Goal: Complete application form: Complete application form

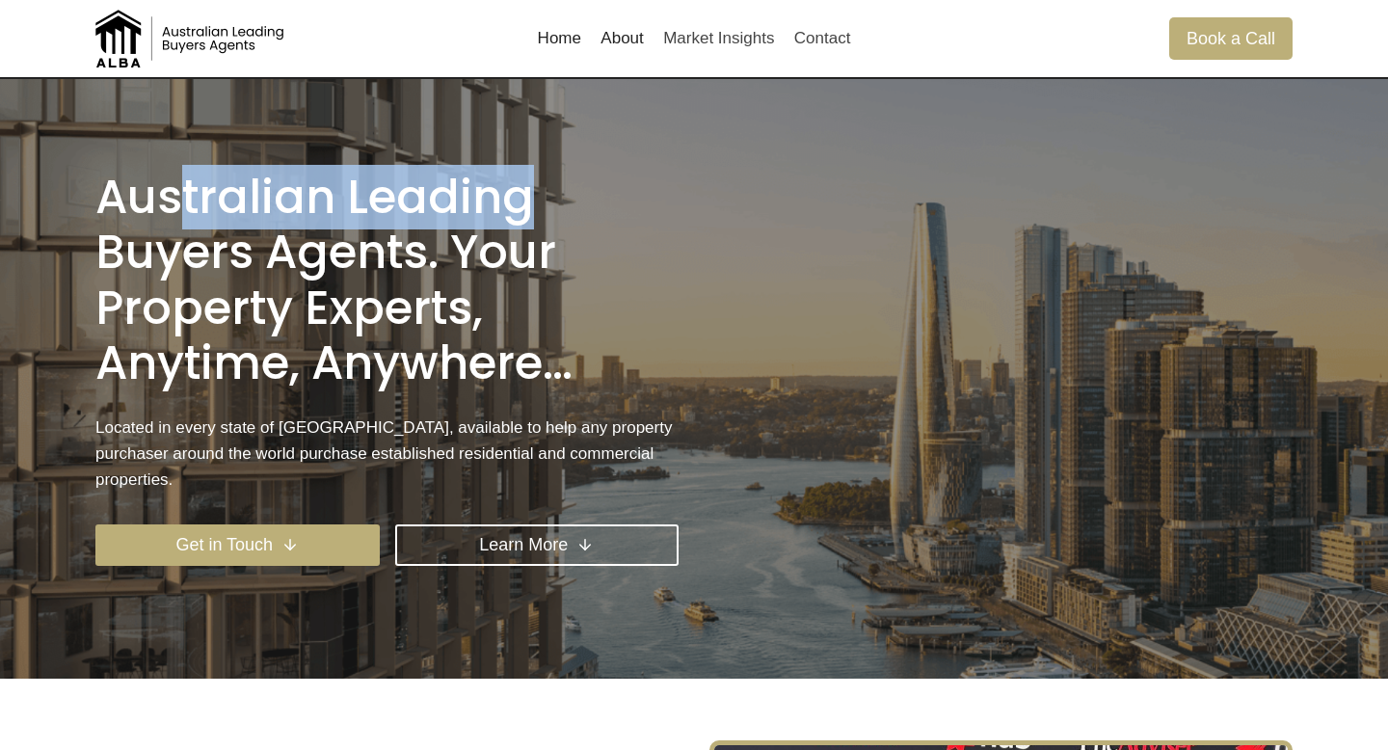
drag, startPoint x: 529, startPoint y: 205, endPoint x: 135, endPoint y: 209, distance: 394.1
click at [135, 209] on h1 "Australian Leading Buyers Agents. Your property experts, anytime, anywhere…" at bounding box center [386, 281] width 583 height 222
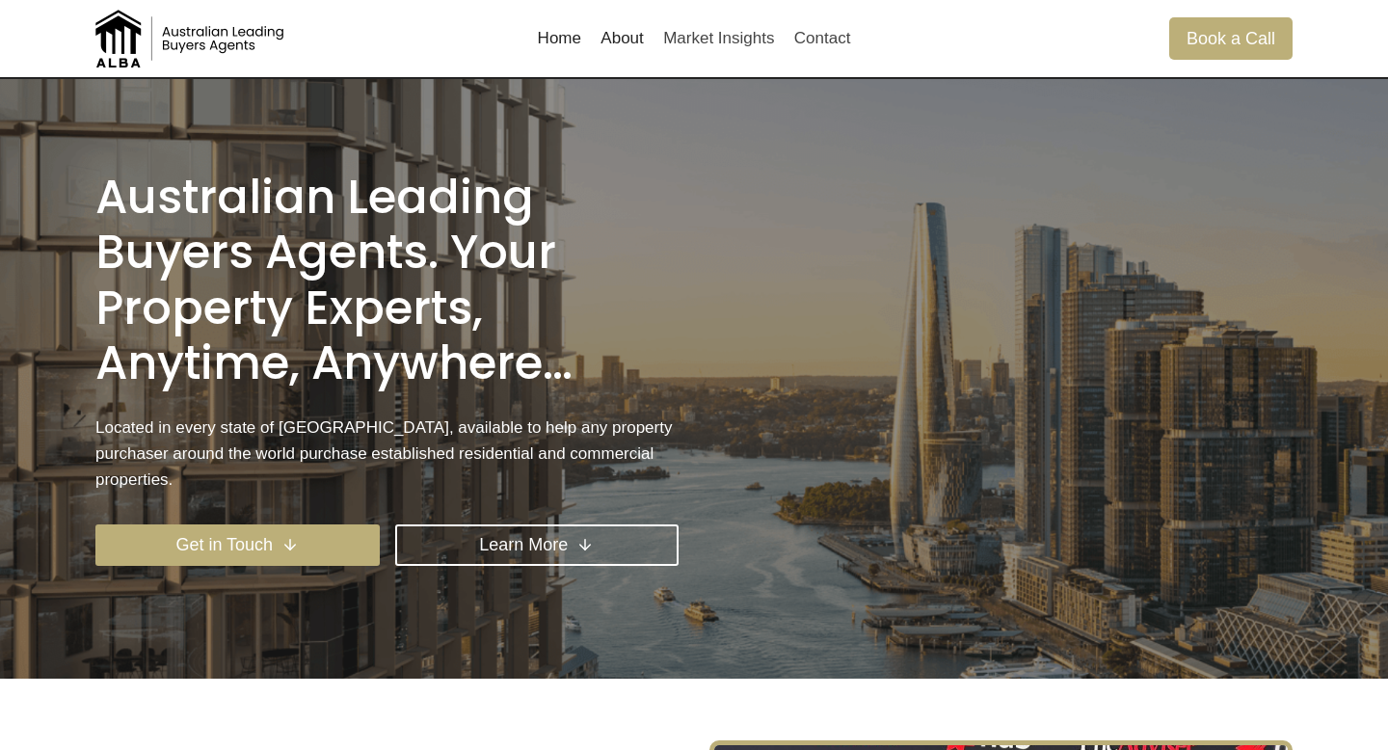
click at [501, 198] on h1 "Australian Leading Buyers Agents. Your property experts, anytime, anywhere…" at bounding box center [386, 281] width 583 height 222
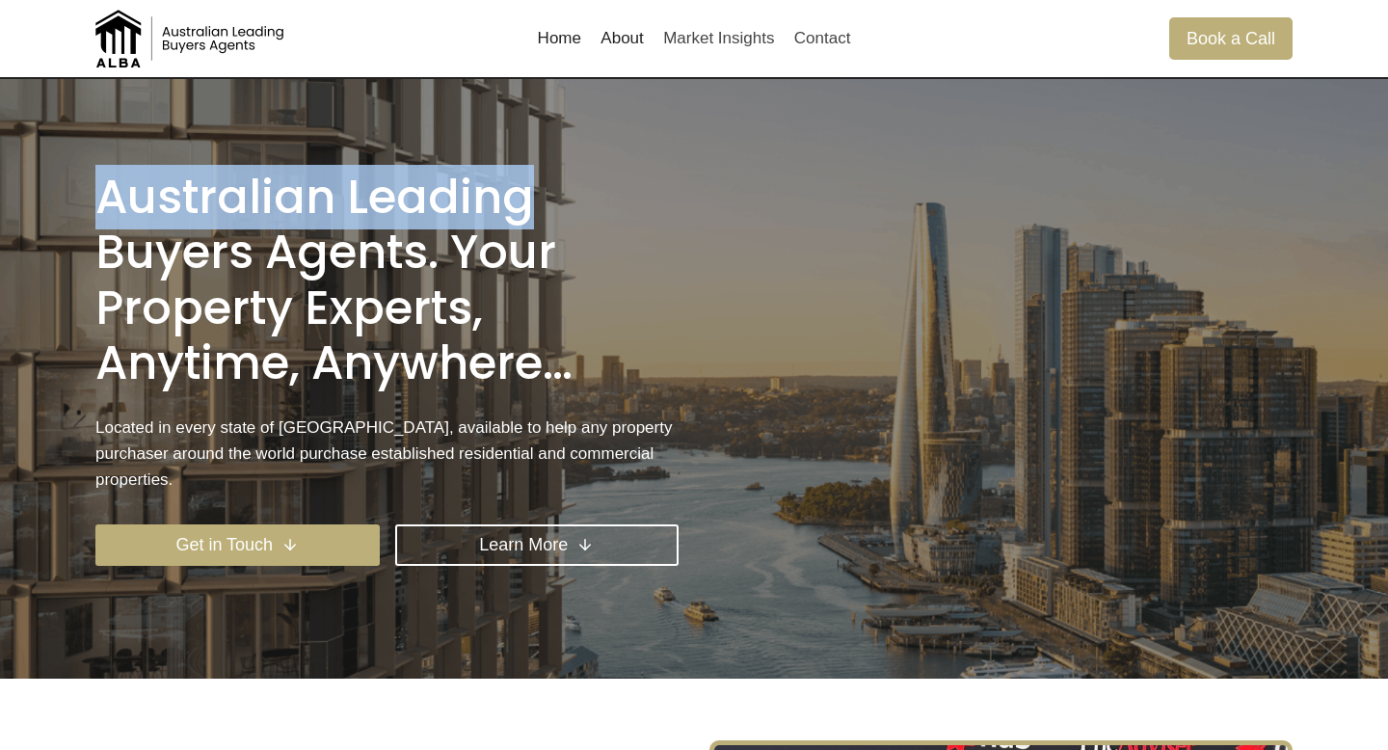
drag, startPoint x: 526, startPoint y: 206, endPoint x: 45, endPoint y: 208, distance: 480.8
click at [45, 208] on div "Australian Leading Buyers Agents. Your property experts, anytime, anywhere… Loc…" at bounding box center [694, 378] width 1388 height 599
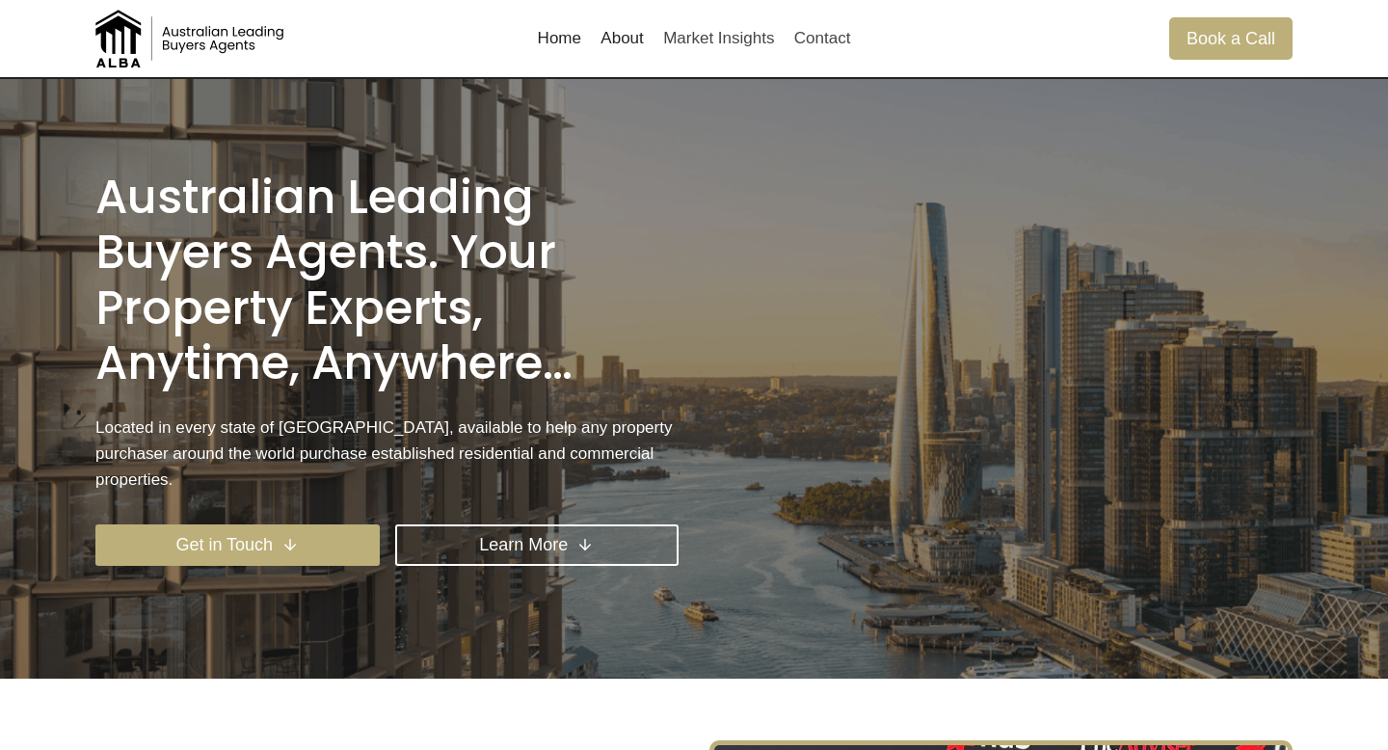
click at [198, 212] on h1 "Australian Leading Buyers Agents. Your property experts, anytime, anywhere…" at bounding box center [386, 281] width 583 height 222
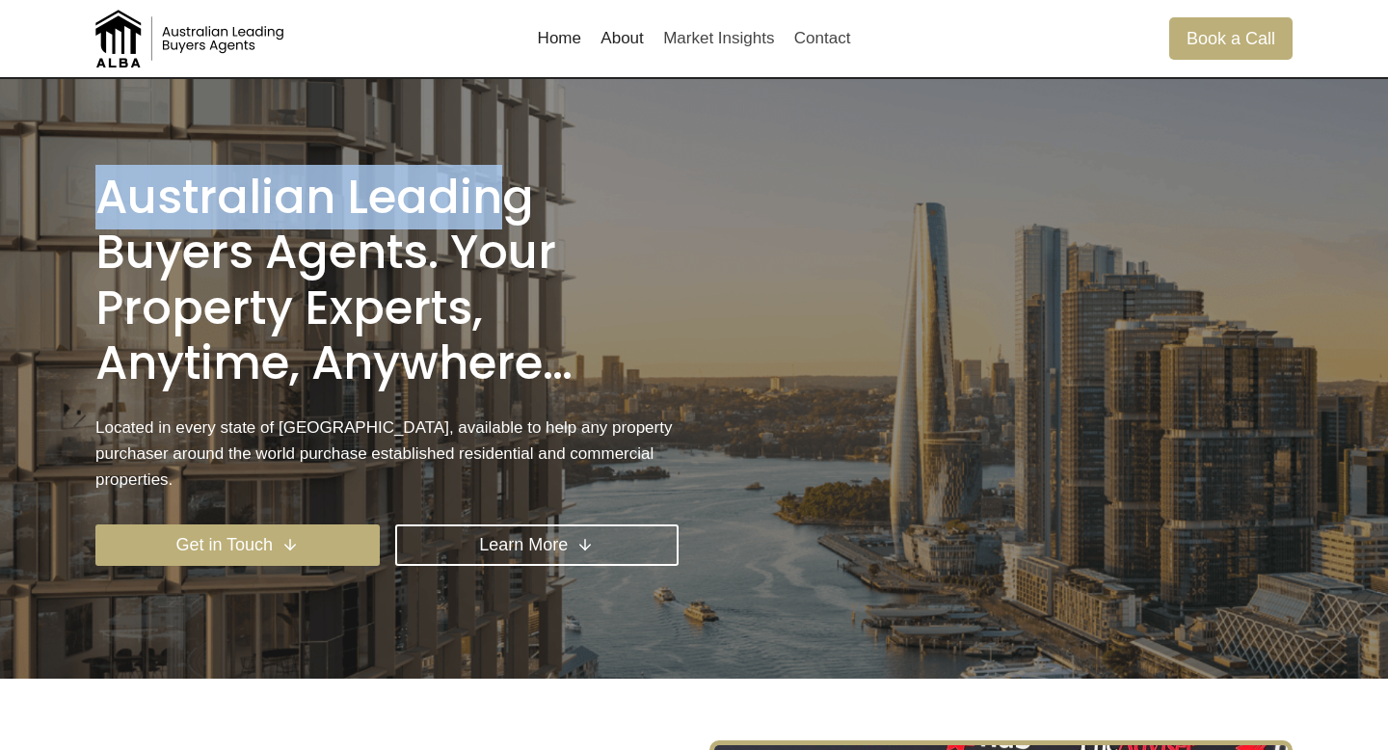
drag, startPoint x: 111, startPoint y: 212, endPoint x: 506, endPoint y: 203, distance: 395.2
click at [506, 203] on h1 "Australian Leading Buyers Agents. Your property experts, anytime, anywhere…" at bounding box center [386, 281] width 583 height 222
drag, startPoint x: 527, startPoint y: 208, endPoint x: 96, endPoint y: 208, distance: 430.7
click at [96, 208] on h1 "Australian Leading Buyers Agents. Your property experts, anytime, anywhere…" at bounding box center [386, 281] width 583 height 222
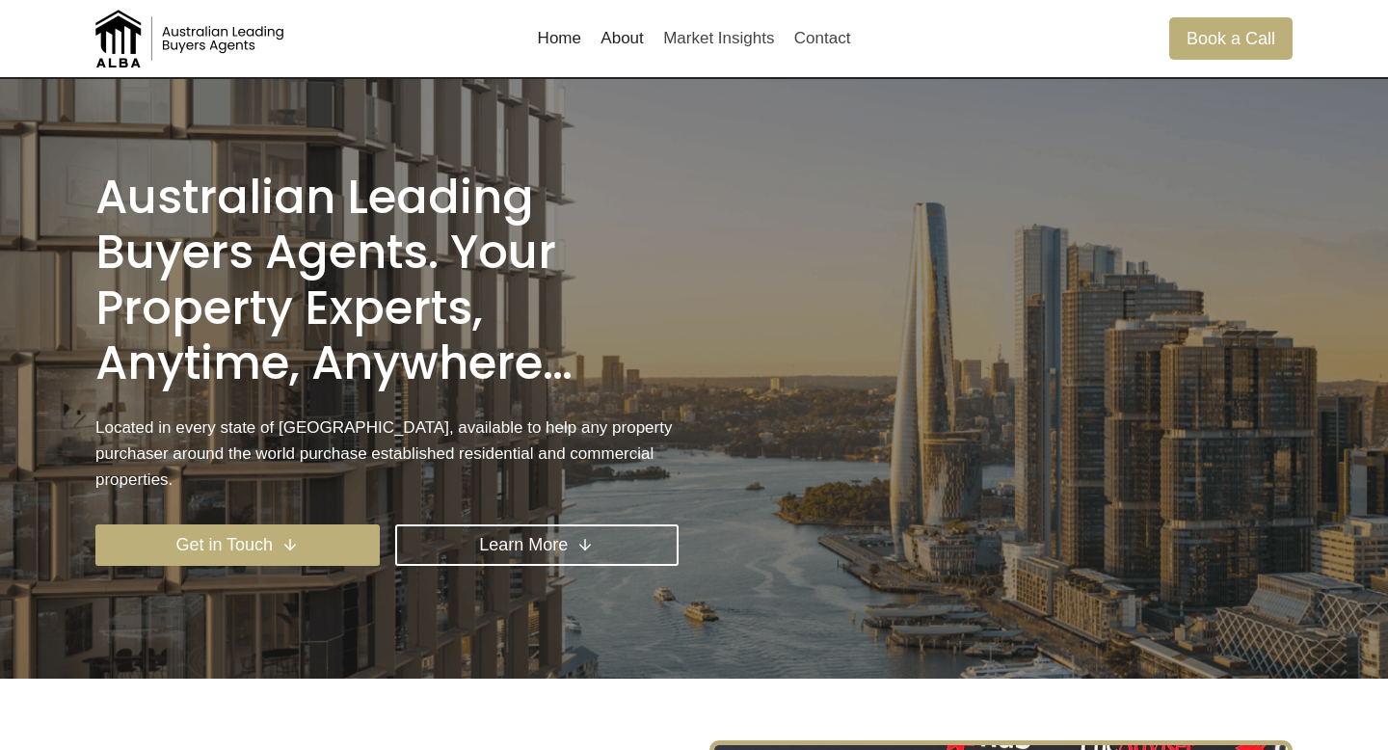
click at [116, 208] on h1 "Australian Leading Buyers Agents. Your property experts, anytime, anywhere…" at bounding box center [386, 281] width 583 height 222
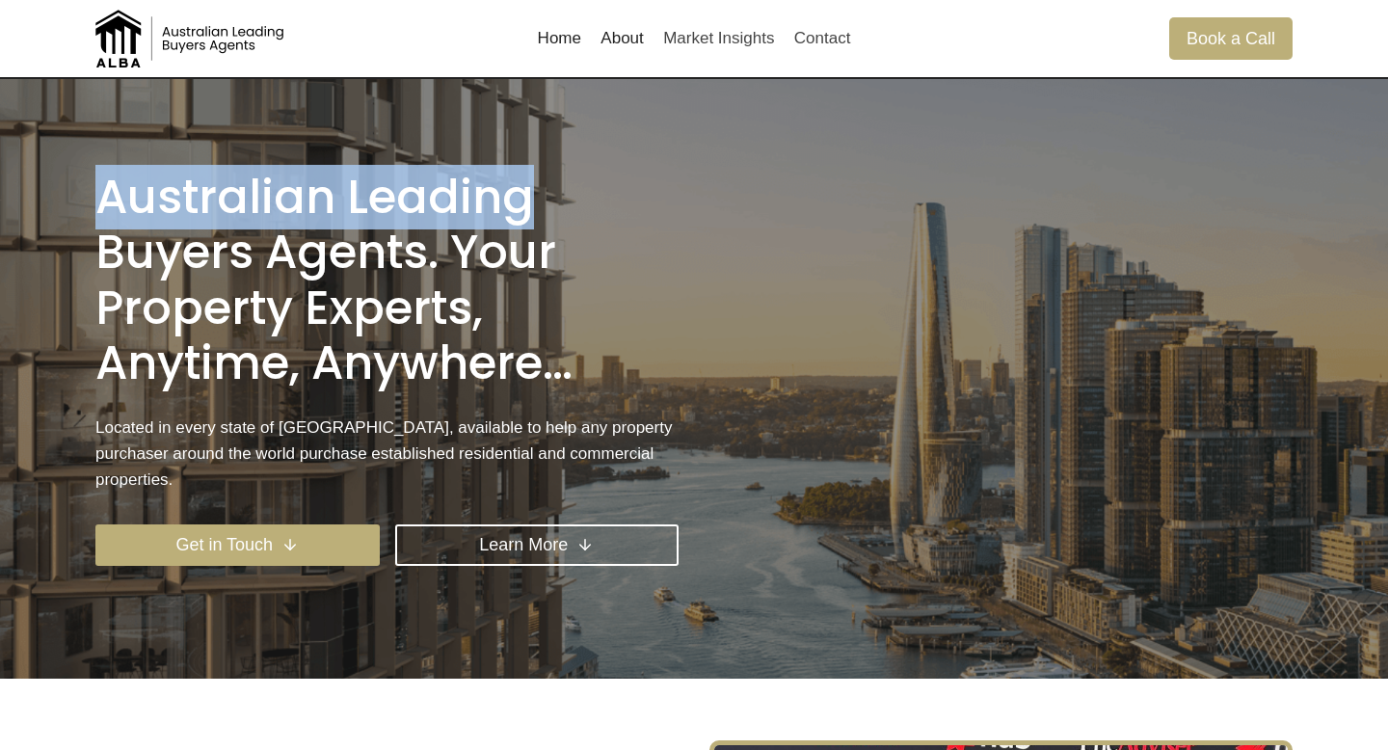
drag, startPoint x: 96, startPoint y: 210, endPoint x: 602, endPoint y: 211, distance: 505.9
click at [602, 211] on h1 "Australian Leading Buyers Agents. Your property experts, anytime, anywhere…" at bounding box center [386, 281] width 583 height 222
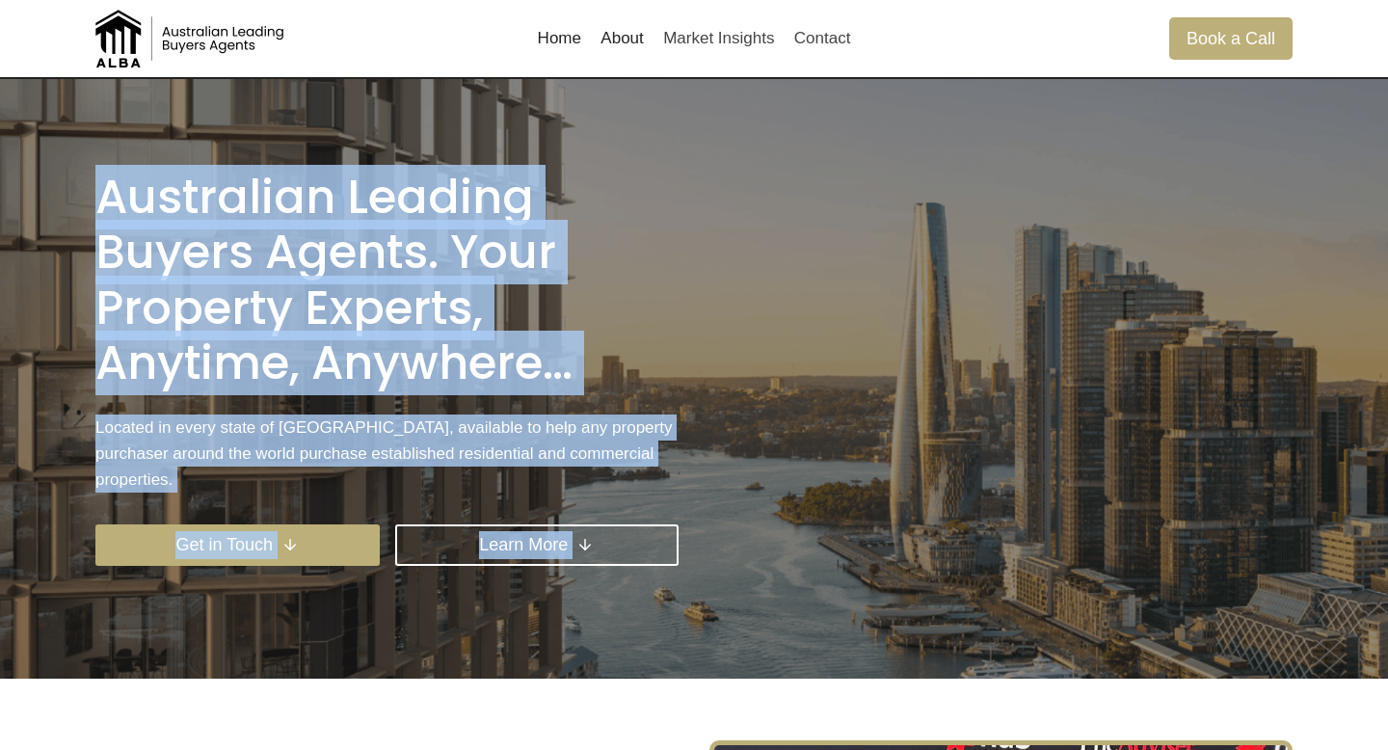
drag, startPoint x: 101, startPoint y: 213, endPoint x: 698, endPoint y: 385, distance: 620.9
click at [698, 385] on div "Australian Leading Buyers Agents. Your property experts, anytime, anywhere… Loc…" at bounding box center [693, 378] width 1243 height 599
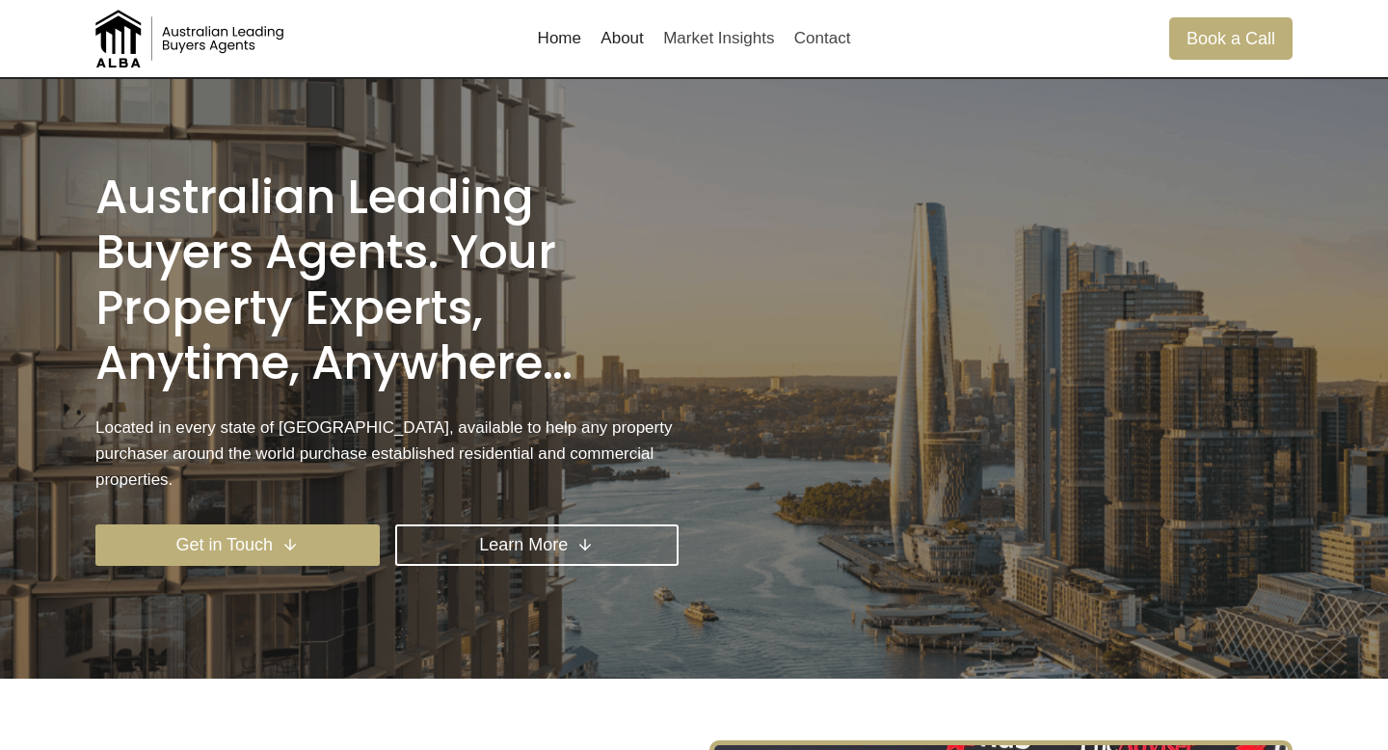
click at [588, 384] on h1 "Australian Leading Buyers Agents. Your property experts, anytime, anywhere…" at bounding box center [386, 281] width 583 height 222
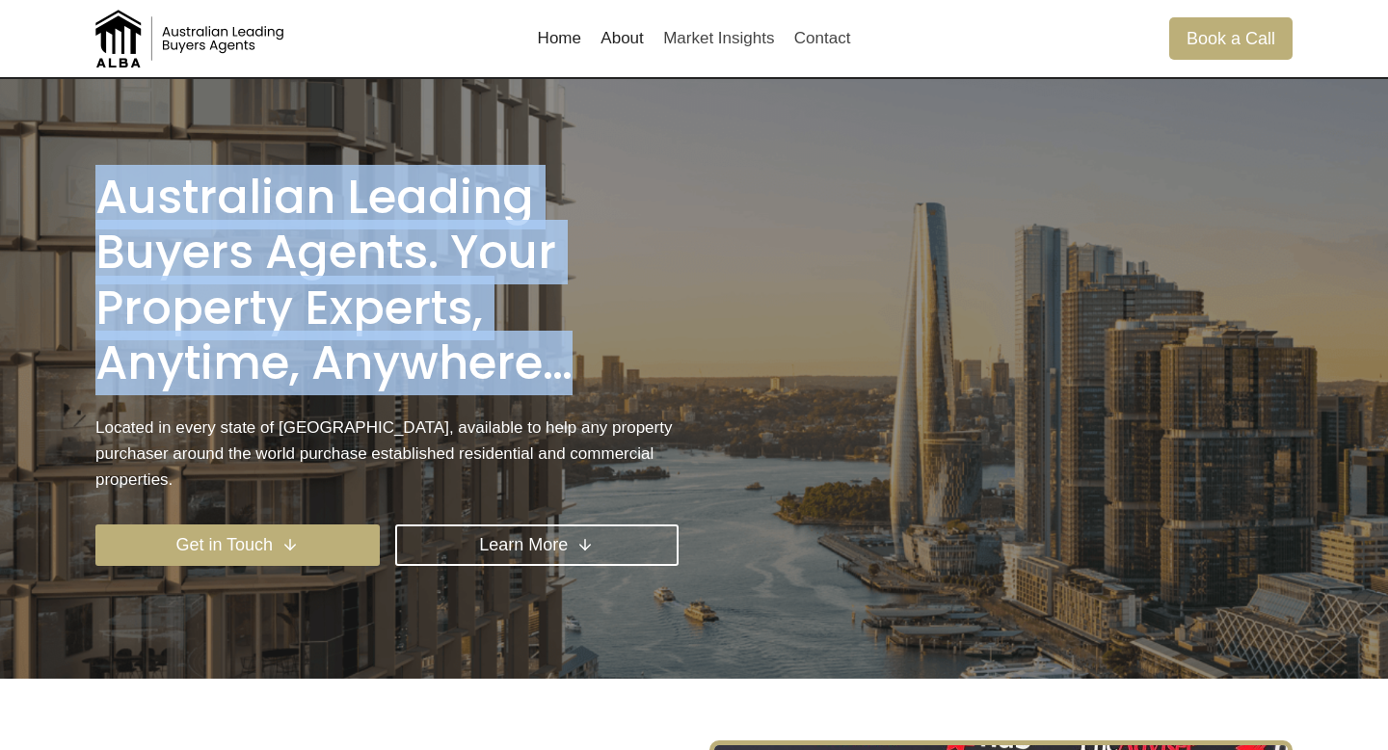
drag, startPoint x: 582, startPoint y: 382, endPoint x: 55, endPoint y: 231, distance: 548.1
click at [55, 231] on div "Australian Leading Buyers Agents. Your property experts, anytime, anywhere… Loc…" at bounding box center [694, 378] width 1388 height 599
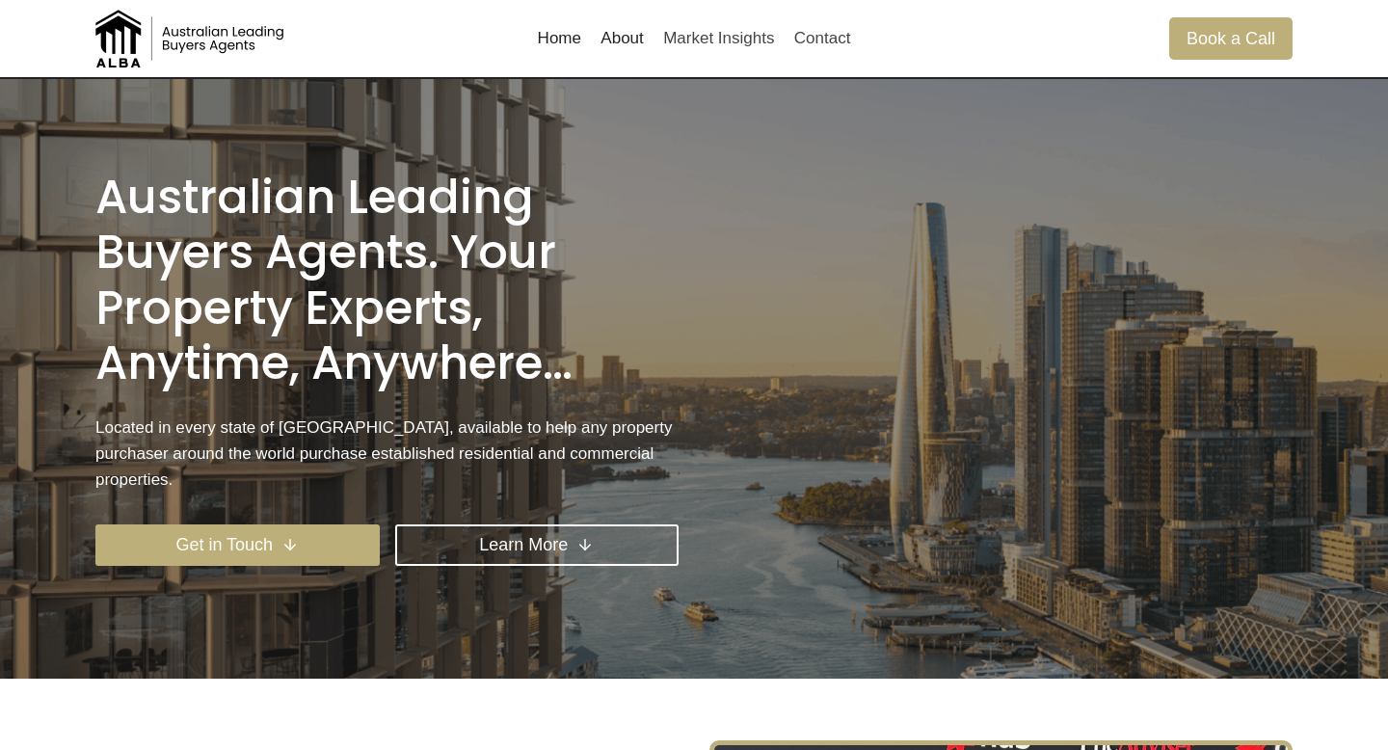
click at [137, 217] on h1 "Australian Leading Buyers Agents. Your property experts, anytime, anywhere…" at bounding box center [386, 281] width 583 height 222
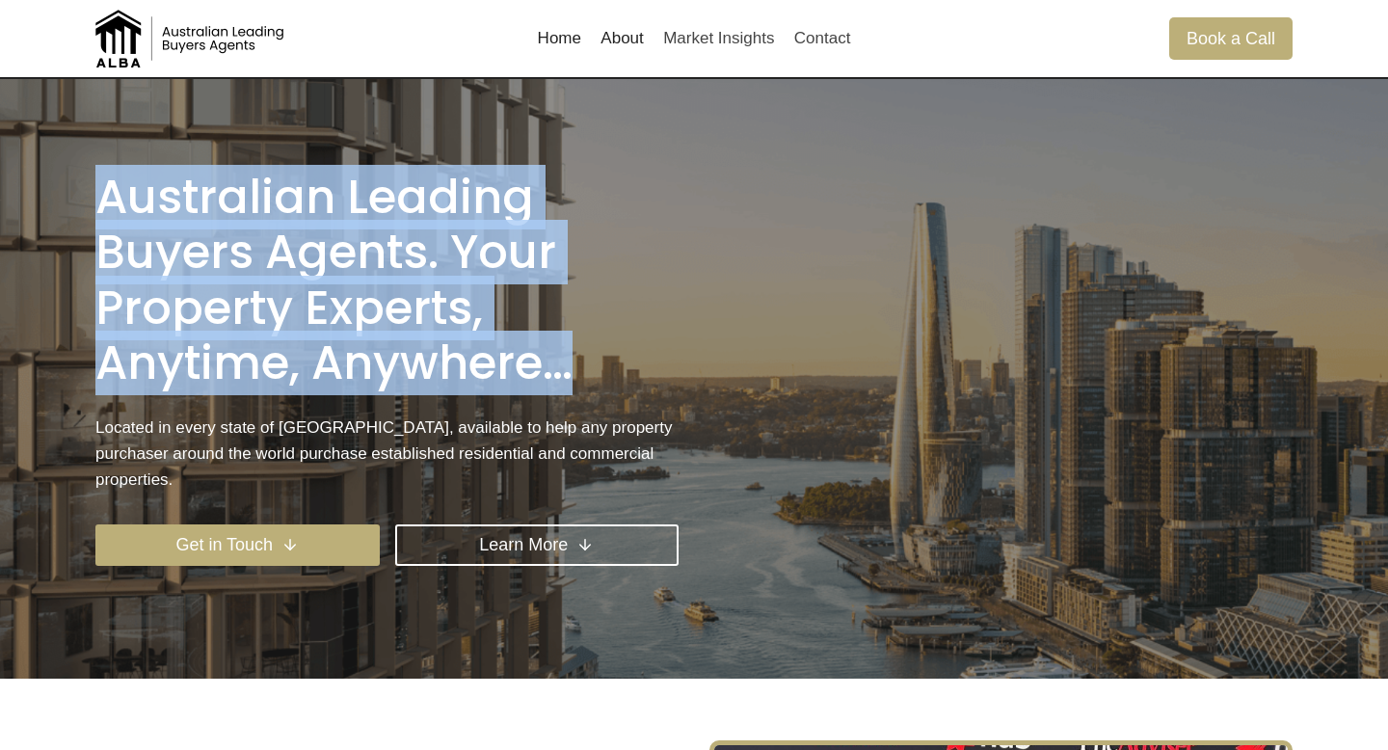
drag, startPoint x: 100, startPoint y: 213, endPoint x: 608, endPoint y: 384, distance: 536.0
click at [608, 384] on h1 "Australian Leading Buyers Agents. Your property experts, anytime, anywhere…" at bounding box center [386, 281] width 583 height 222
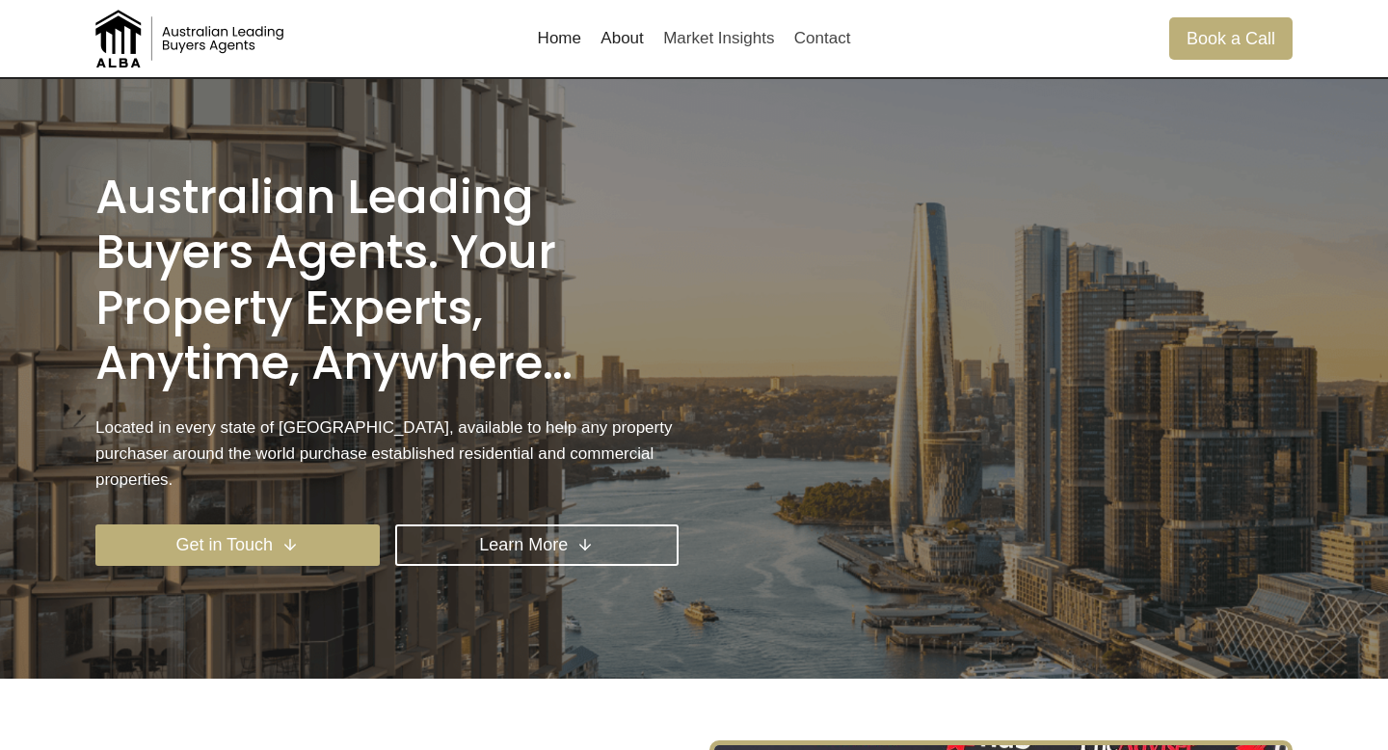
click at [561, 384] on h1 "Australian Leading Buyers Agents. Your property experts, anytime, anywhere…" at bounding box center [386, 281] width 583 height 222
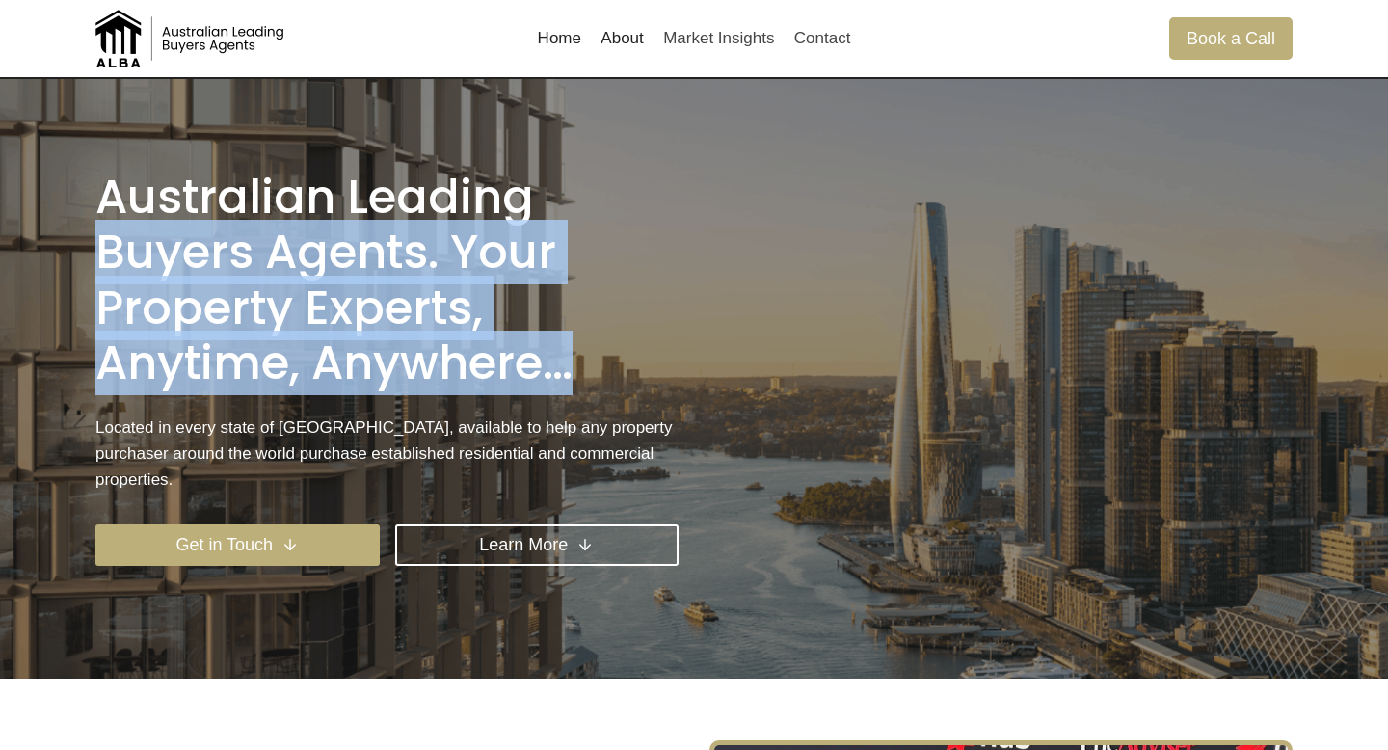
drag, startPoint x: 571, startPoint y: 384, endPoint x: 82, endPoint y: 249, distance: 508.0
click at [82, 249] on div "Australian Leading Buyers Agents. Your property experts, anytime, anywhere… Loc…" at bounding box center [693, 378] width 1243 height 599
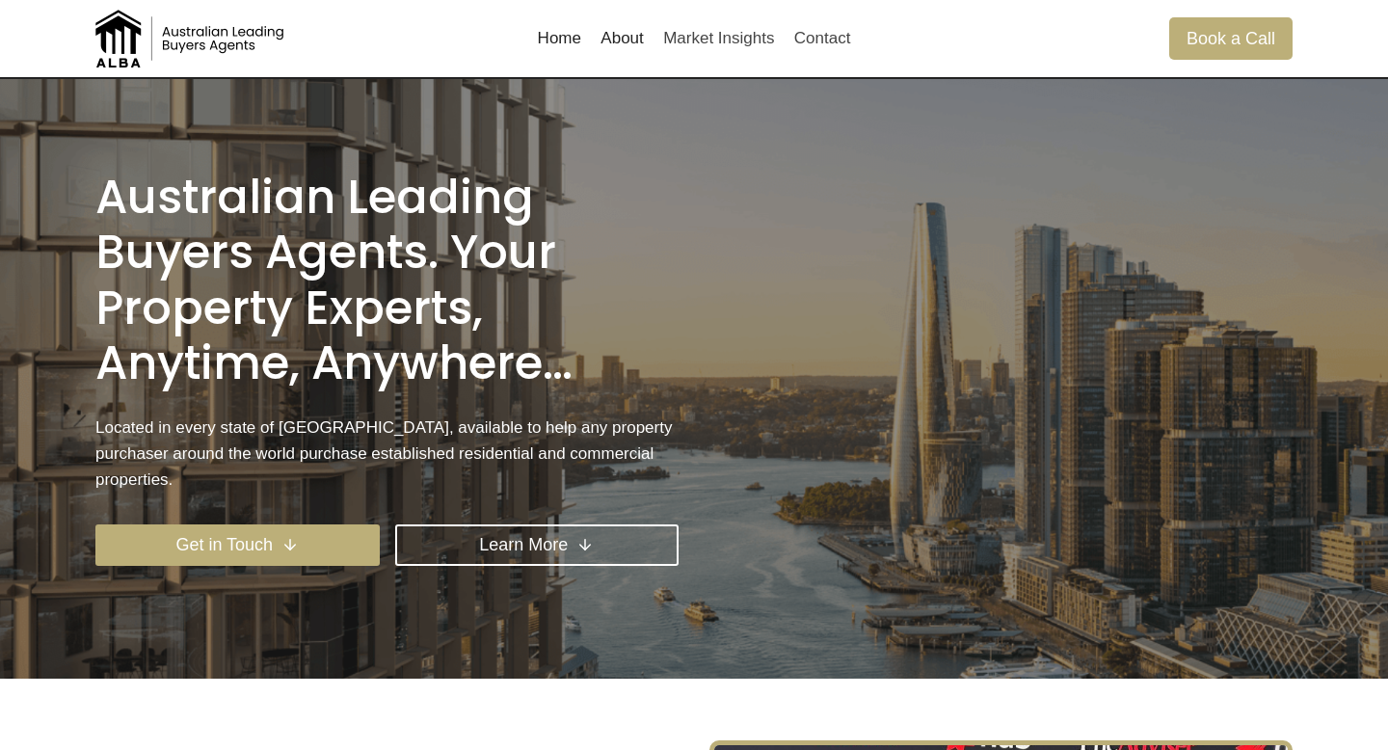
click at [109, 209] on h1 "Australian Leading Buyers Agents. Your property experts, anytime, anywhere…" at bounding box center [386, 281] width 583 height 222
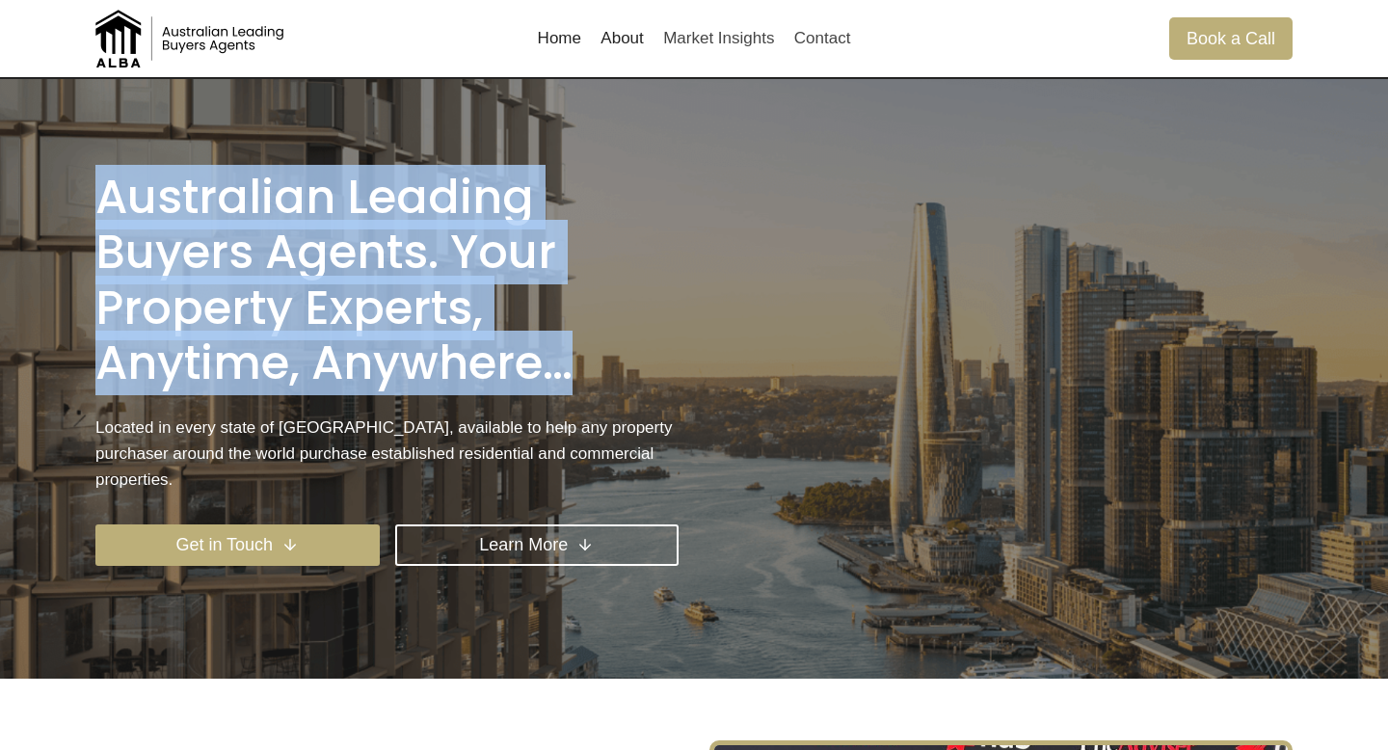
drag, startPoint x: 104, startPoint y: 209, endPoint x: 568, endPoint y: 389, distance: 498.2
click at [568, 389] on h1 "Australian Leading Buyers Agents. Your property experts, anytime, anywhere…" at bounding box center [386, 281] width 583 height 222
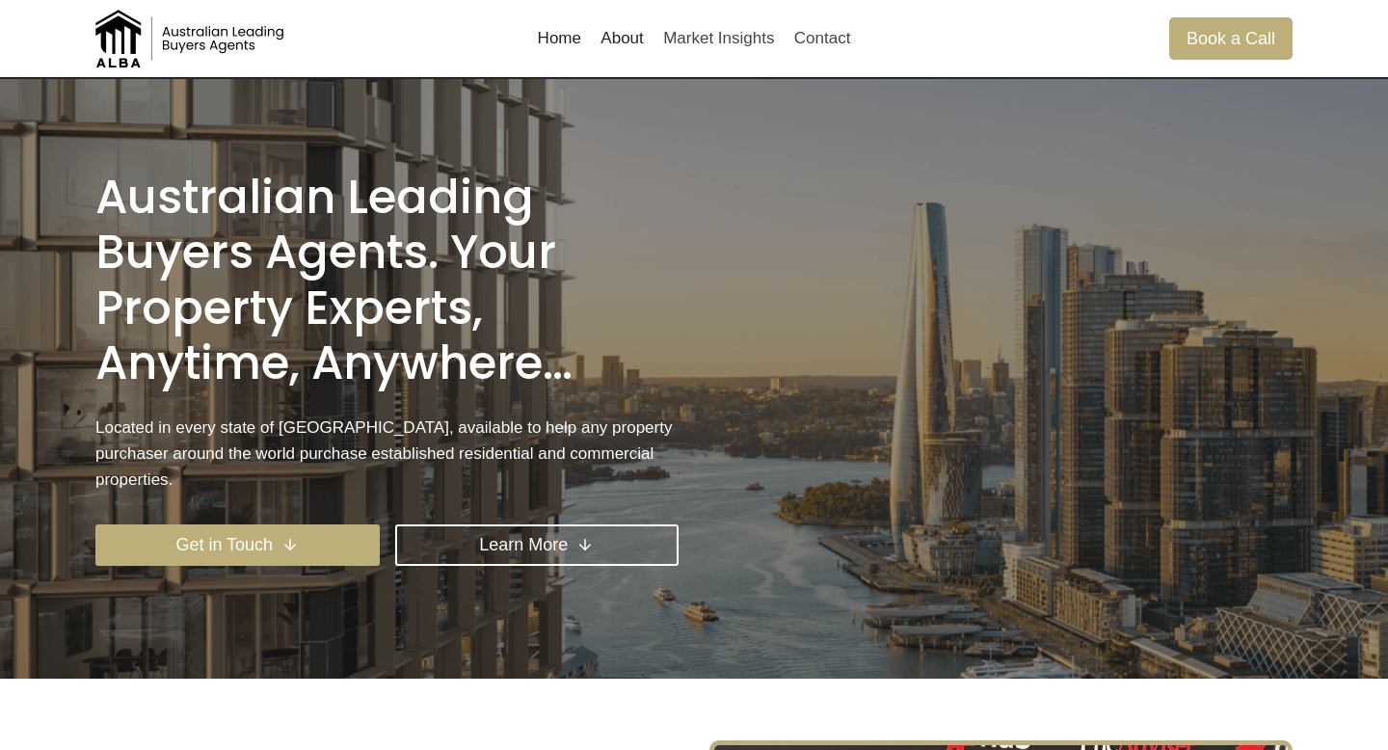
click at [486, 372] on h1 "Australian Leading Buyers Agents. Your property experts, anytime, anywhere…" at bounding box center [386, 281] width 583 height 222
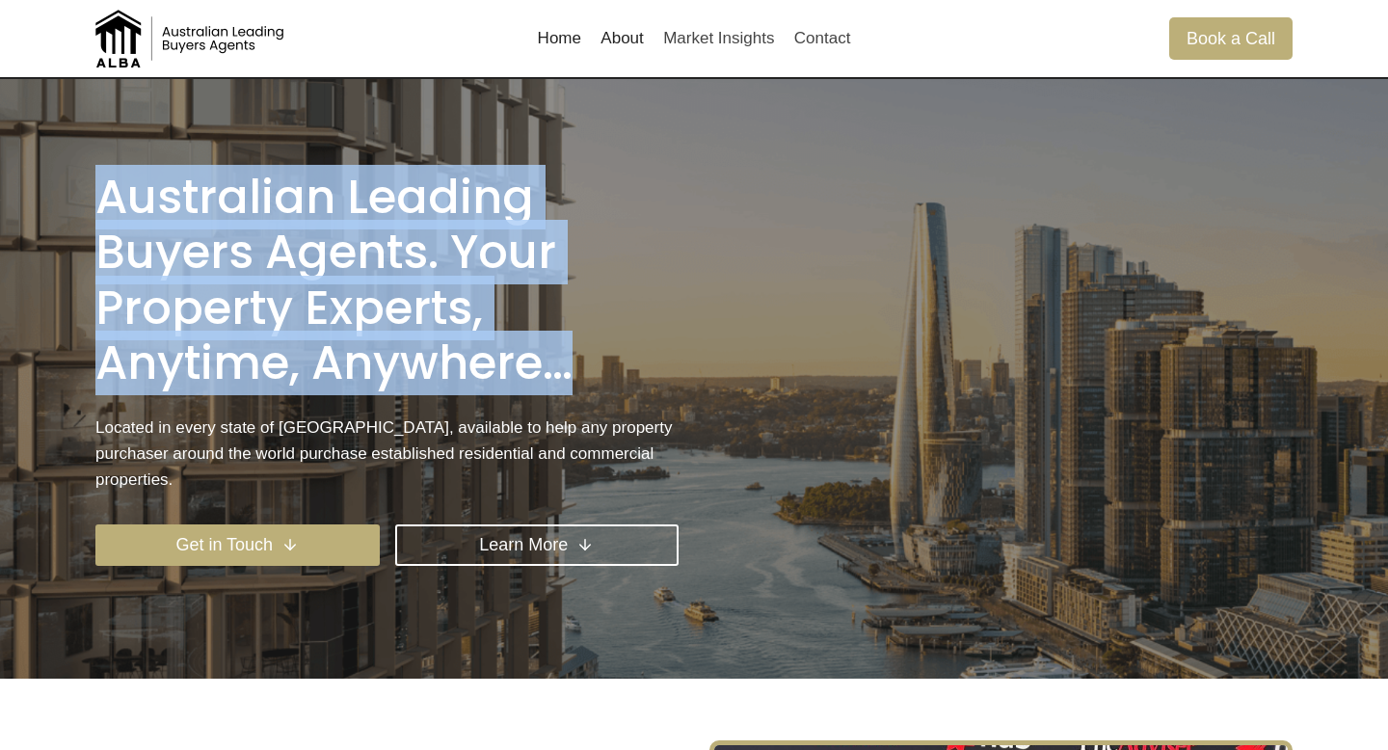
drag, startPoint x: 101, startPoint y: 216, endPoint x: 672, endPoint y: 361, distance: 588.7
click at [672, 361] on h1 "Australian Leading Buyers Agents. Your property experts, anytime, anywhere…" at bounding box center [386, 281] width 583 height 222
click at [553, 40] on link "Home" at bounding box center [559, 38] width 64 height 46
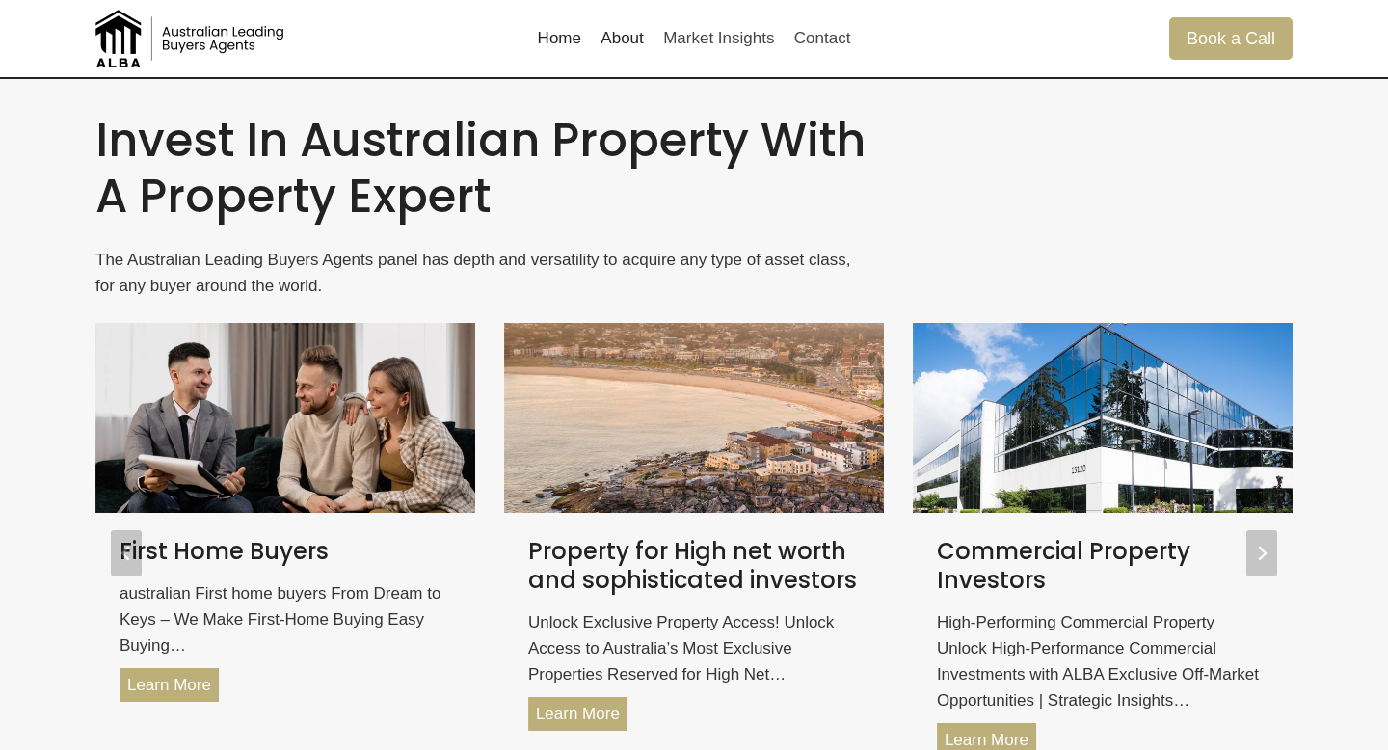
scroll to position [2406, 0]
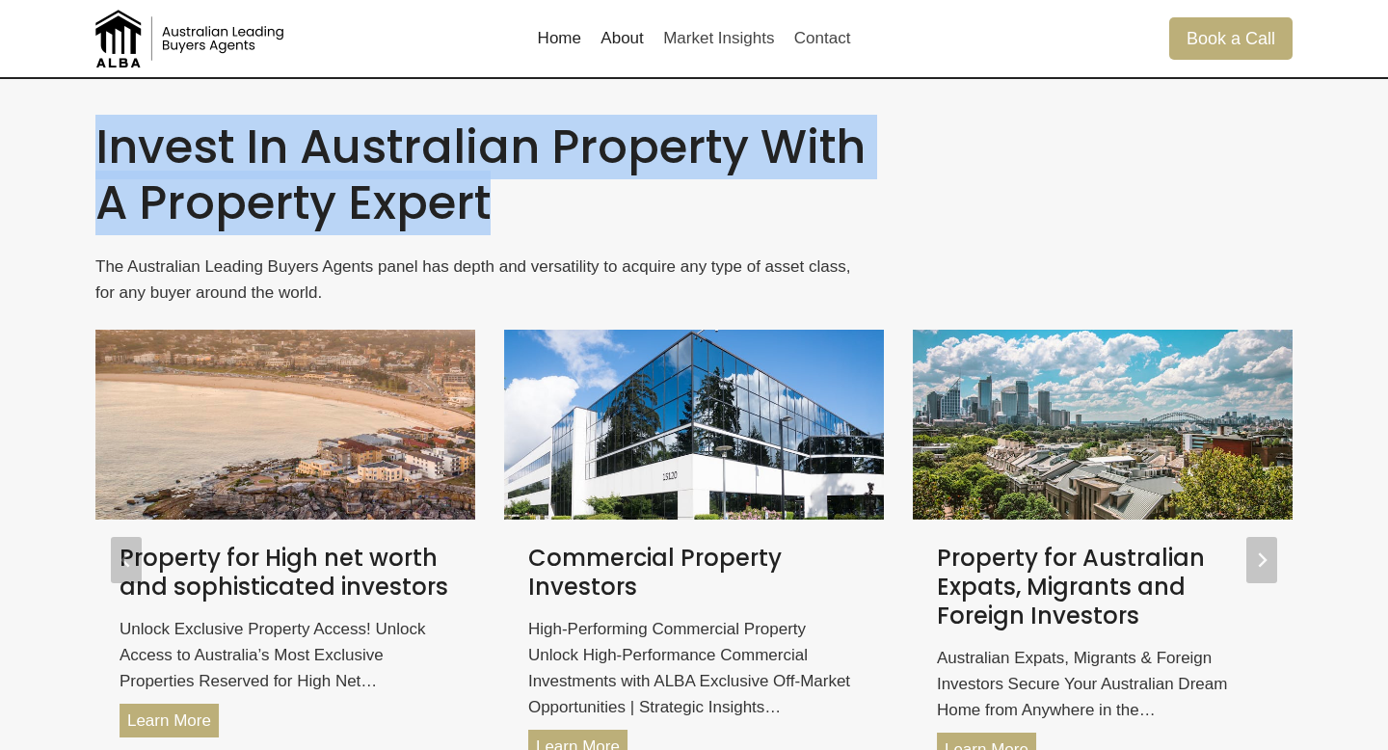
drag, startPoint x: 493, startPoint y: 200, endPoint x: 94, endPoint y: 160, distance: 401.0
click at [95, 160] on h2 "Invest in Australian property with a property expert" at bounding box center [484, 174] width 778 height 111
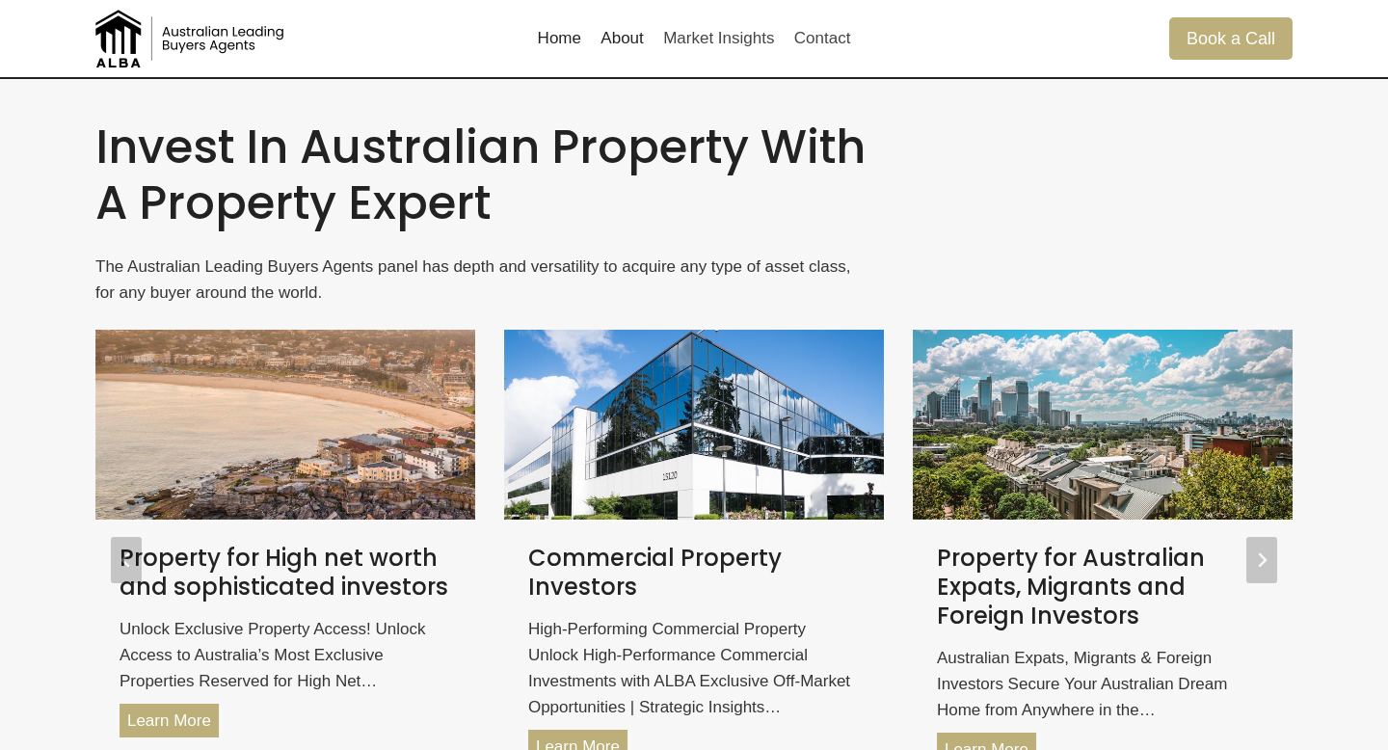
click at [210, 161] on h2 "Invest in Australian property with a property expert" at bounding box center [484, 174] width 778 height 111
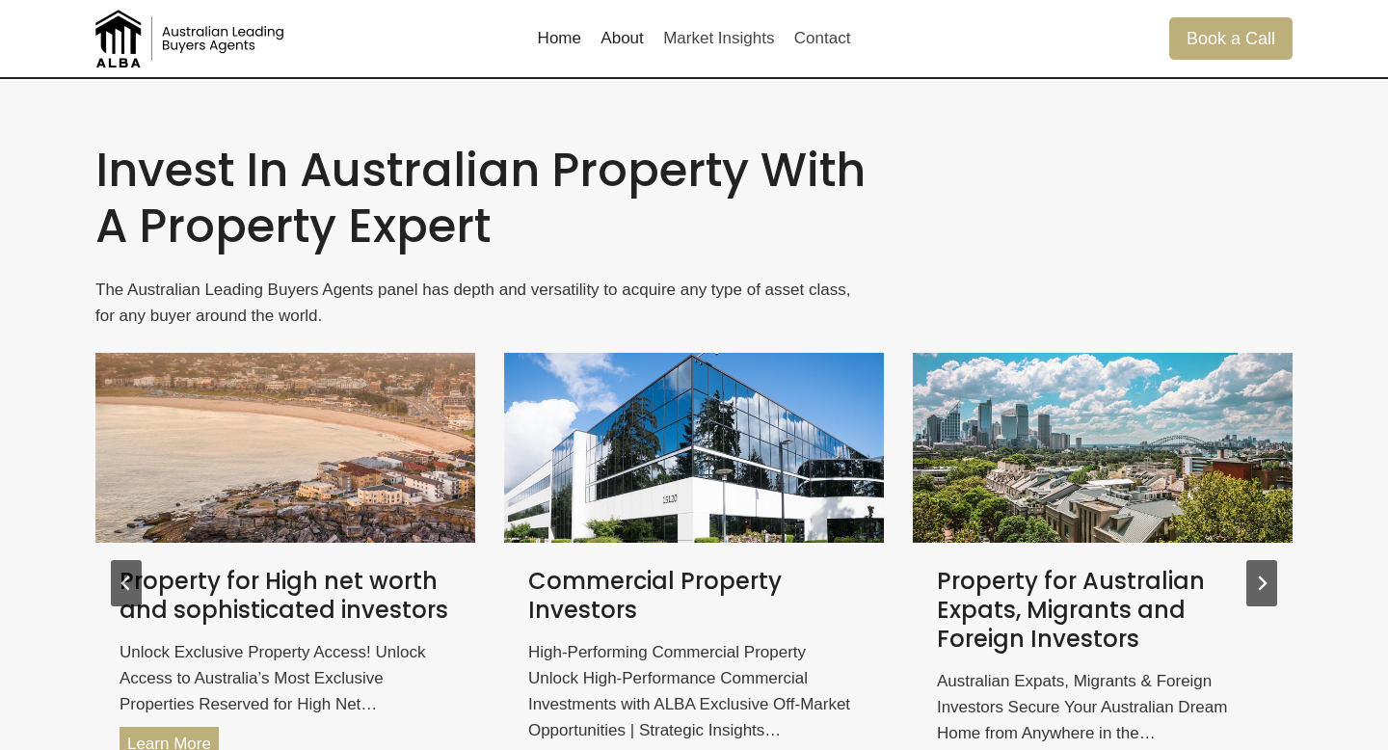
scroll to position [2384, 0]
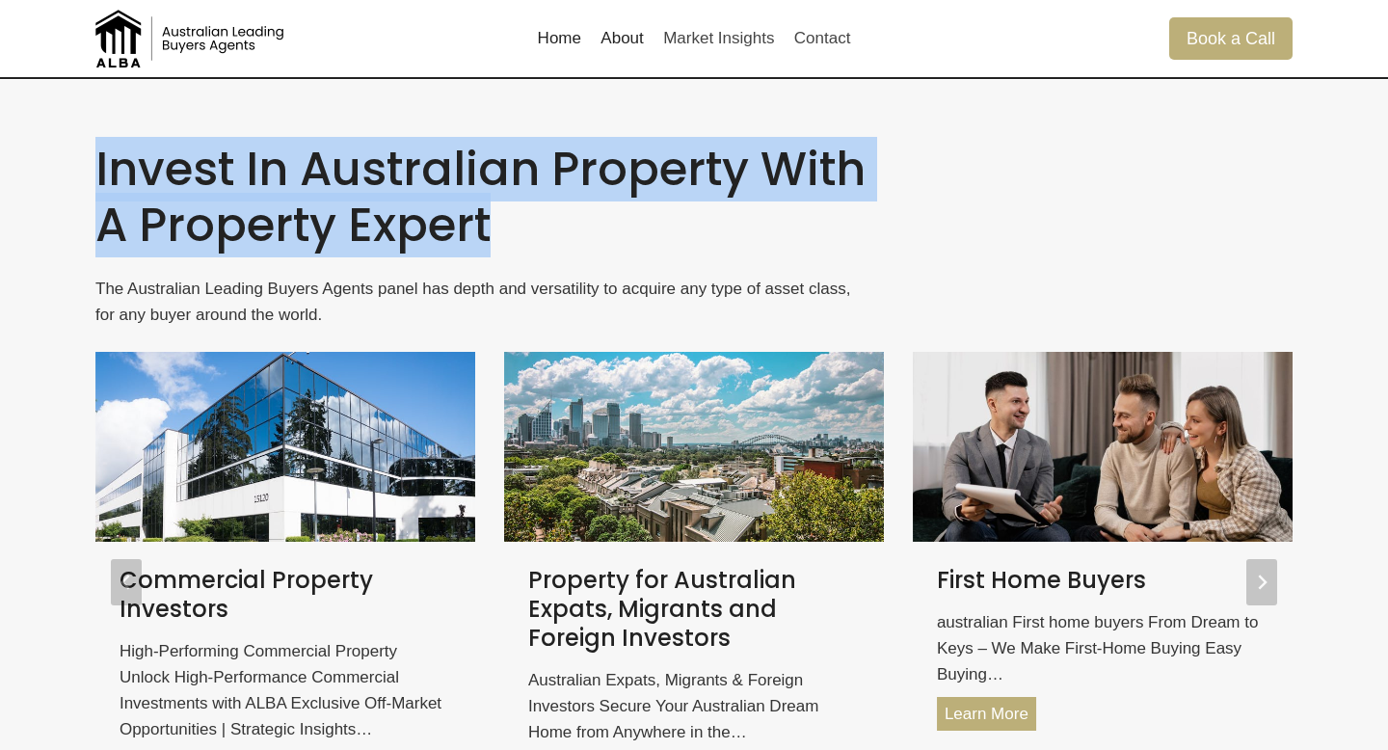
drag, startPoint x: 100, startPoint y: 172, endPoint x: 573, endPoint y: 211, distance: 474.7
click at [573, 211] on h2 "Invest in Australian property with a property expert" at bounding box center [484, 197] width 778 height 111
drag, startPoint x: 514, startPoint y: 233, endPoint x: 78, endPoint y: 190, distance: 437.7
click at [78, 190] on div "Invest in Australian property with a property expert The Australian Leading Buy…" at bounding box center [693, 491] width 1243 height 823
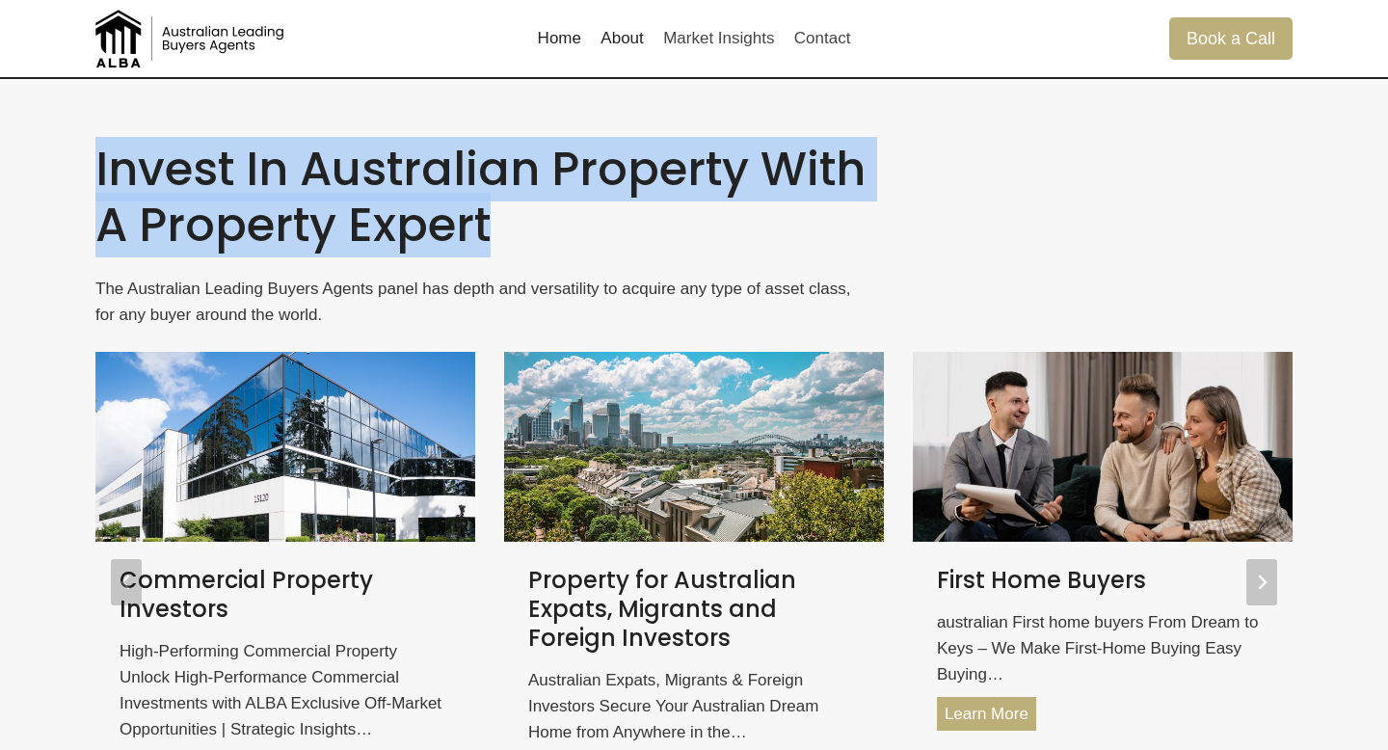
click at [107, 190] on h2 "Invest in Australian property with a property expert" at bounding box center [484, 197] width 778 height 111
drag, startPoint x: 95, startPoint y: 177, endPoint x: 486, endPoint y: 204, distance: 391.2
click at [486, 204] on h2 "Invest in Australian property with a property expert" at bounding box center [484, 197] width 778 height 111
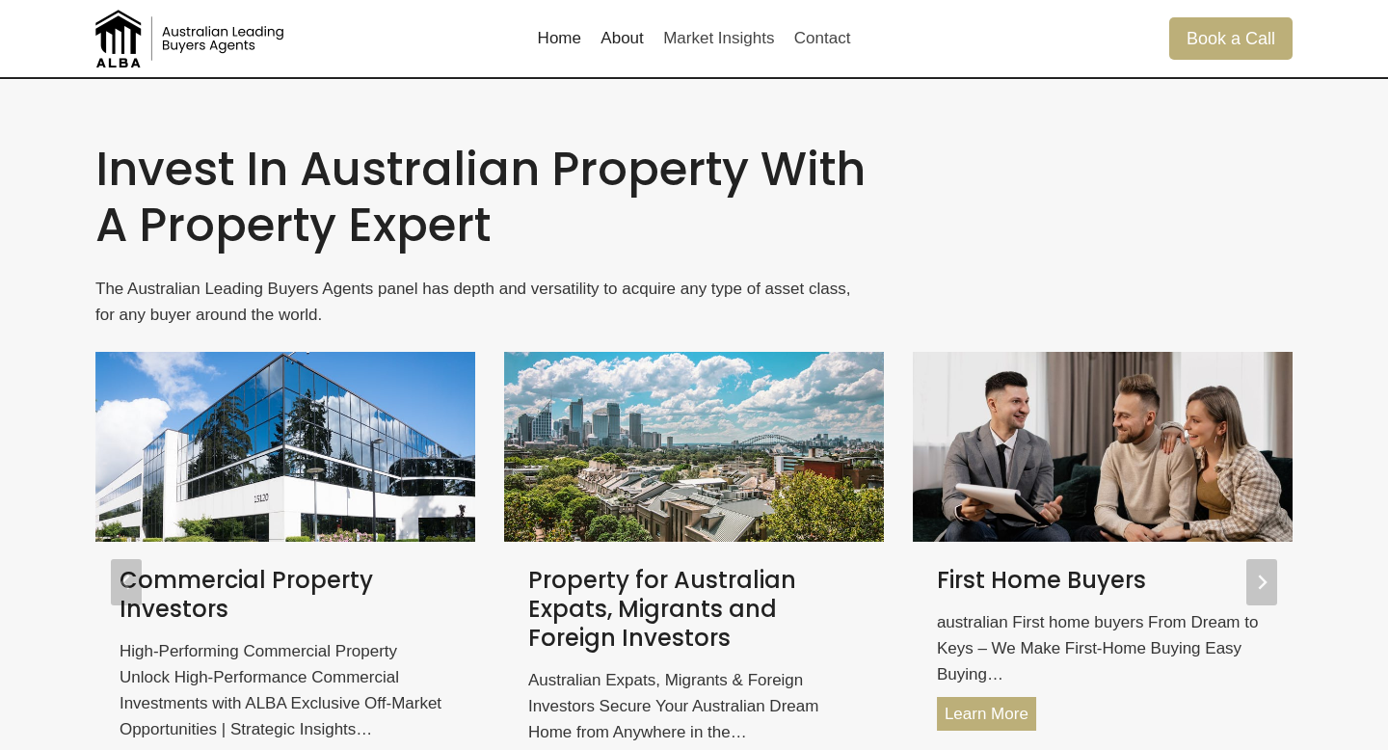
click at [486, 223] on h2 "Invest in Australian property with a property expert" at bounding box center [484, 197] width 778 height 111
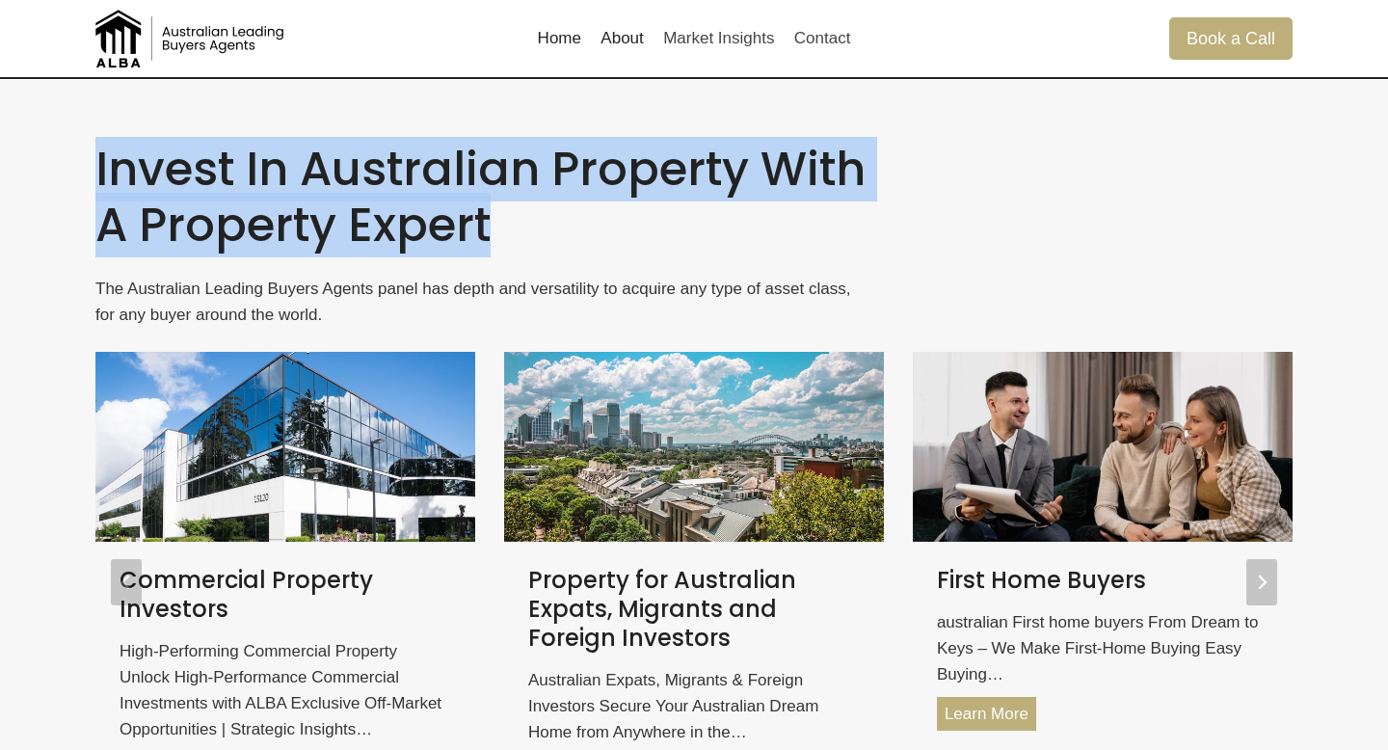
drag, startPoint x: 491, startPoint y: 224, endPoint x: 83, endPoint y: 169, distance: 412.2
click at [83, 169] on div "Invest in Australian property with a property expert The Australian Leading Buy…" at bounding box center [693, 491] width 1243 height 823
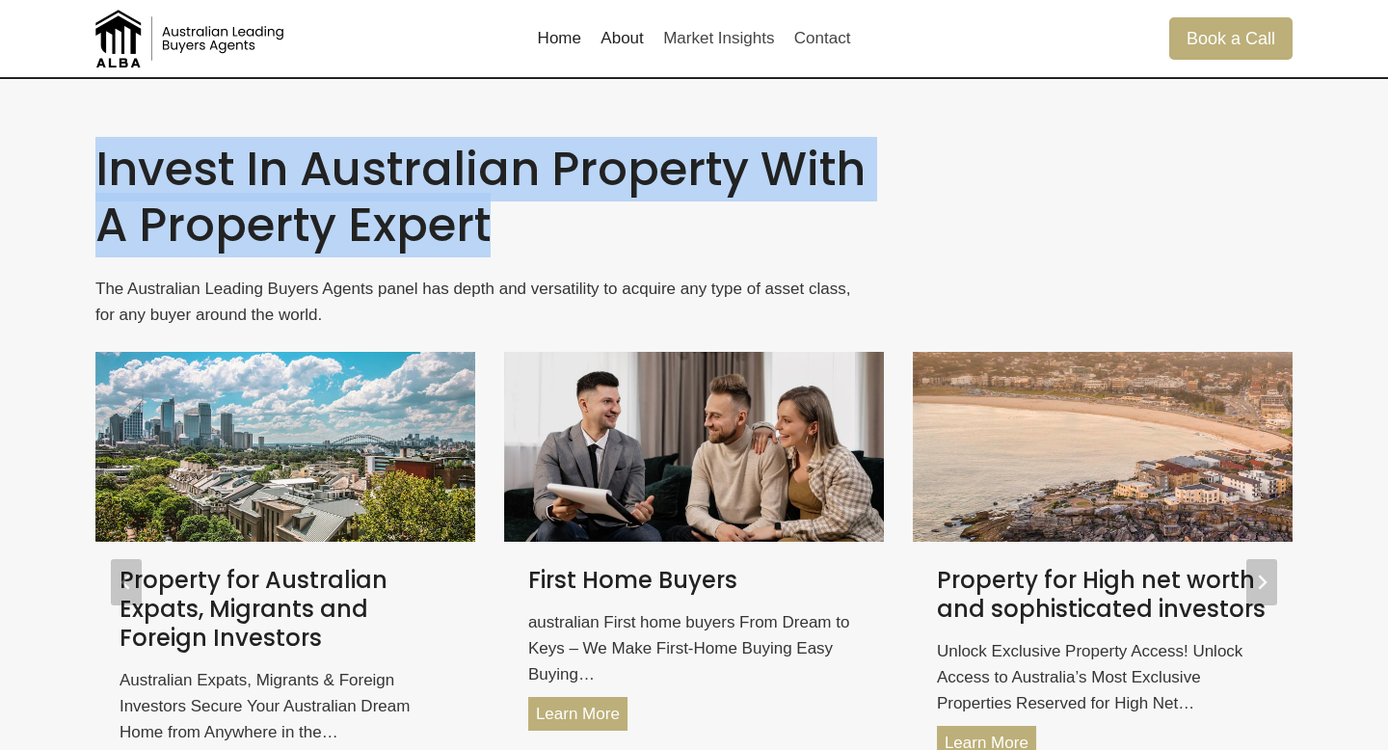
click at [150, 169] on h2 "Invest in Australian property with a property expert" at bounding box center [484, 197] width 778 height 111
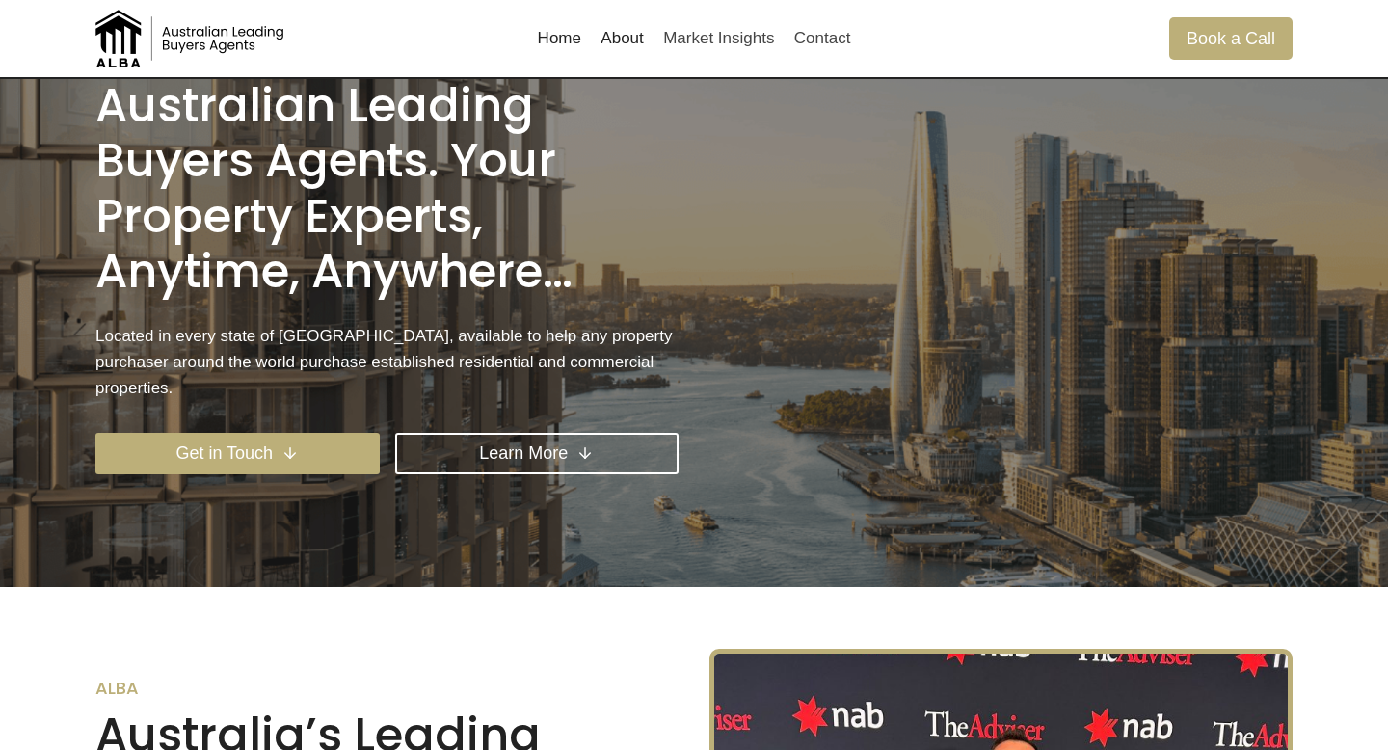
scroll to position [0, 0]
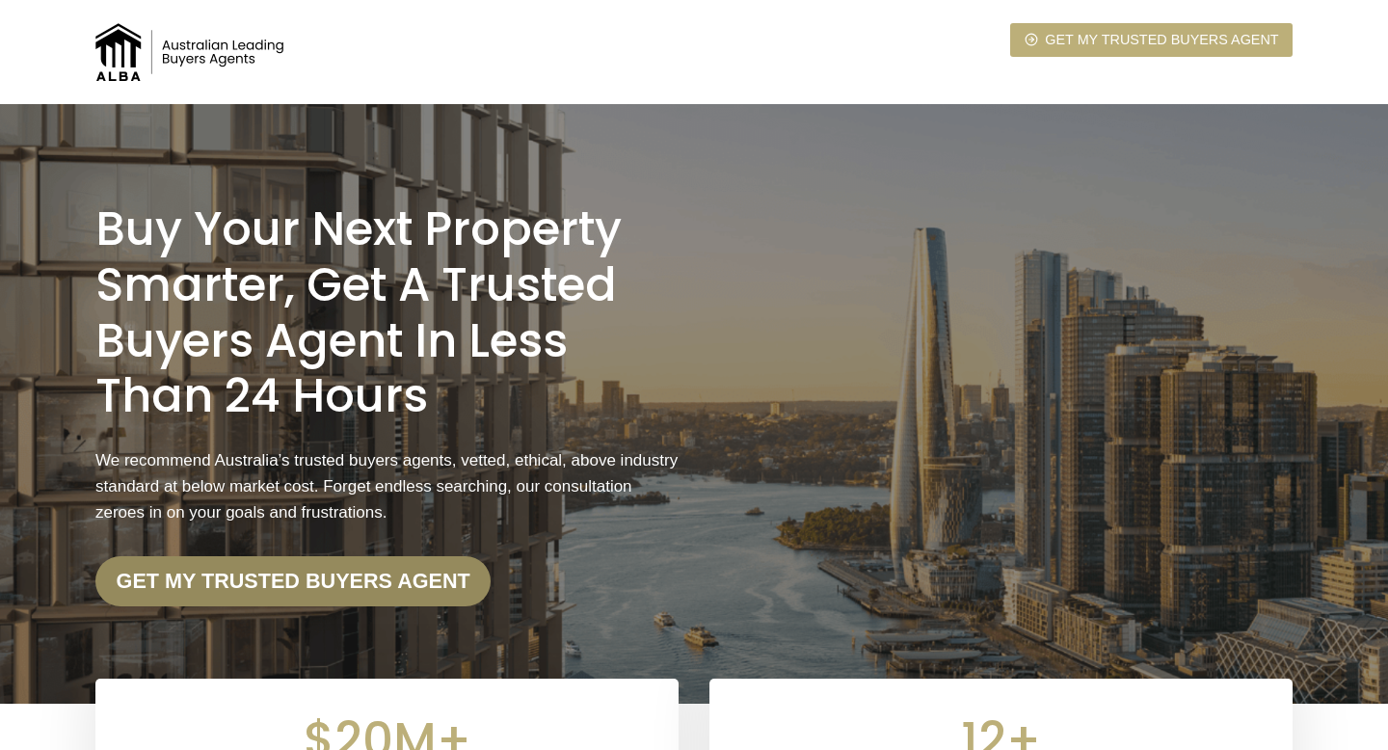
click at [367, 578] on strong "Get my trusted Buyers Agent" at bounding box center [294, 580] width 354 height 24
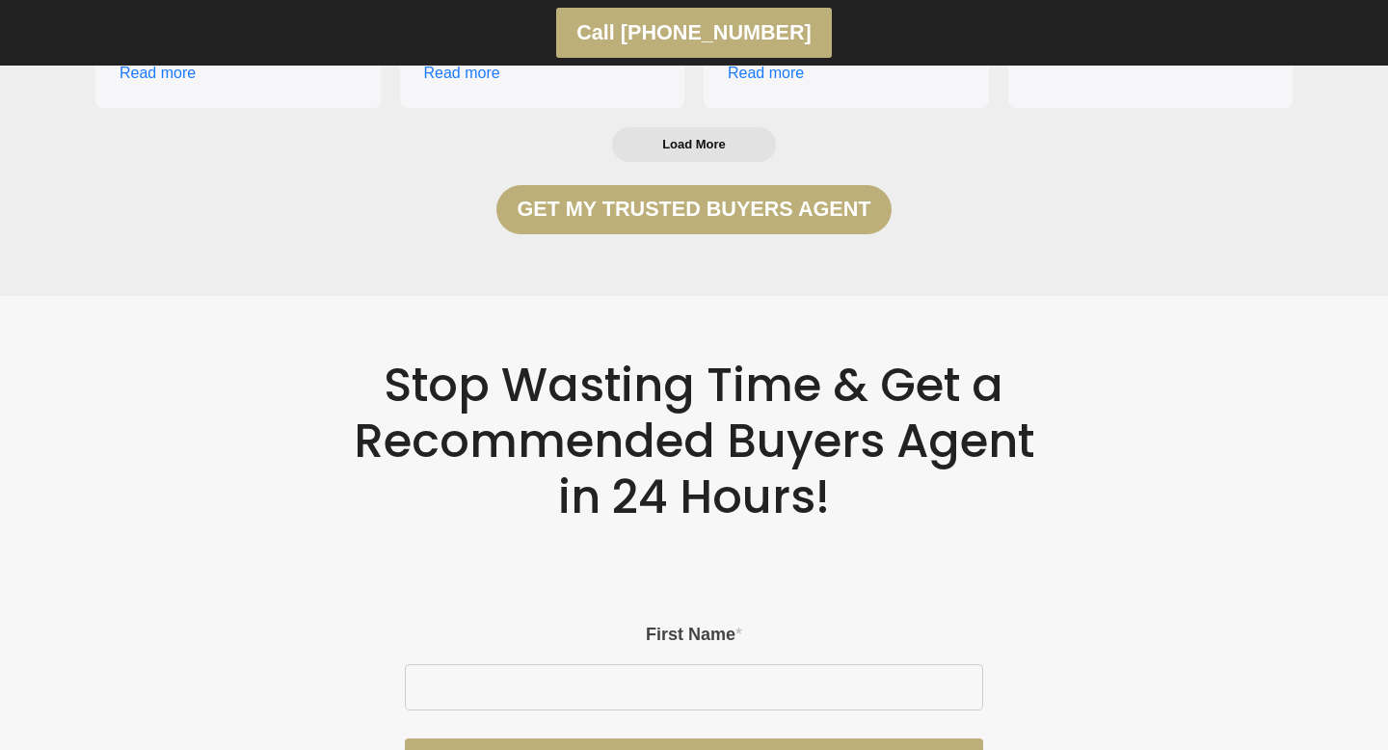
scroll to position [3406, 0]
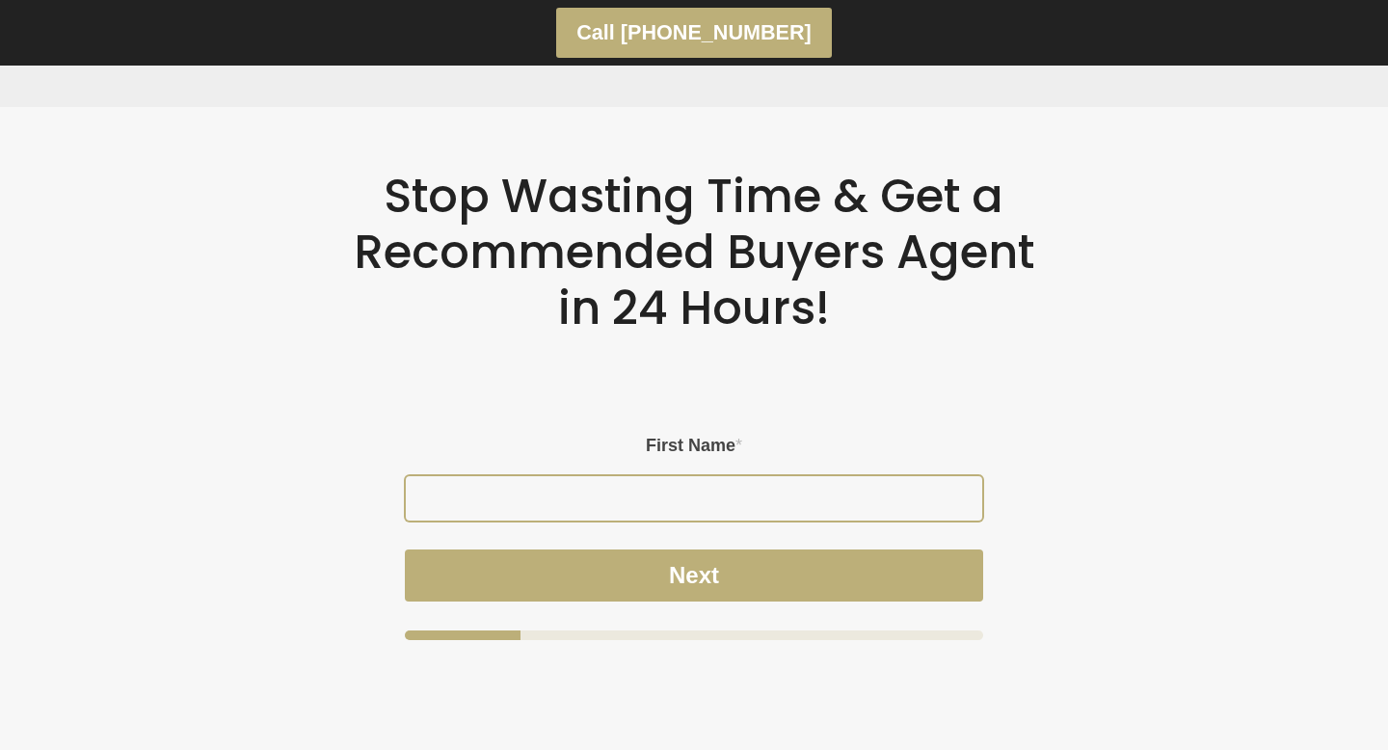
click at [643, 489] on input "First Name *" at bounding box center [694, 498] width 576 height 44
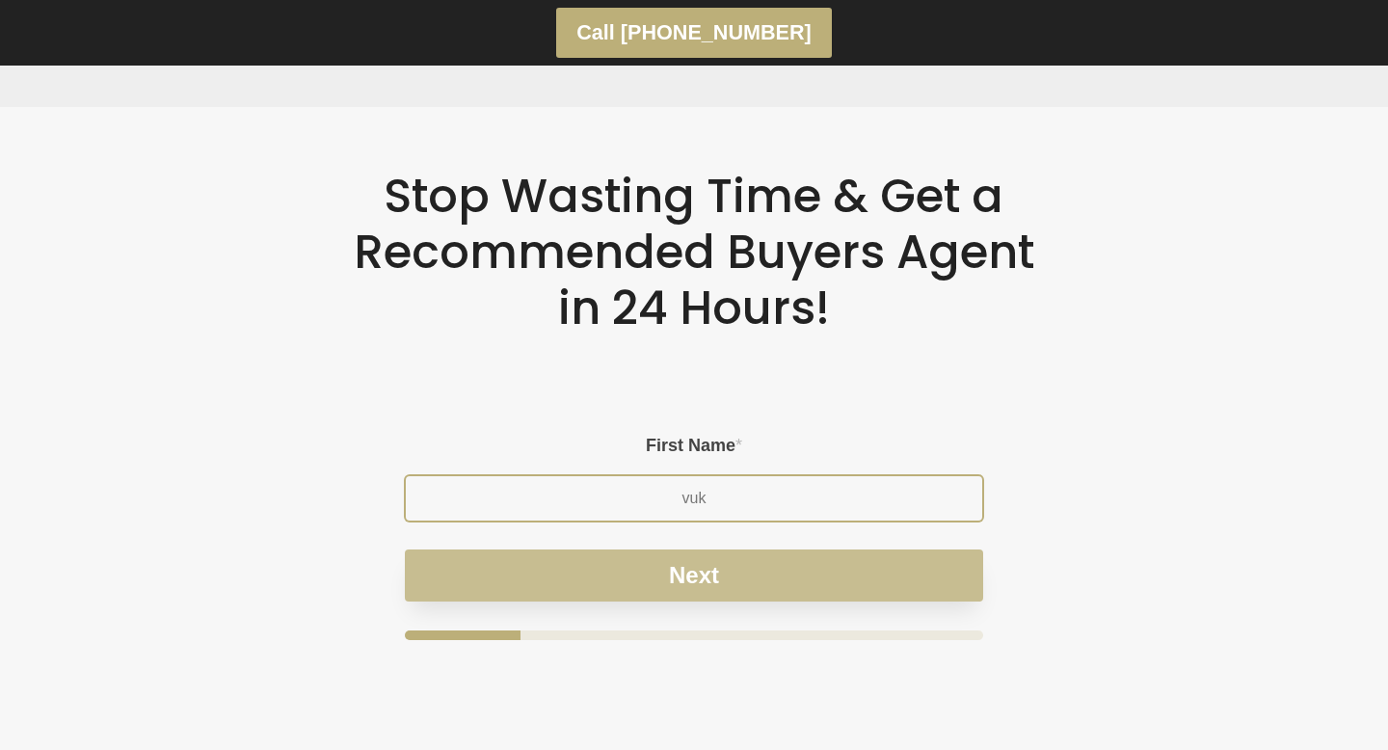
type input "vuk"
click at [776, 587] on button "Next" at bounding box center [694, 575] width 578 height 52
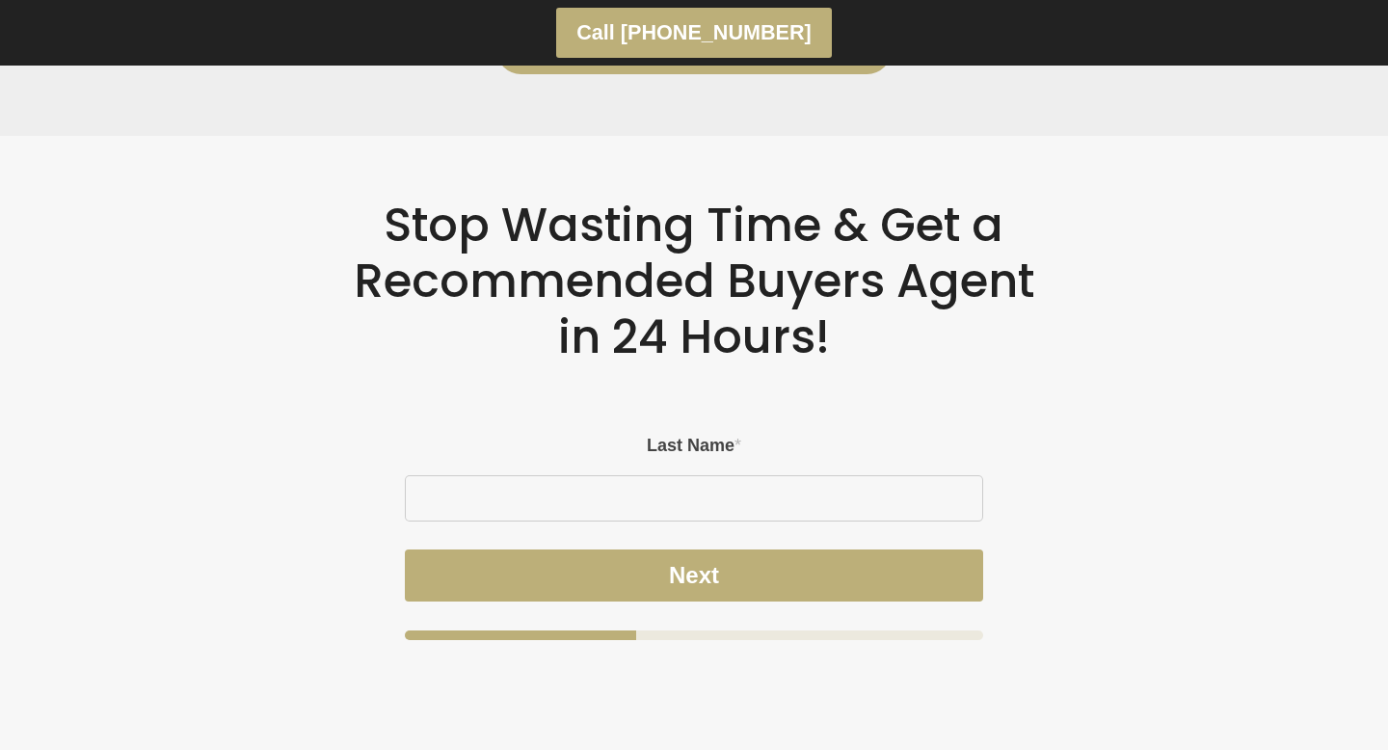
scroll to position [3377, 0]
click at [711, 502] on input "Last Name *" at bounding box center [694, 498] width 576 height 44
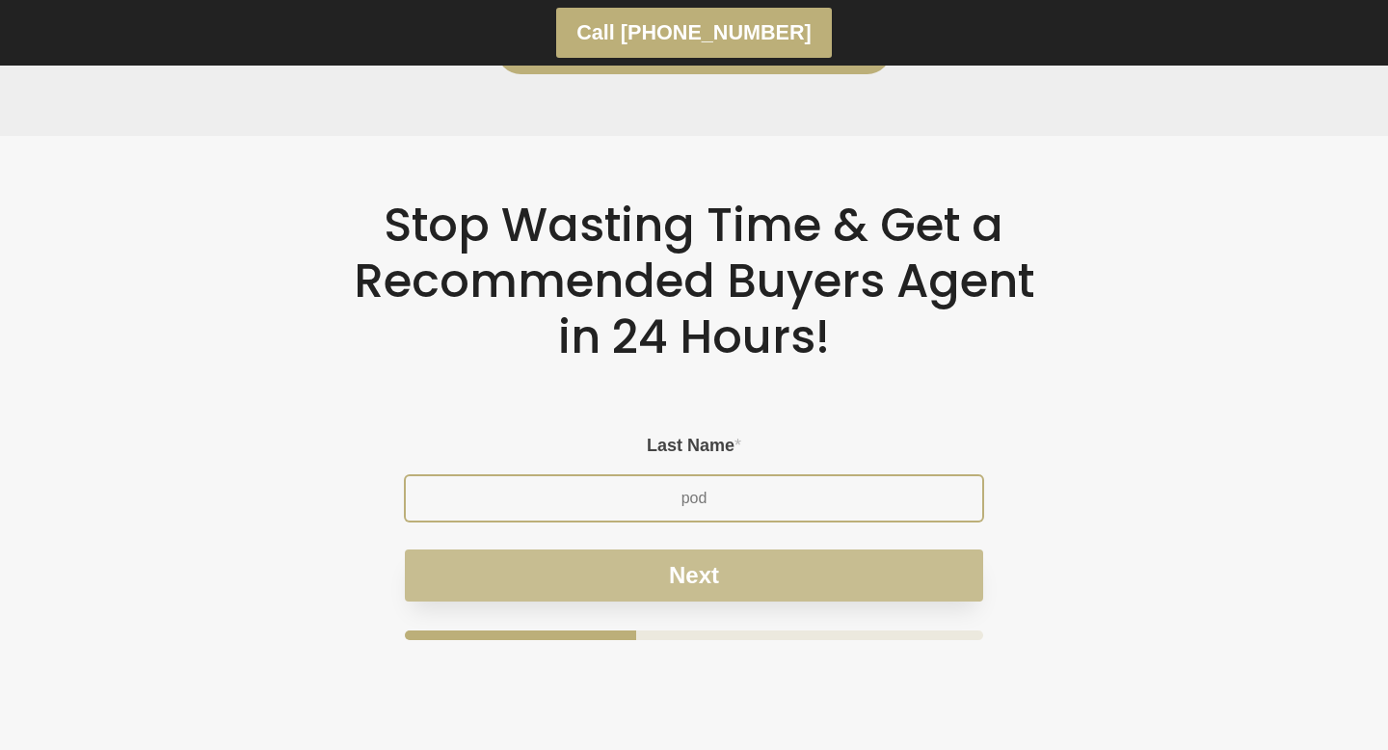
type input "pod"
click at [760, 589] on button "Next" at bounding box center [694, 575] width 578 height 52
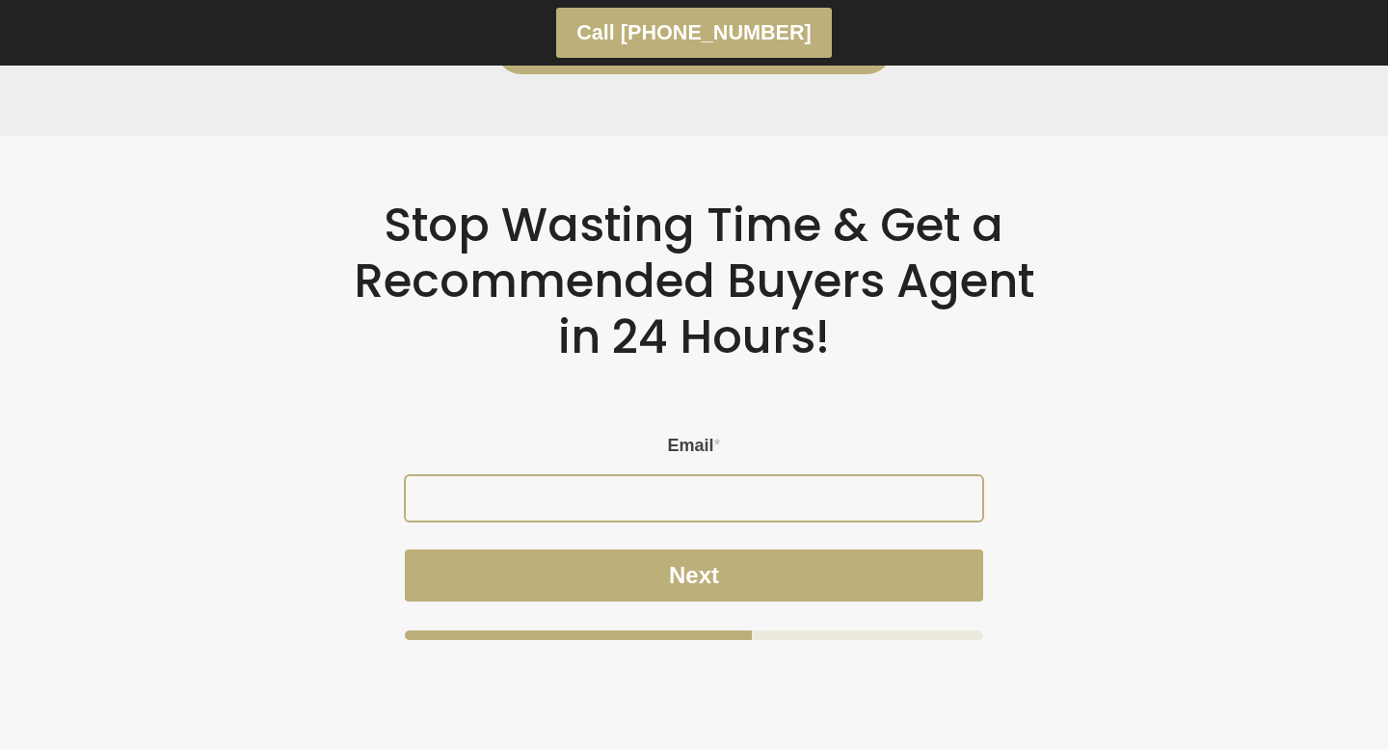
click at [706, 495] on input "Email *" at bounding box center [694, 498] width 576 height 44
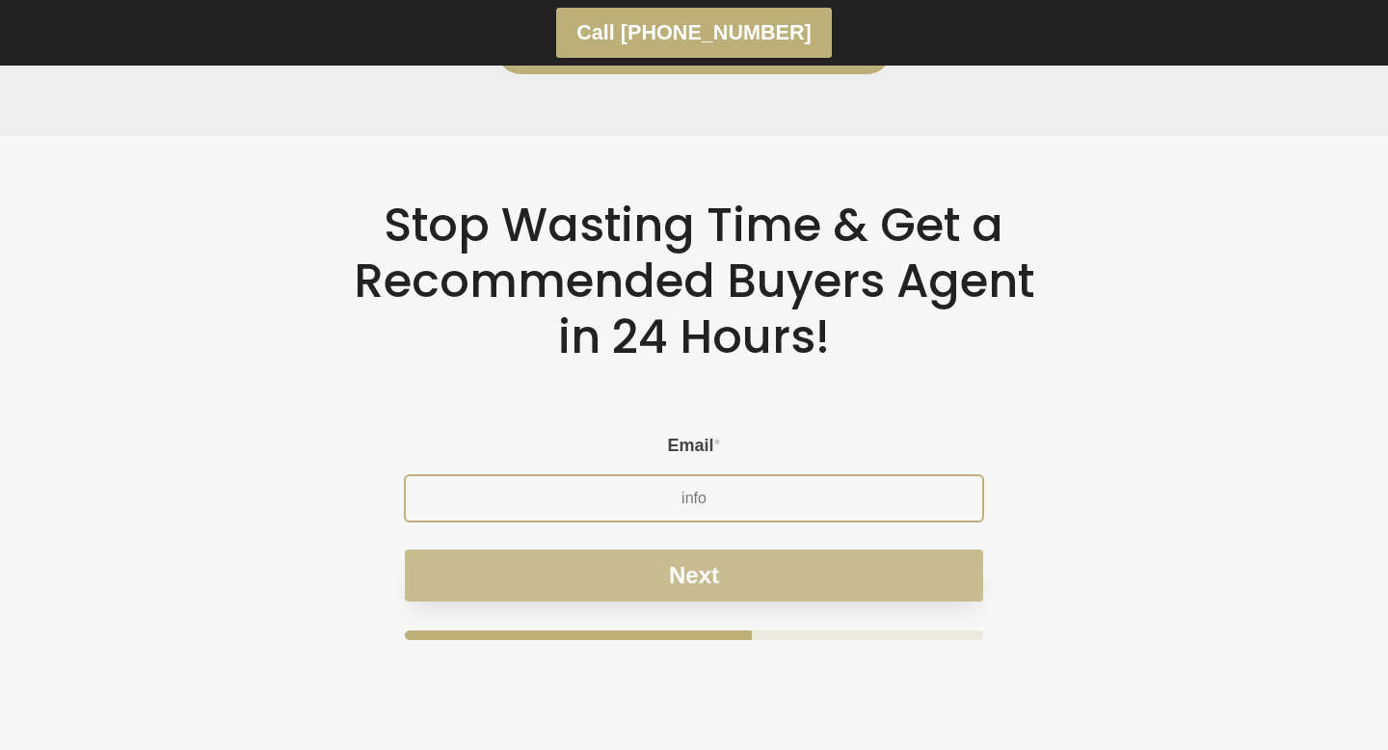
type input "info"
click at [711, 577] on div "Email * info Name Phone * Next" at bounding box center [694, 538] width 578 height 204
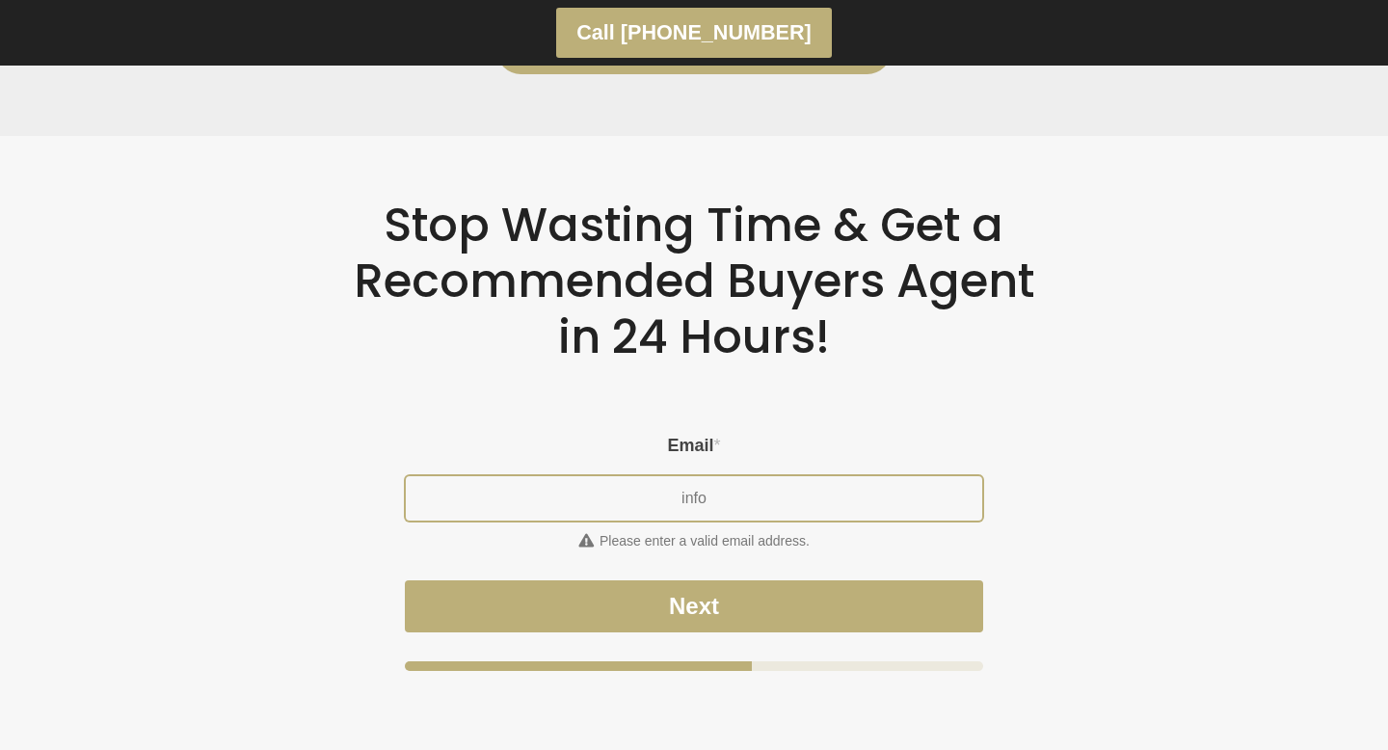
click at [732, 505] on input "info" at bounding box center [694, 498] width 576 height 44
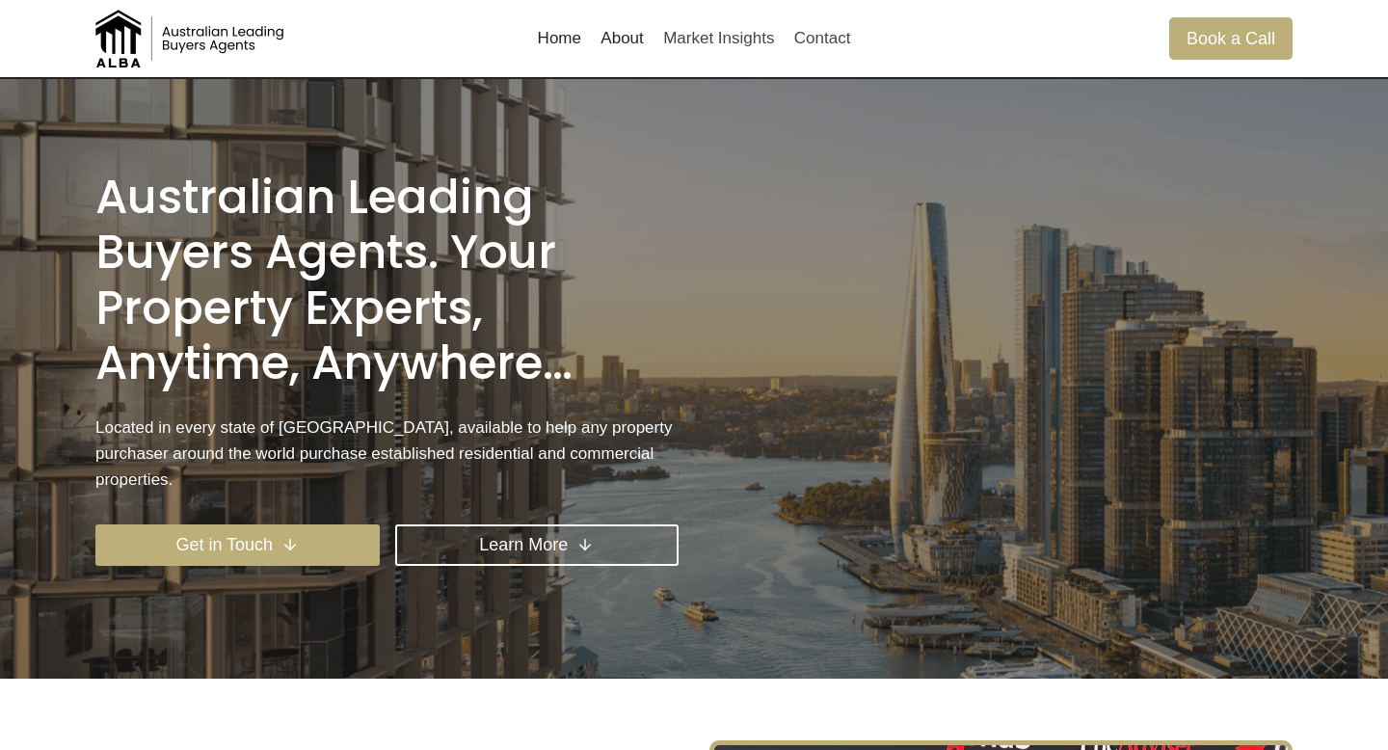
click at [550, 37] on link "Home" at bounding box center [559, 38] width 64 height 46
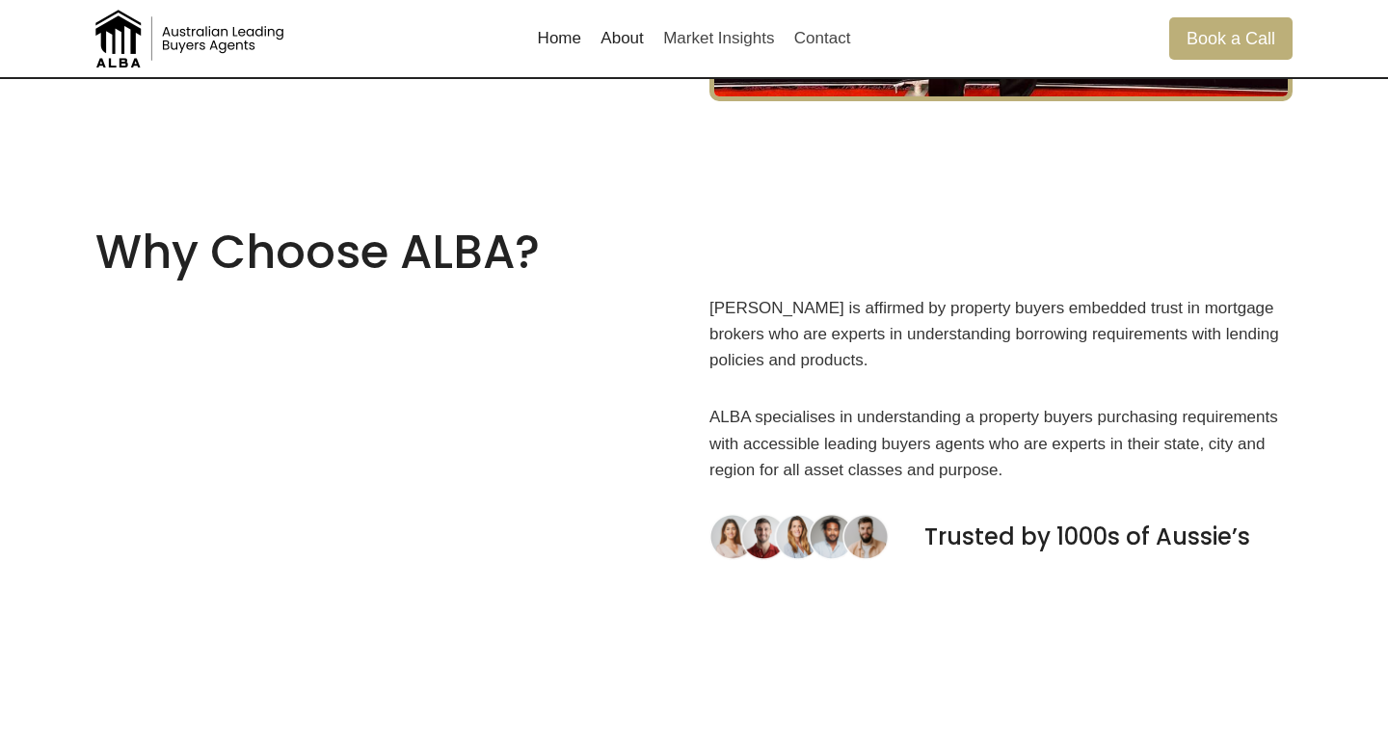
scroll to position [2017, 0]
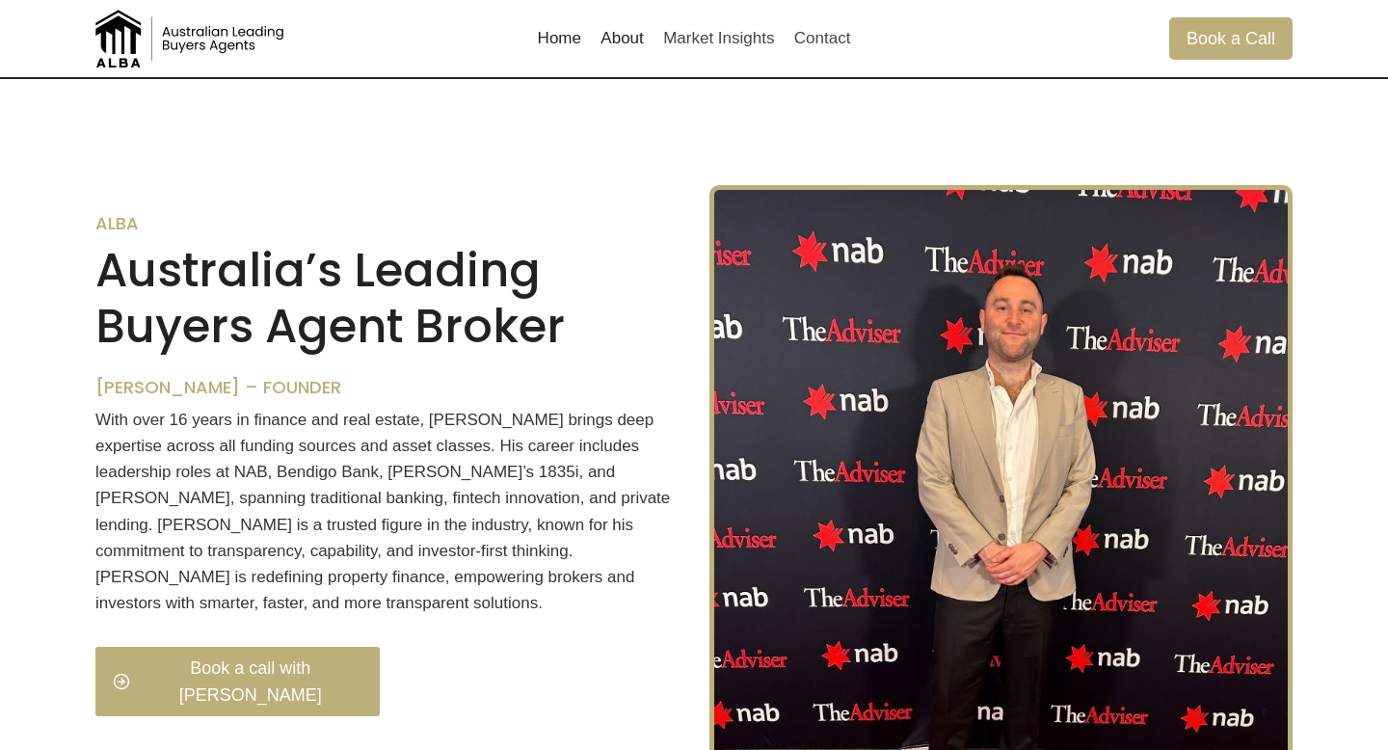
scroll to position [1000, 0]
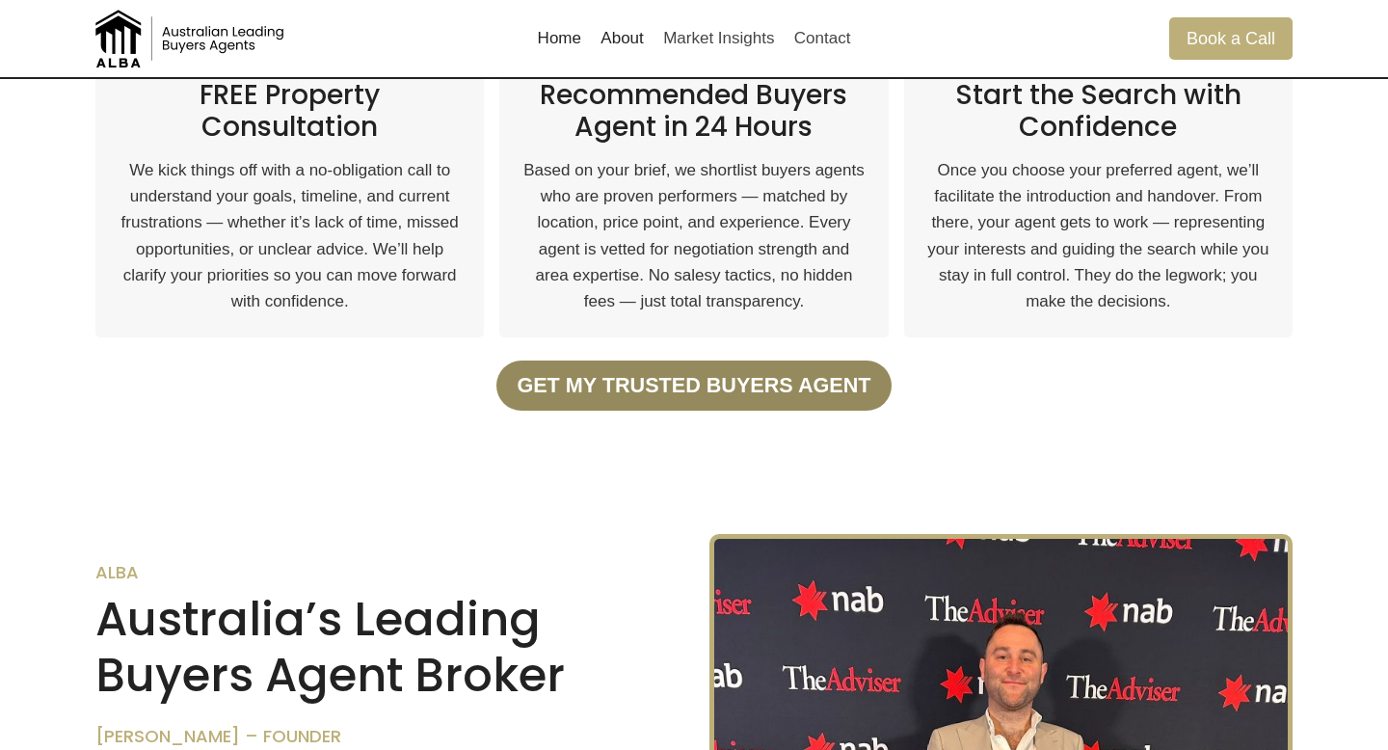
click at [764, 388] on strong "Get my trusted Buyers Agent" at bounding box center [693, 385] width 354 height 24
click at [695, 380] on strong "Get my trusted Buyers Agent" at bounding box center [693, 385] width 354 height 24
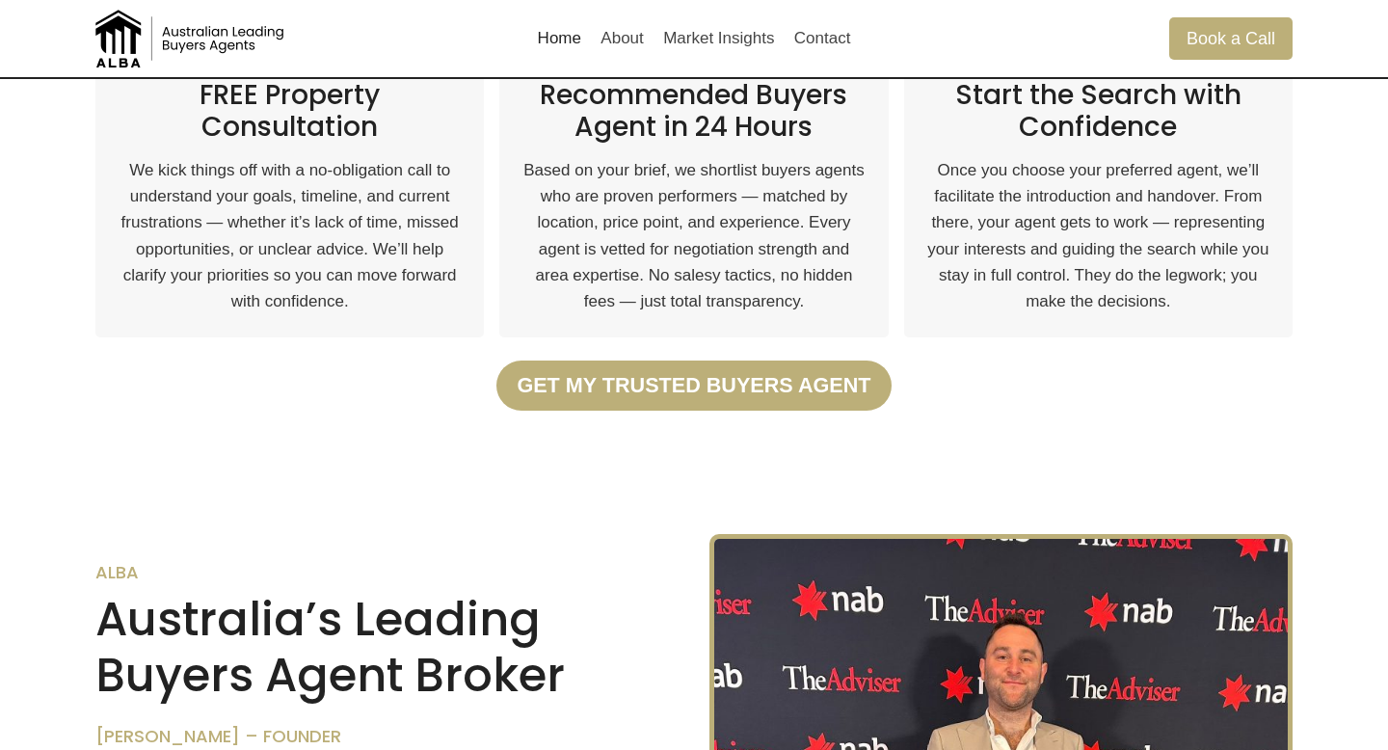
click at [992, 380] on div "Get my trusted Buyers Agent" at bounding box center [693, 385] width 1197 height 50
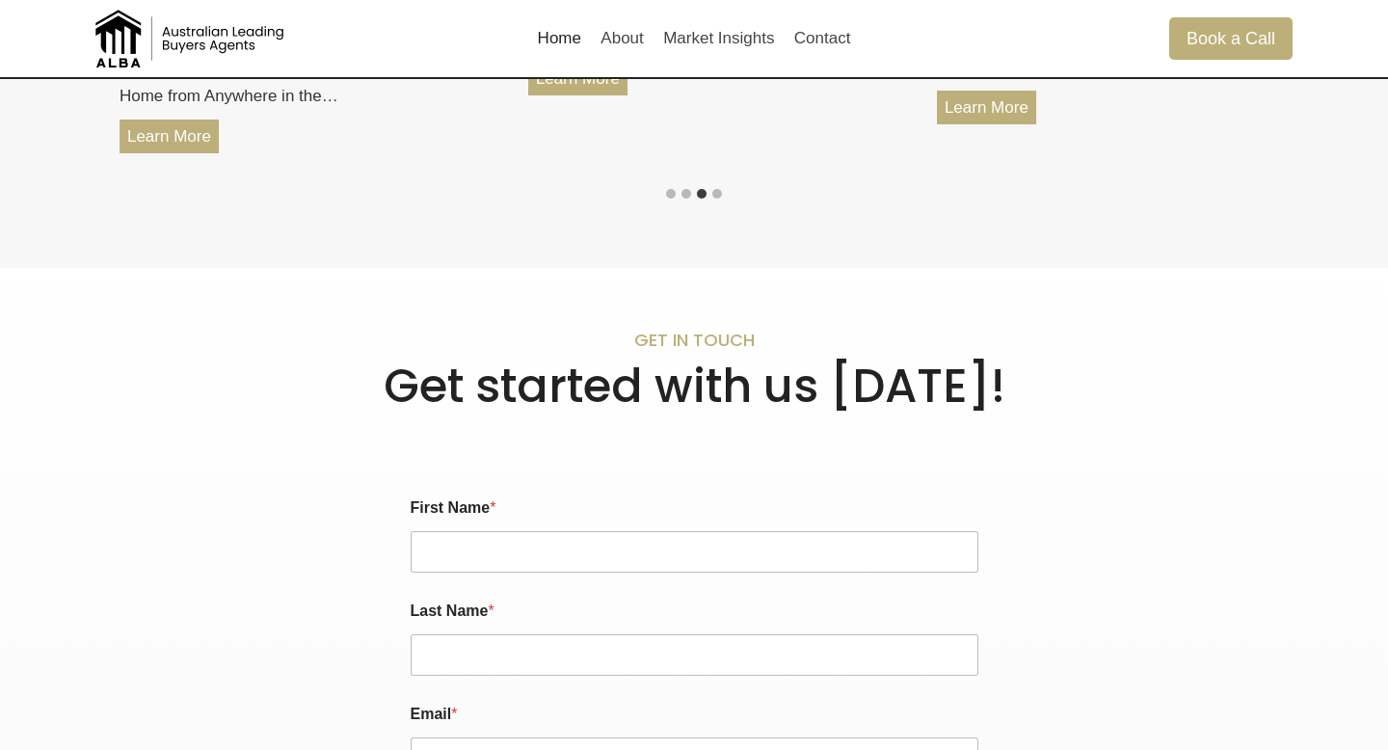
scroll to position [3525, 0]
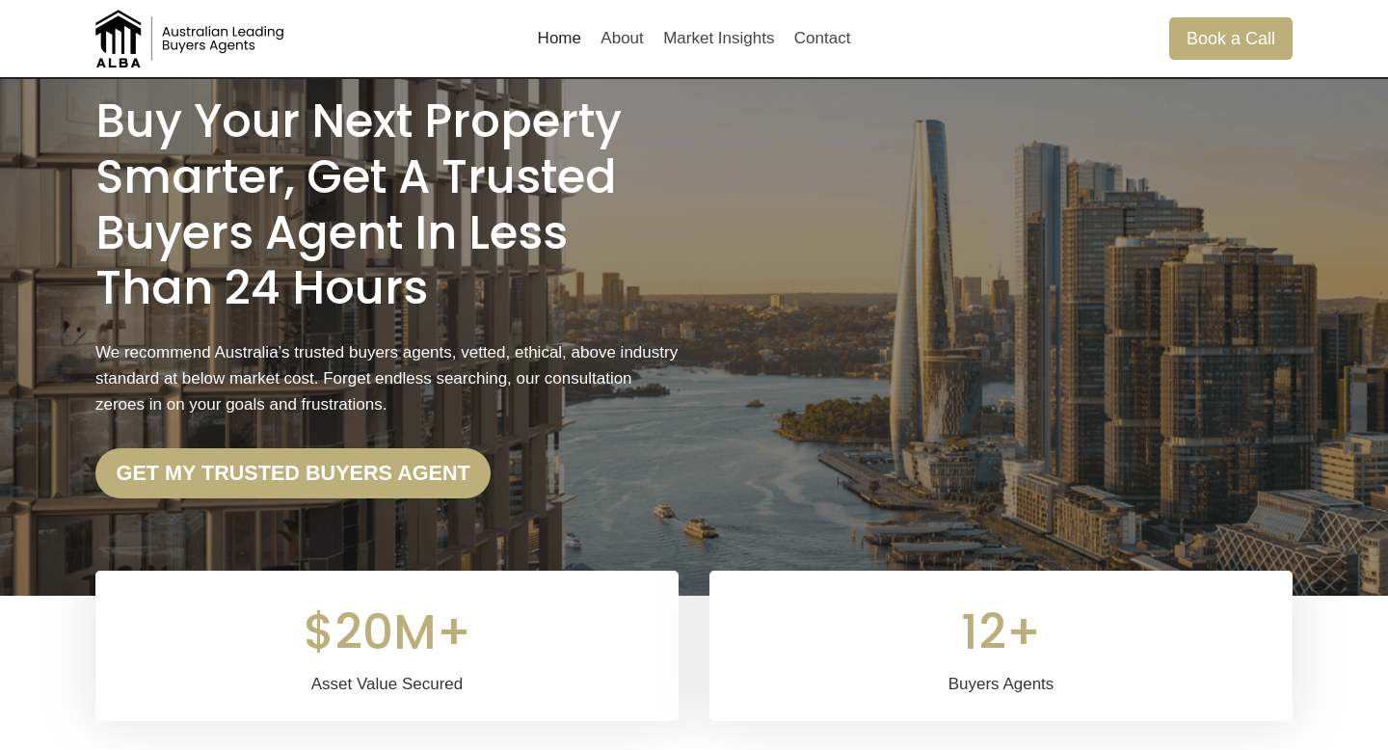
scroll to position [50, 0]
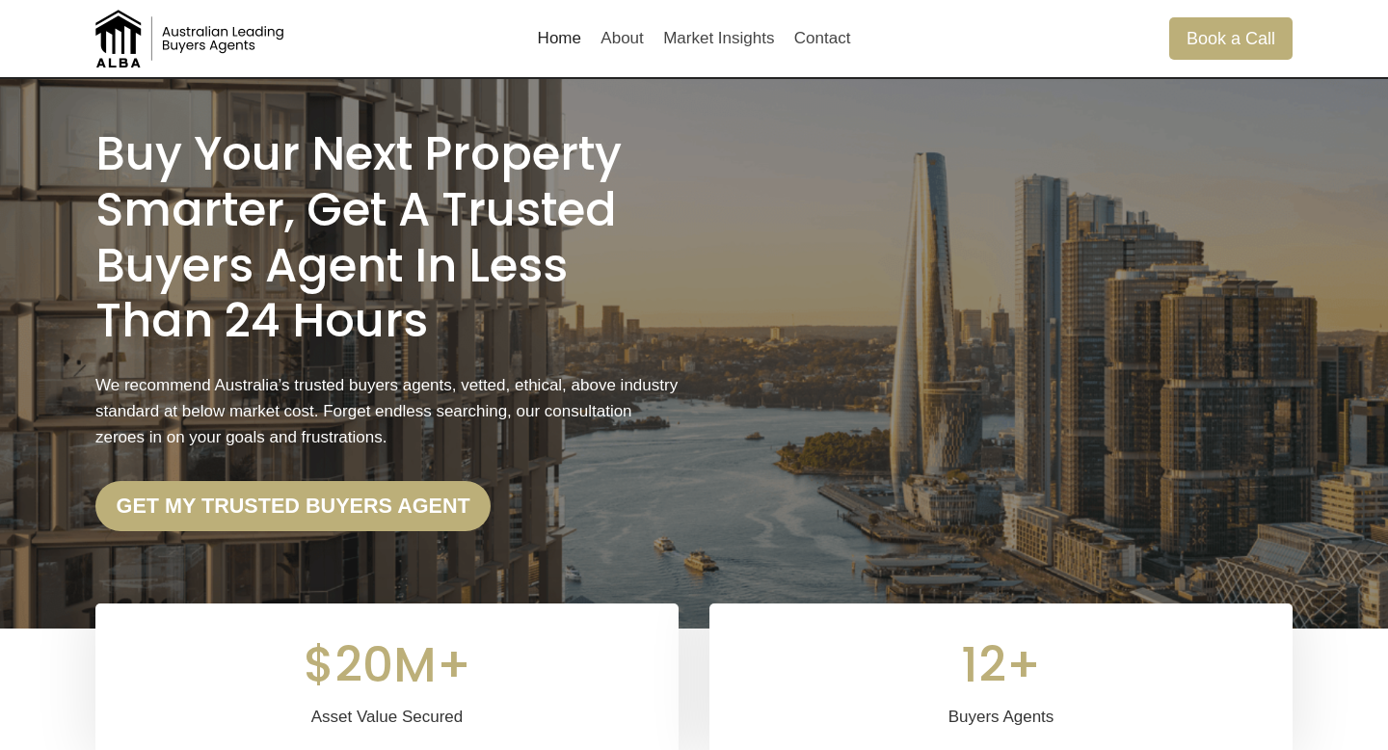
click at [543, 40] on link "Home" at bounding box center [559, 38] width 64 height 46
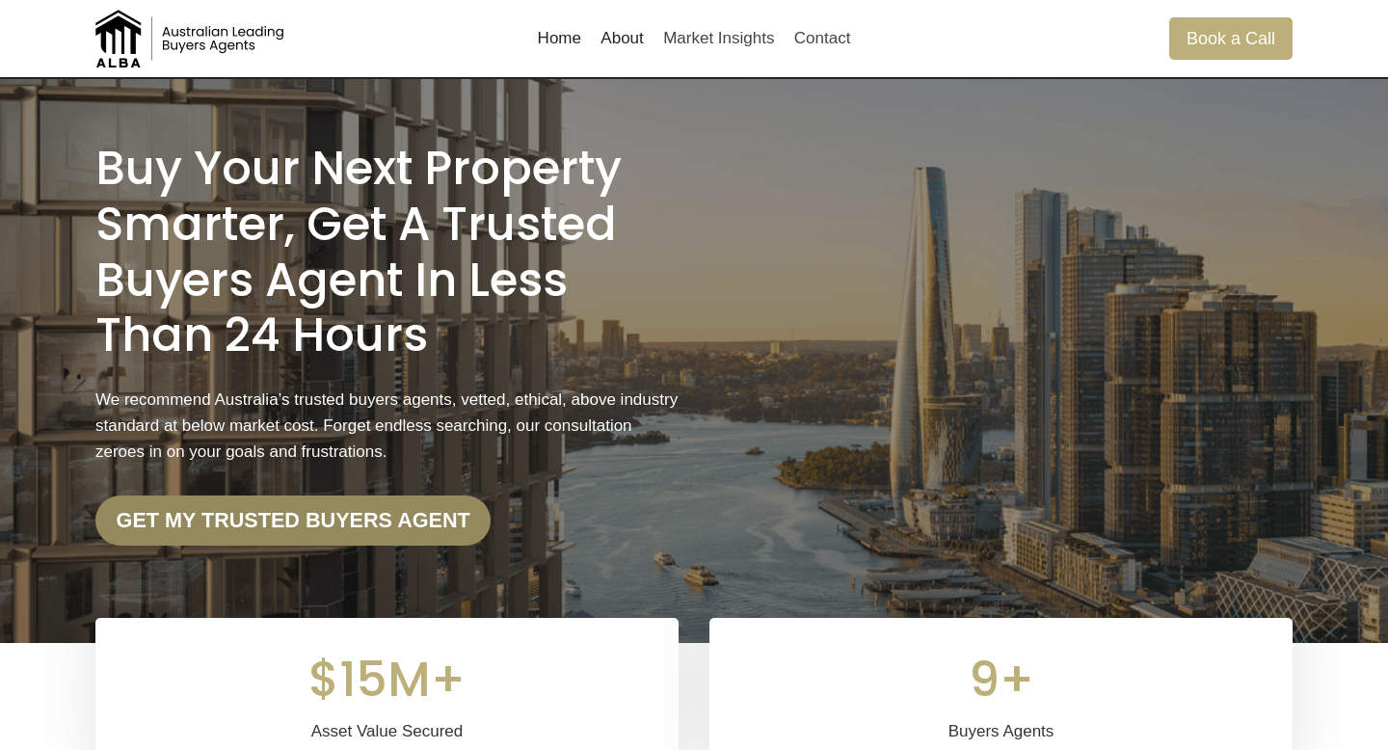
click at [456, 510] on link "Get my trusted Buyers Agent" at bounding box center [292, 520] width 395 height 50
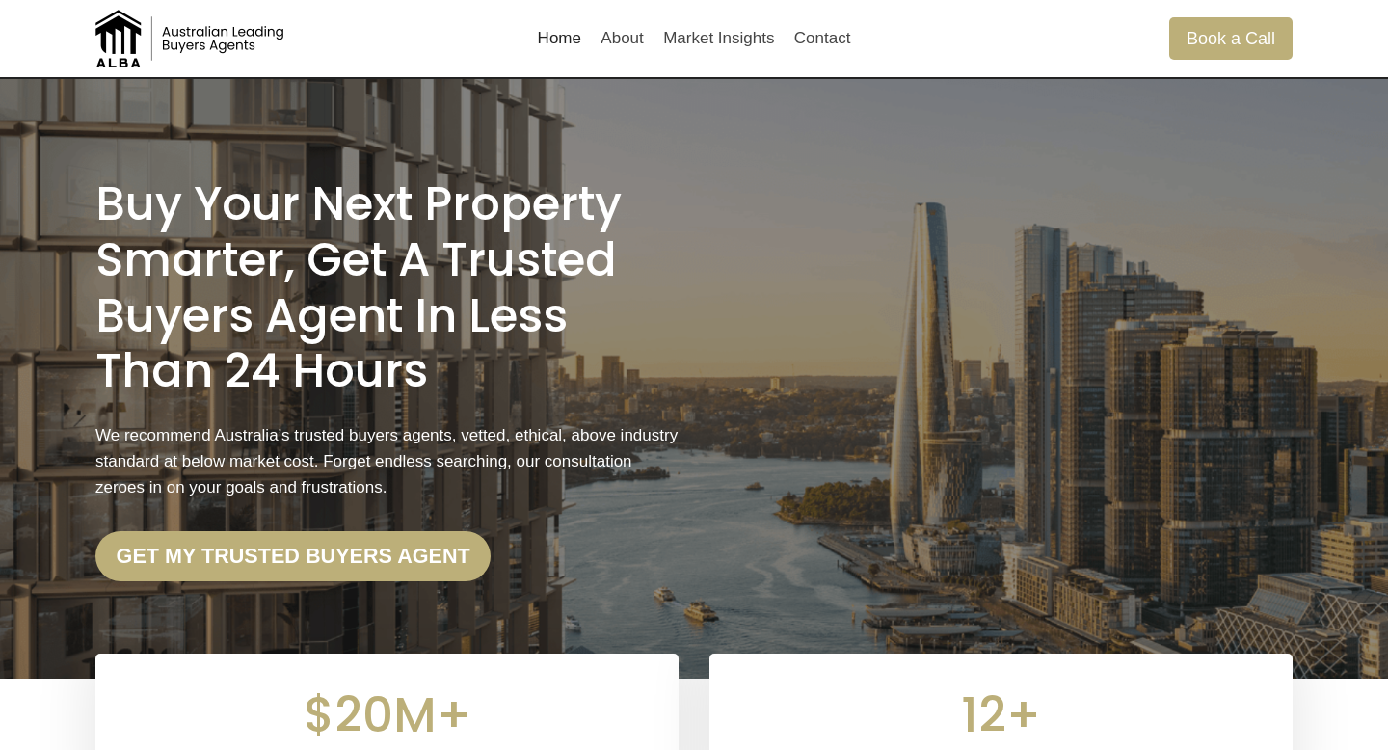
click at [550, 39] on link "Home" at bounding box center [559, 38] width 64 height 46
click at [736, 52] on link "Market Insights" at bounding box center [718, 38] width 131 height 46
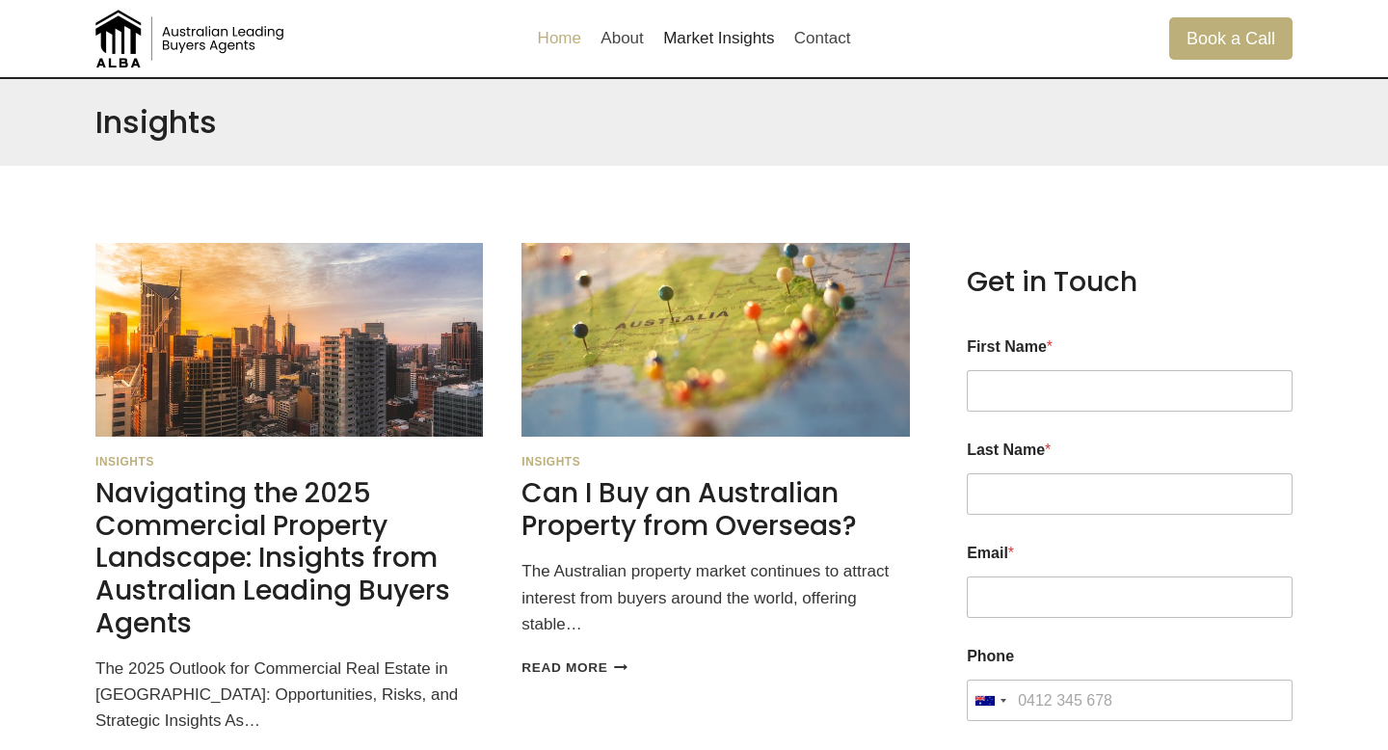
click at [537, 30] on link "Home" at bounding box center [559, 38] width 64 height 46
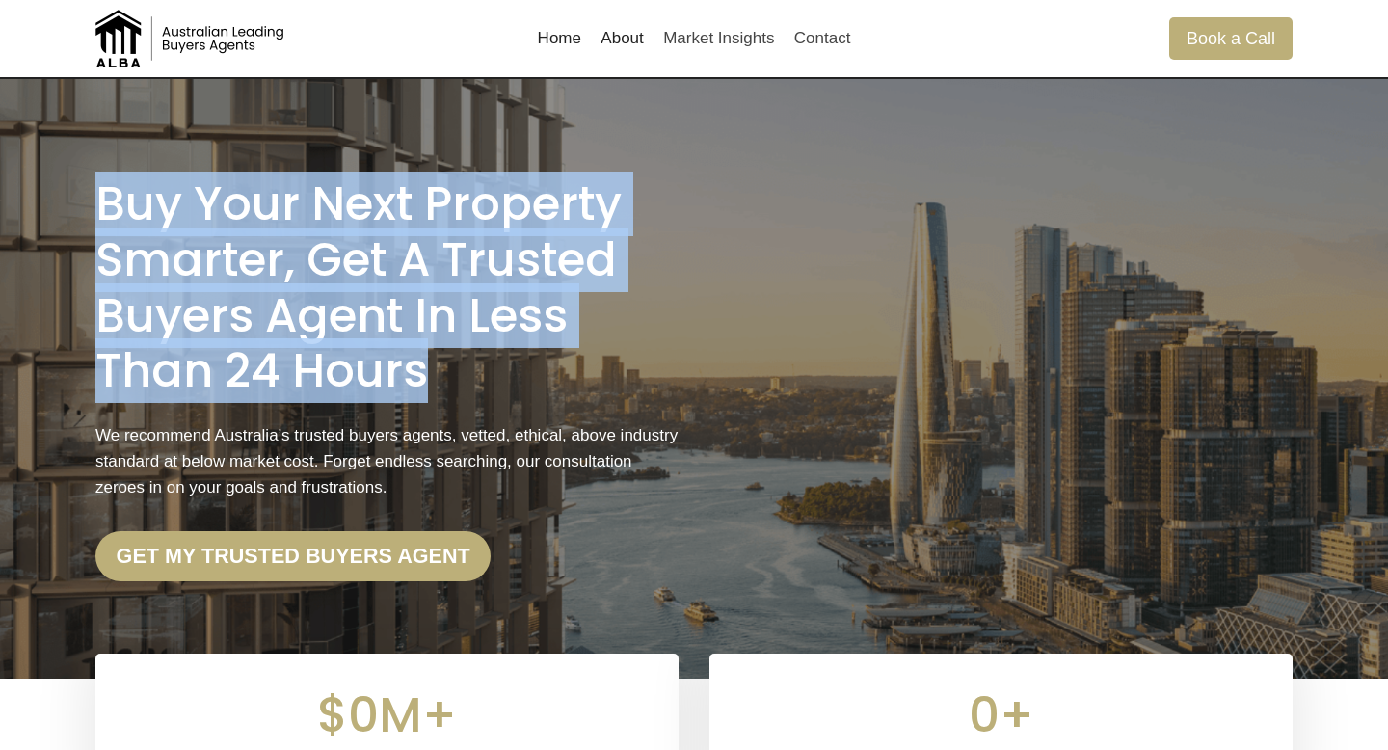
drag, startPoint x: 104, startPoint y: 200, endPoint x: 449, endPoint y: 348, distance: 375.1
click at [449, 348] on h1 "Buy Your Next Property Smarter, Get a Trusted Buyers Agent in less than 24 Hours" at bounding box center [386, 287] width 583 height 222
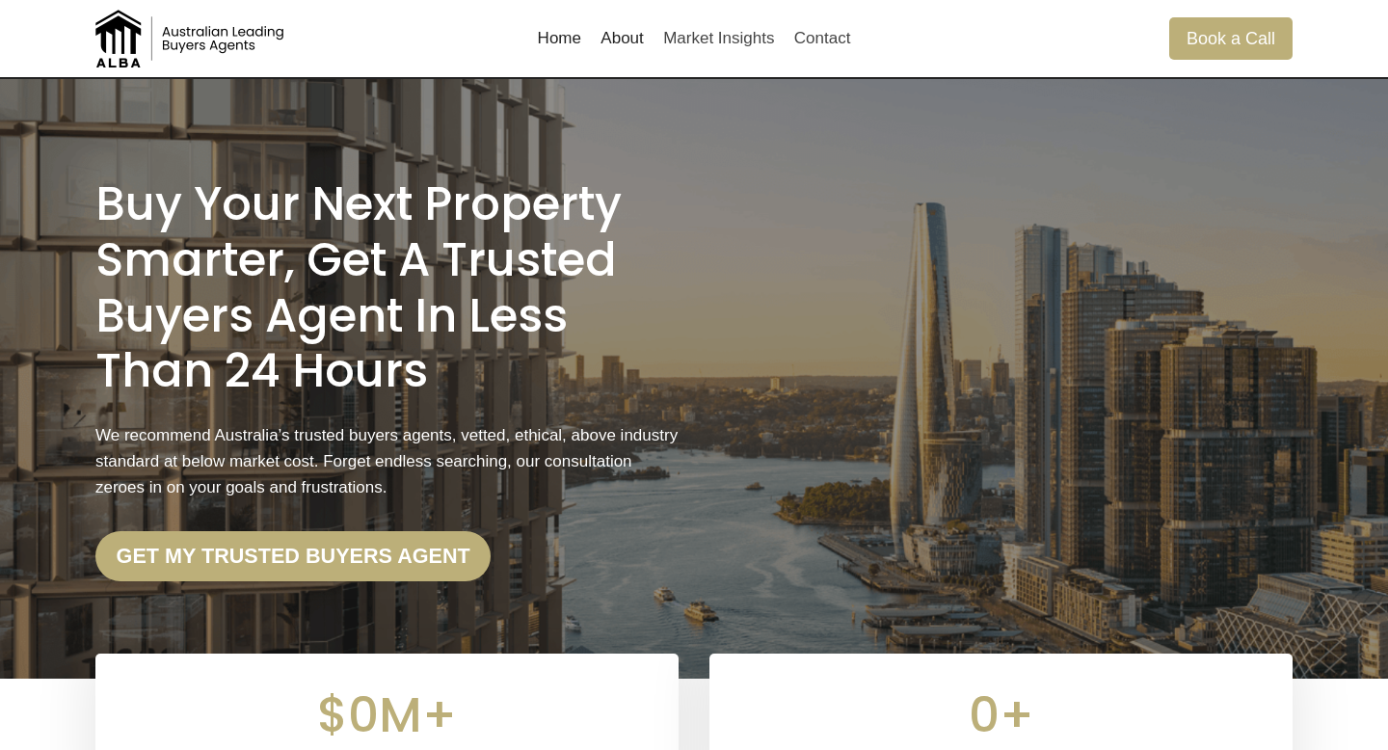
click at [440, 359] on h1 "Buy Your Next Property Smarter, Get a Trusted Buyers Agent in less than 24 Hours" at bounding box center [386, 287] width 583 height 222
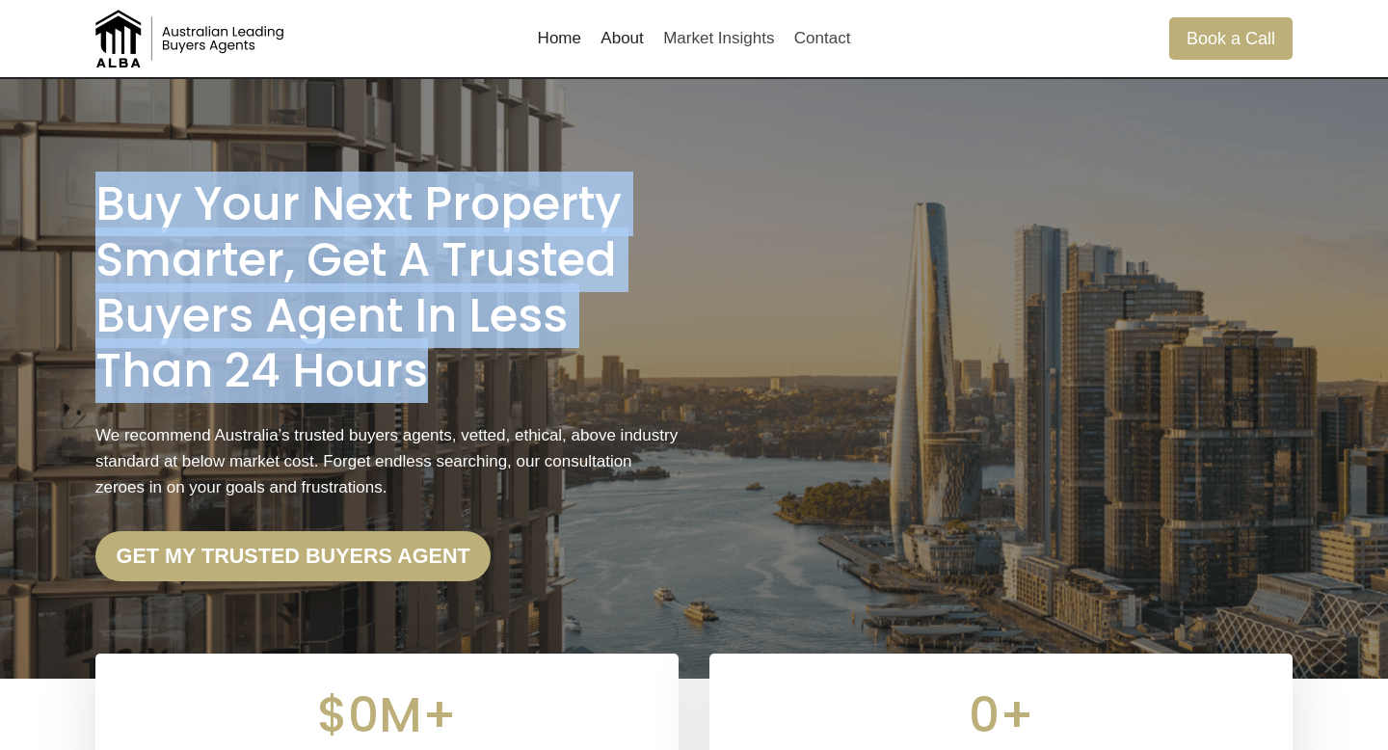
drag, startPoint x: 432, startPoint y: 370, endPoint x: 95, endPoint y: 217, distance: 369.5
click at [95, 217] on h1 "Buy Your Next Property Smarter, Get a Trusted Buyers Agent in less than 24 Hours" at bounding box center [386, 287] width 583 height 222
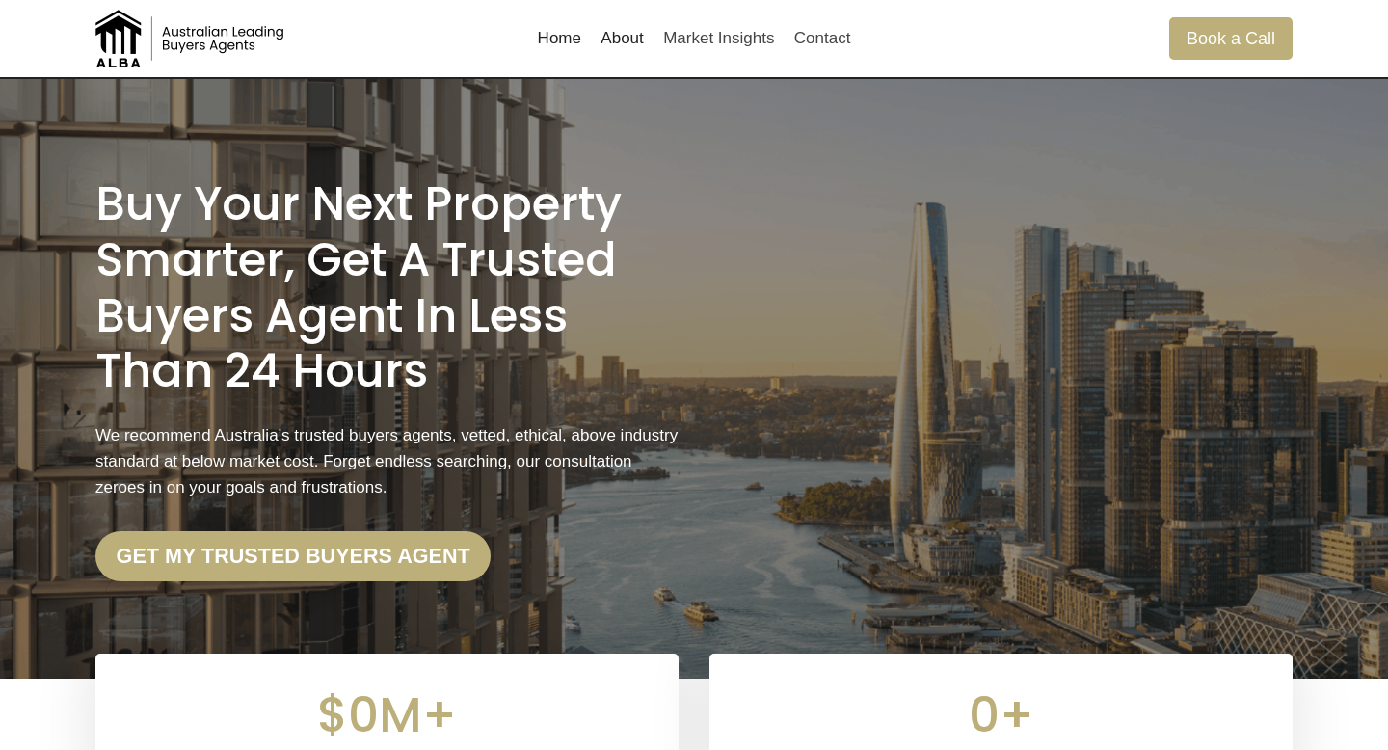
click at [145, 214] on h1 "Buy Your Next Property Smarter, Get a Trusted Buyers Agent in less than 24 Hours" at bounding box center [386, 287] width 583 height 222
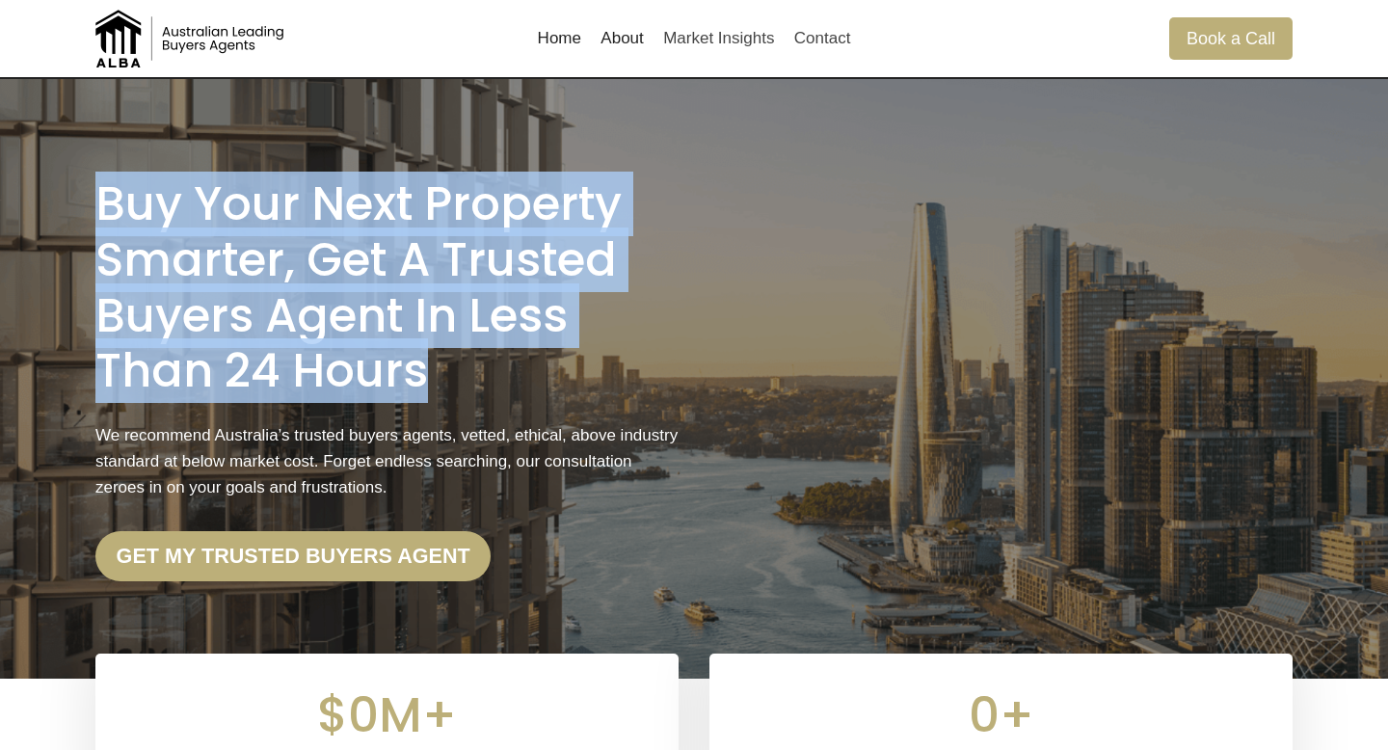
drag, startPoint x: 105, startPoint y: 211, endPoint x: 466, endPoint y: 353, distance: 388.1
click at [466, 353] on h1 "Buy Your Next Property Smarter, Get a Trusted Buyers Agent in less than 24 Hours" at bounding box center [386, 287] width 583 height 222
click at [425, 353] on h1 "Buy Your Next Property Smarter, Get a Trusted Buyers Agent in less than 24 Hours" at bounding box center [386, 287] width 583 height 222
drag, startPoint x: 429, startPoint y: 368, endPoint x: 110, endPoint y: 217, distance: 353.0
click at [110, 217] on h1 "Buy Your Next Property Smarter, Get a Trusted Buyers Agent in less than 24 Hours" at bounding box center [386, 287] width 583 height 222
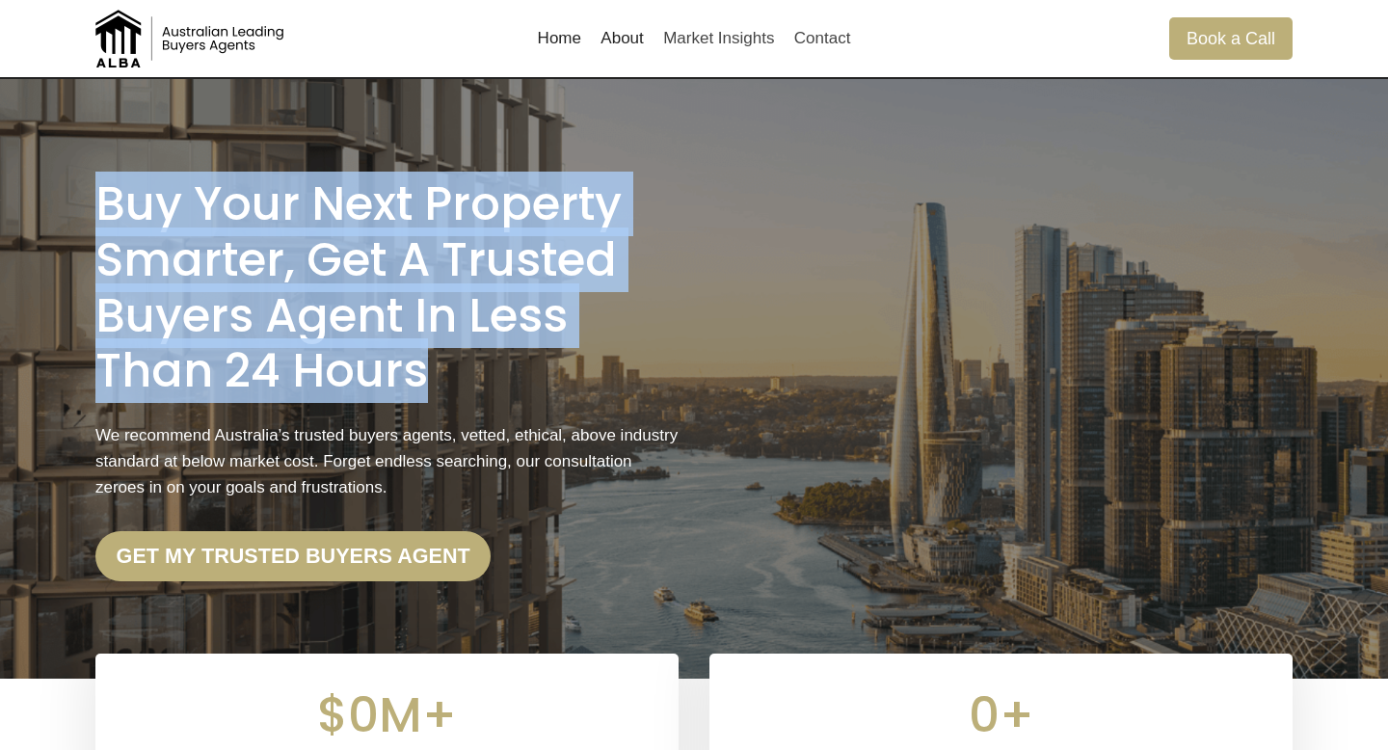
click at [110, 217] on h1 "Buy Your Next Property Smarter, Get a Trusted Buyers Agent in less than 24 Hours" at bounding box center [386, 287] width 583 height 222
drag, startPoint x: 97, startPoint y: 208, endPoint x: 439, endPoint y: 379, distance: 382.2
click at [439, 379] on h1 "Buy Your Next Property Smarter, Get a Trusted Buyers Agent in less than 24 Hours" at bounding box center [386, 287] width 583 height 222
click at [430, 379] on h1 "Buy Your Next Property Smarter, Get a Trusted Buyers Agent in less than 24 Hours" at bounding box center [386, 287] width 583 height 222
drag, startPoint x: 430, startPoint y: 374, endPoint x: 101, endPoint y: 216, distance: 364.6
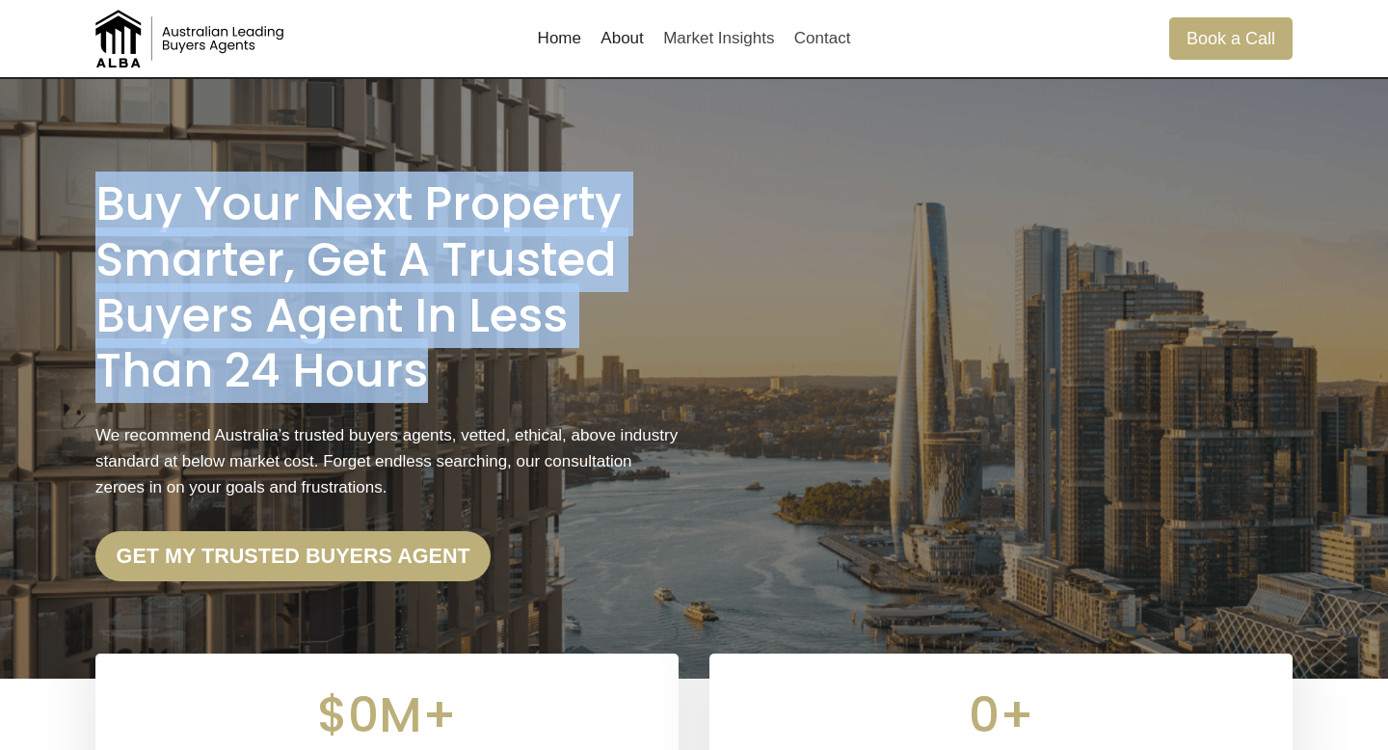
click at [101, 216] on h1 "Buy Your Next Property Smarter, Get a Trusted Buyers Agent in less than 24 Hours" at bounding box center [386, 287] width 583 height 222
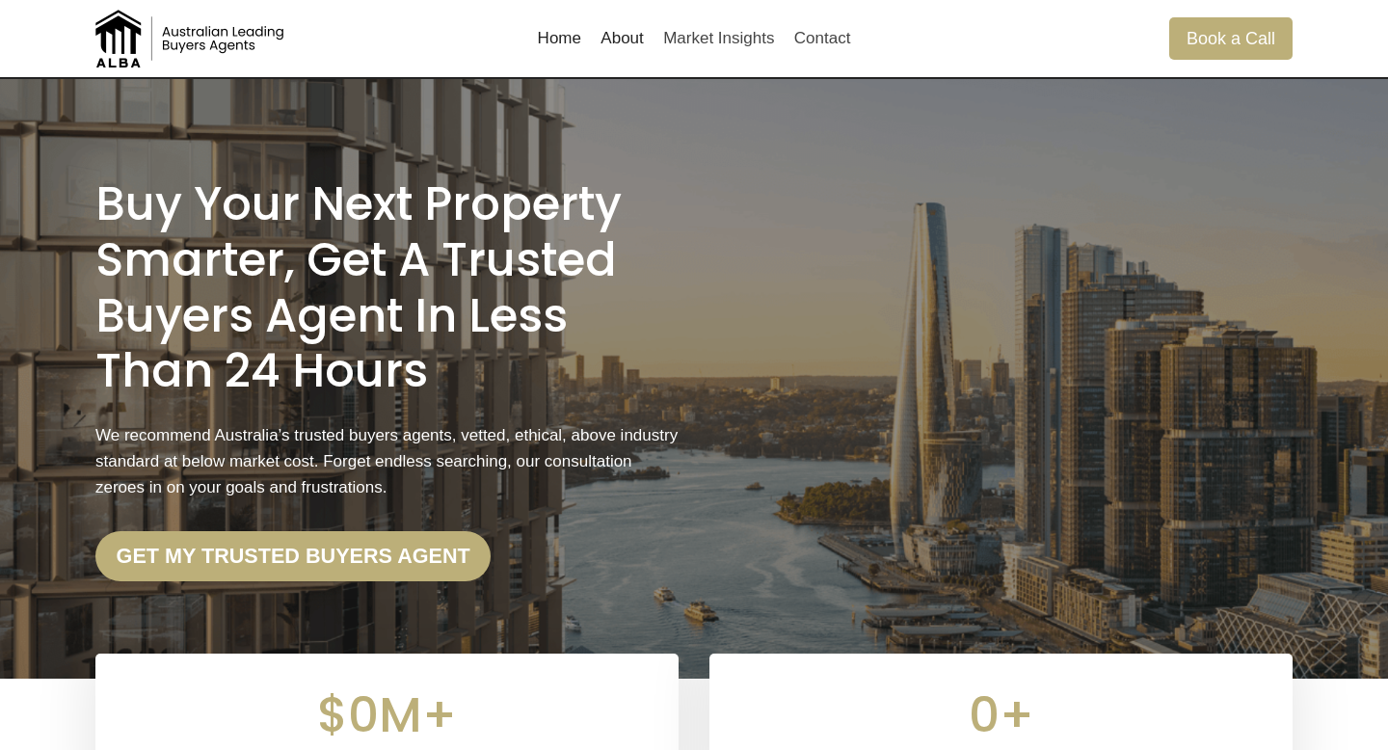
click at [130, 209] on h1 "Buy Your Next Property Smarter, Get a Trusted Buyers Agent in less than 24 Hours" at bounding box center [386, 287] width 583 height 222
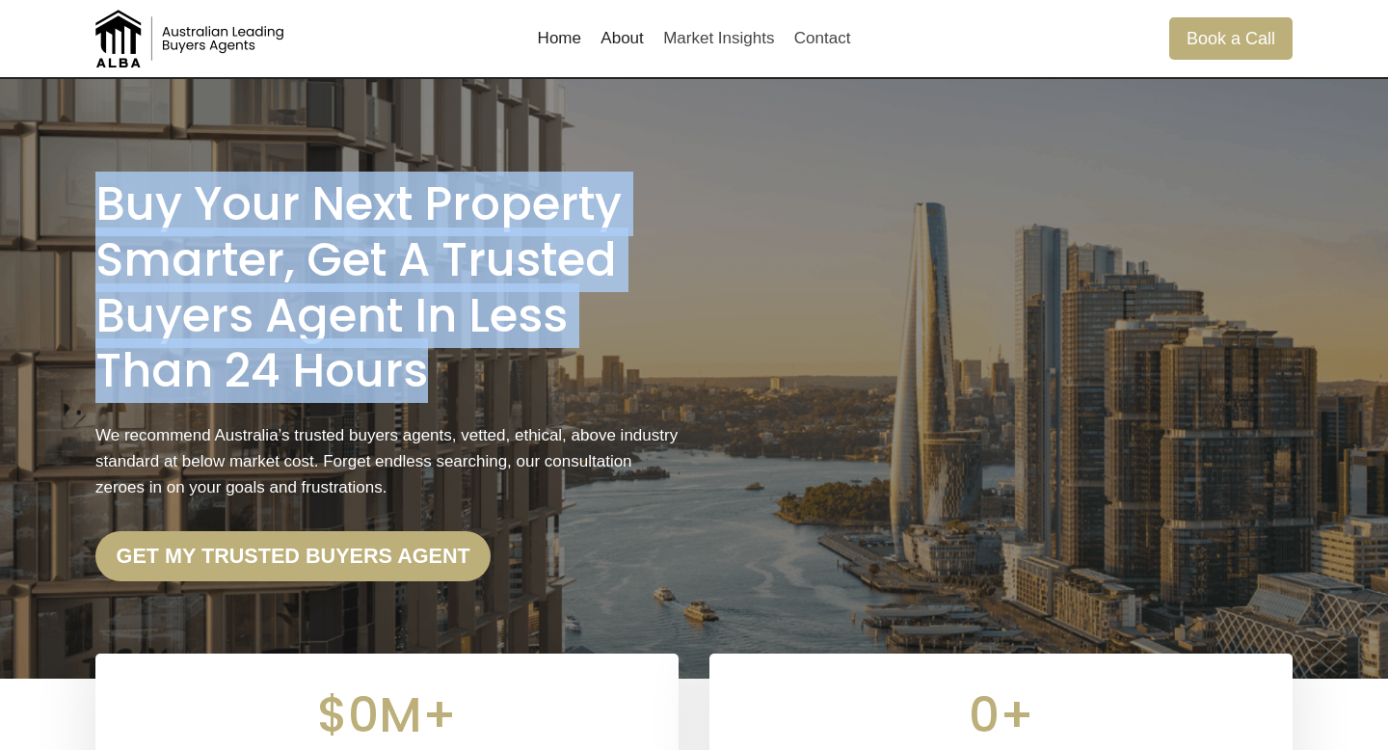
drag, startPoint x: 93, startPoint y: 202, endPoint x: 517, endPoint y: 364, distance: 453.8
click at [517, 364] on div "Buy Your Next Property Smarter, Get a Trusted Buyers Agent in less than 24 Hour…" at bounding box center [693, 378] width 1243 height 599
click at [427, 368] on h1 "Buy Your Next Property Smarter, Get a Trusted Buyers Agent in less than 24 Hours" at bounding box center [386, 287] width 583 height 222
drag, startPoint x: 428, startPoint y: 369, endPoint x: 97, endPoint y: 212, distance: 365.9
click at [96, 212] on h1 "Buy Your Next Property Smarter, Get a Trusted Buyers Agent in less than 24 Hours" at bounding box center [386, 287] width 583 height 222
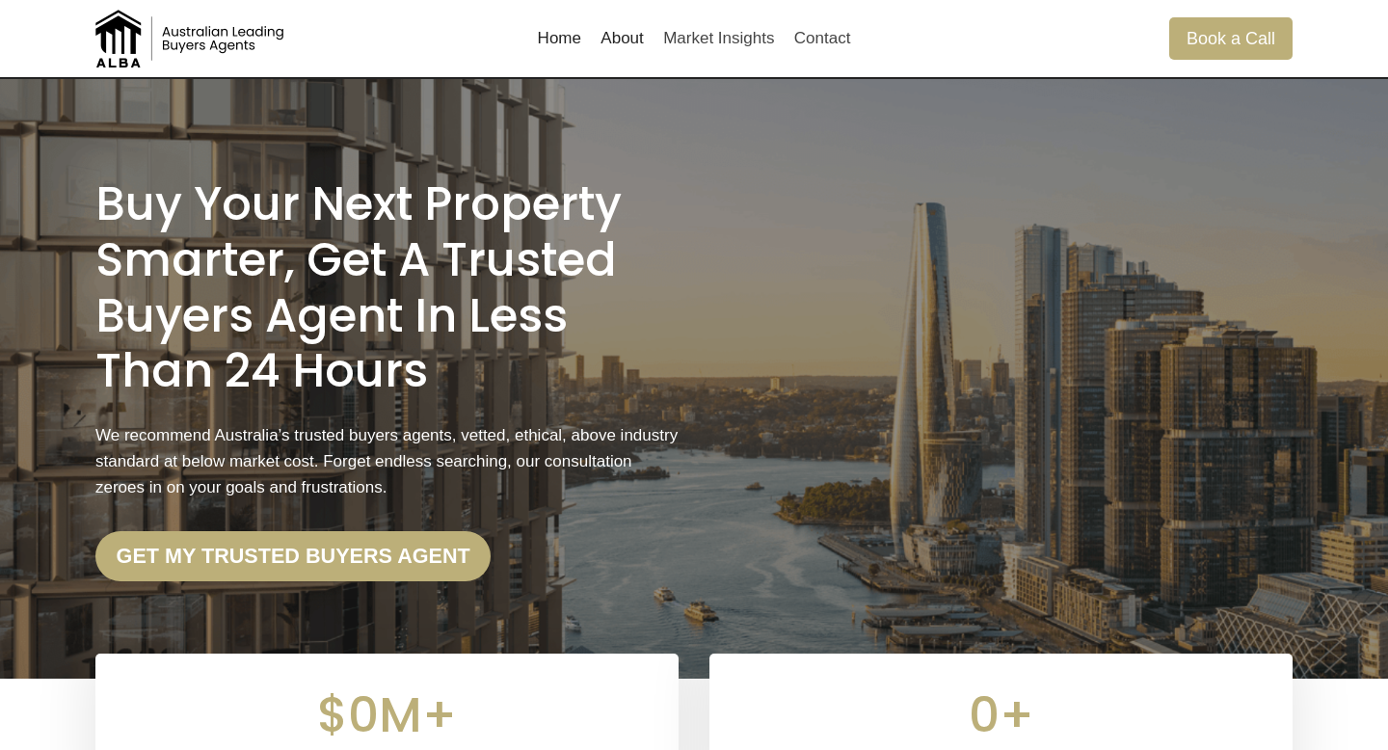
click at [129, 207] on h1 "Buy Your Next Property Smarter, Get a Trusted Buyers Agent in less than 24 Hours" at bounding box center [386, 287] width 583 height 222
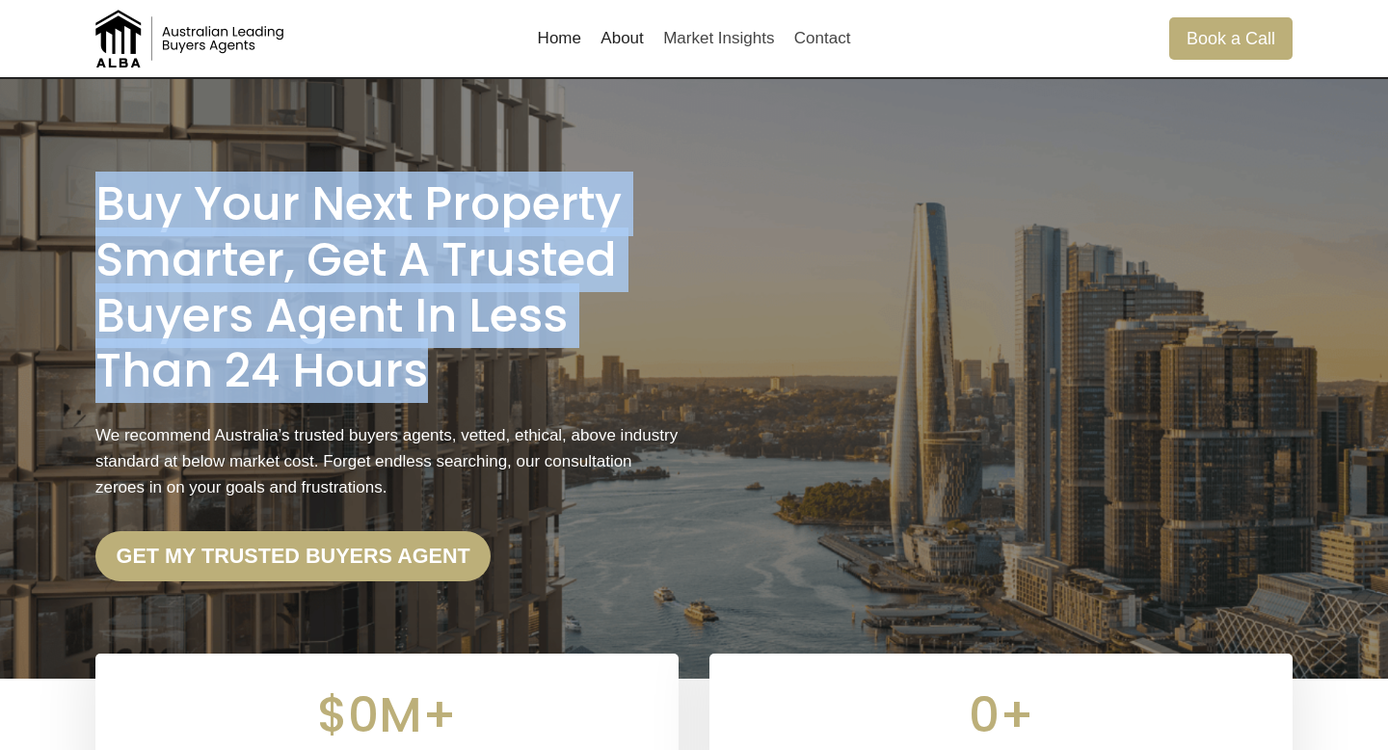
drag, startPoint x: 108, startPoint y: 205, endPoint x: 551, endPoint y: 383, distance: 477.7
click at [551, 383] on h1 "Buy Your Next Property Smarter, Get a Trusted Buyers Agent in less than 24 Hours" at bounding box center [386, 287] width 583 height 222
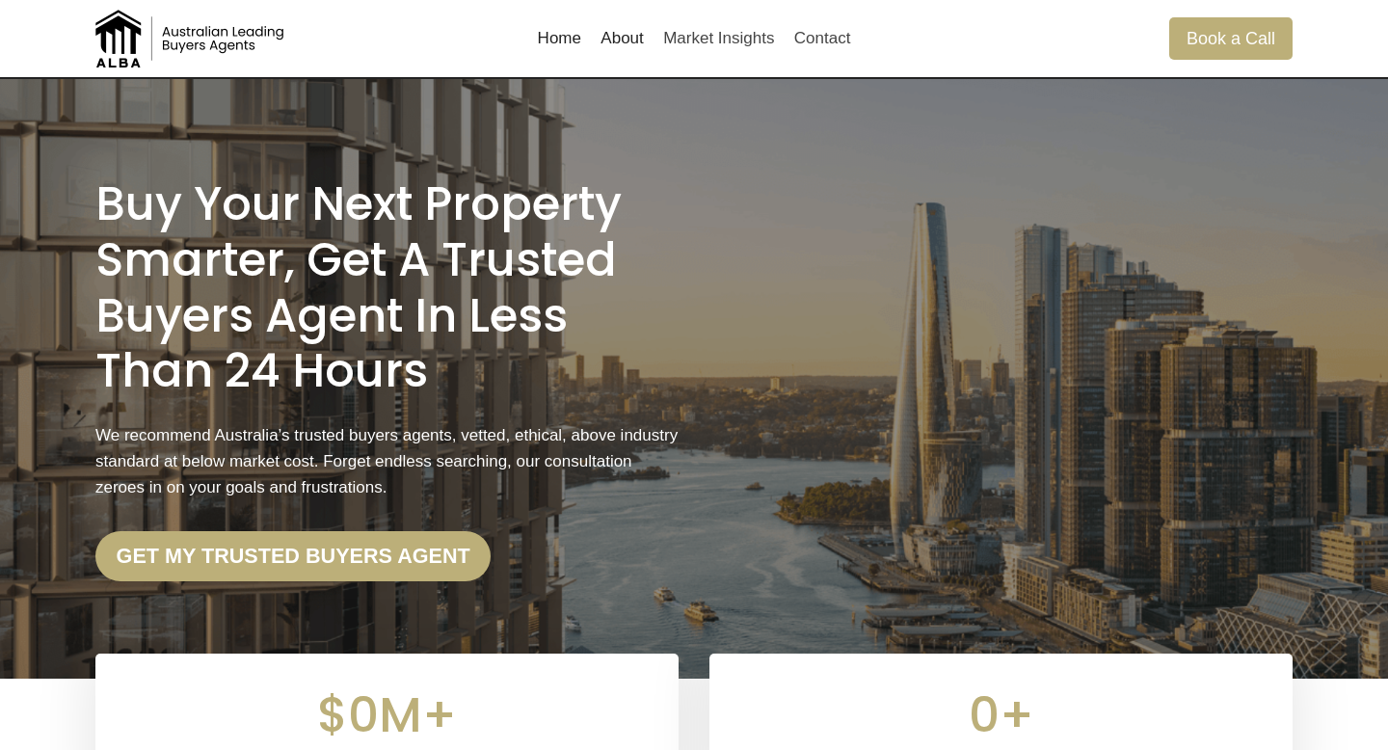
click at [437, 380] on h1 "Buy Your Next Property Smarter, Get a Trusted Buyers Agent in less than 24 Hours" at bounding box center [386, 287] width 583 height 222
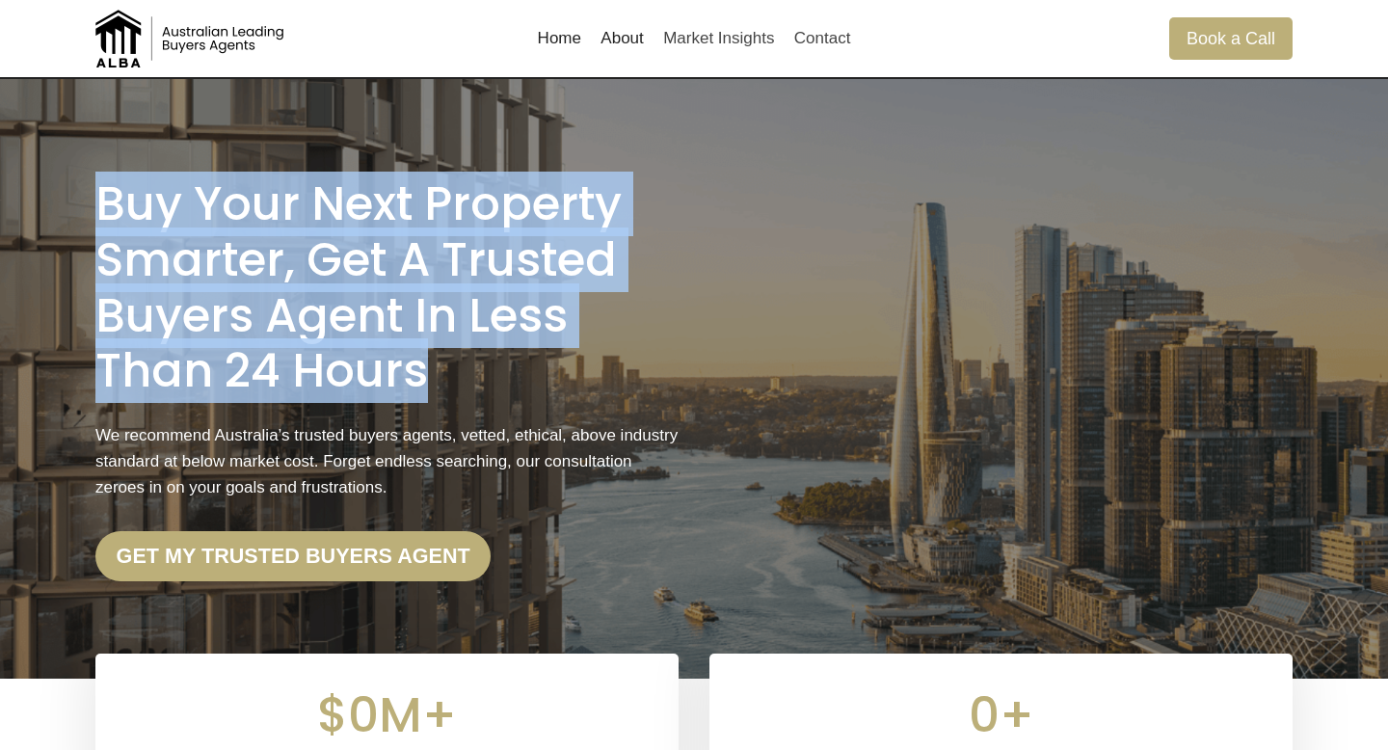
drag, startPoint x: 433, startPoint y: 371, endPoint x: 87, endPoint y: 211, distance: 381.1
click at [87, 211] on div "Buy Your Next Property Smarter, Get a Trusted Buyers Agent in less than 24 Hour…" at bounding box center [693, 378] width 1243 height 599
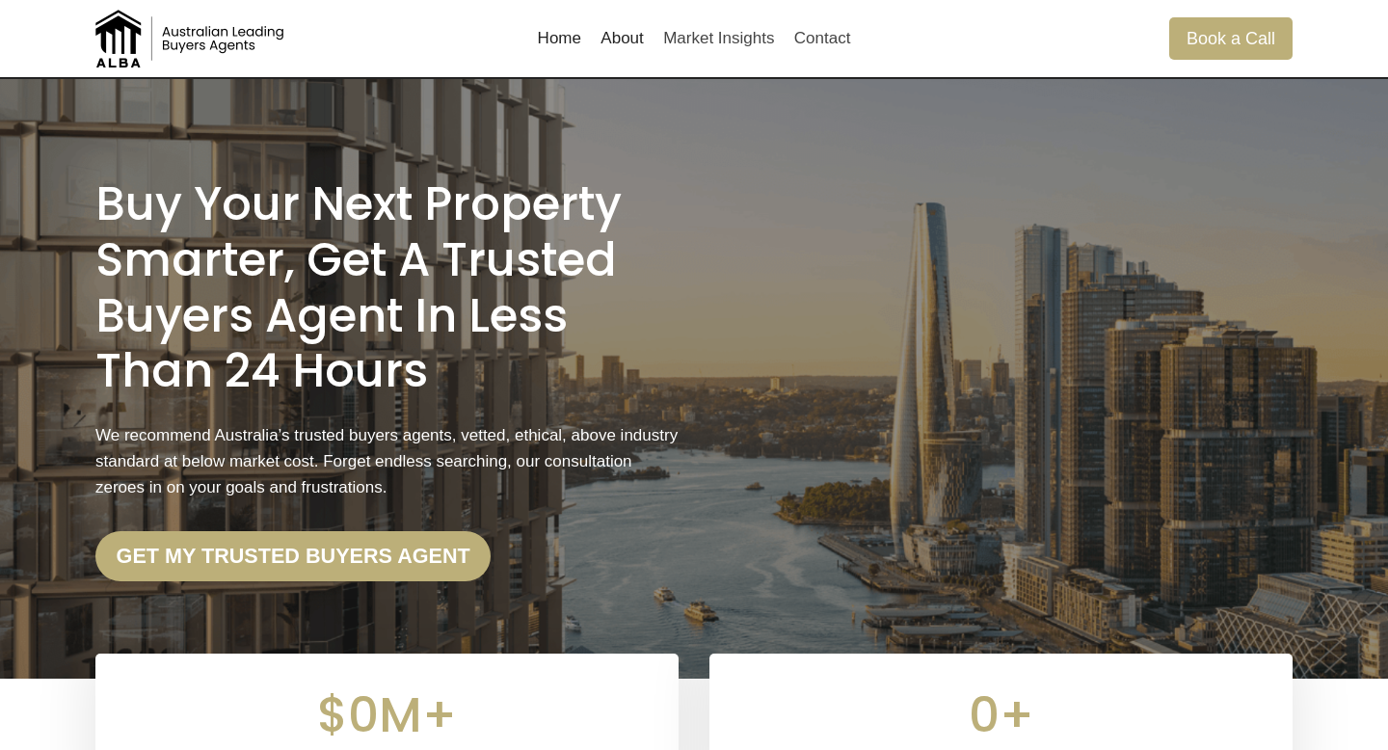
click at [159, 211] on h1 "Buy Your Next Property Smarter, Get a Trusted Buyers Agent in less than 24 Hours" at bounding box center [386, 287] width 583 height 222
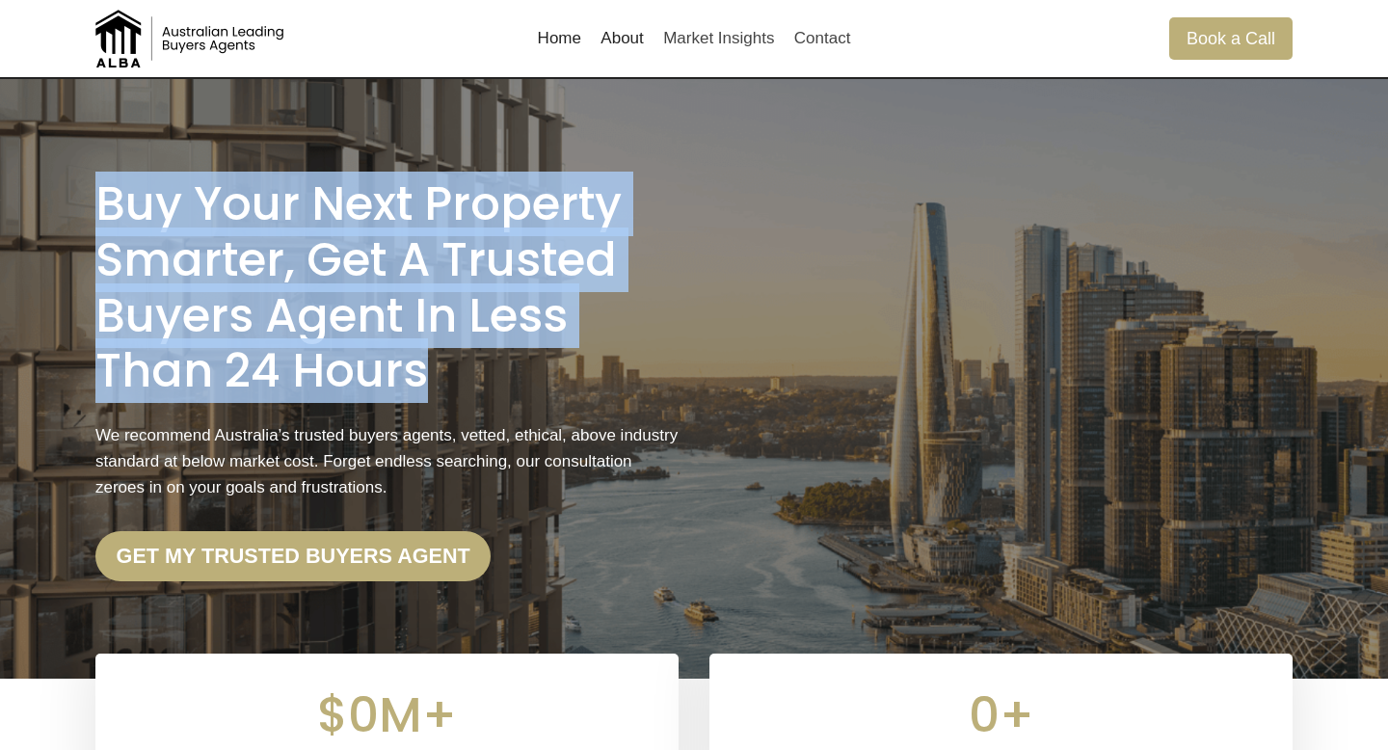
drag, startPoint x: 100, startPoint y: 207, endPoint x: 498, endPoint y: 357, distance: 425.0
click at [498, 357] on h1 "Buy Your Next Property Smarter, Get a Trusted Buyers Agent in less than 24 Hours" at bounding box center [386, 287] width 583 height 222
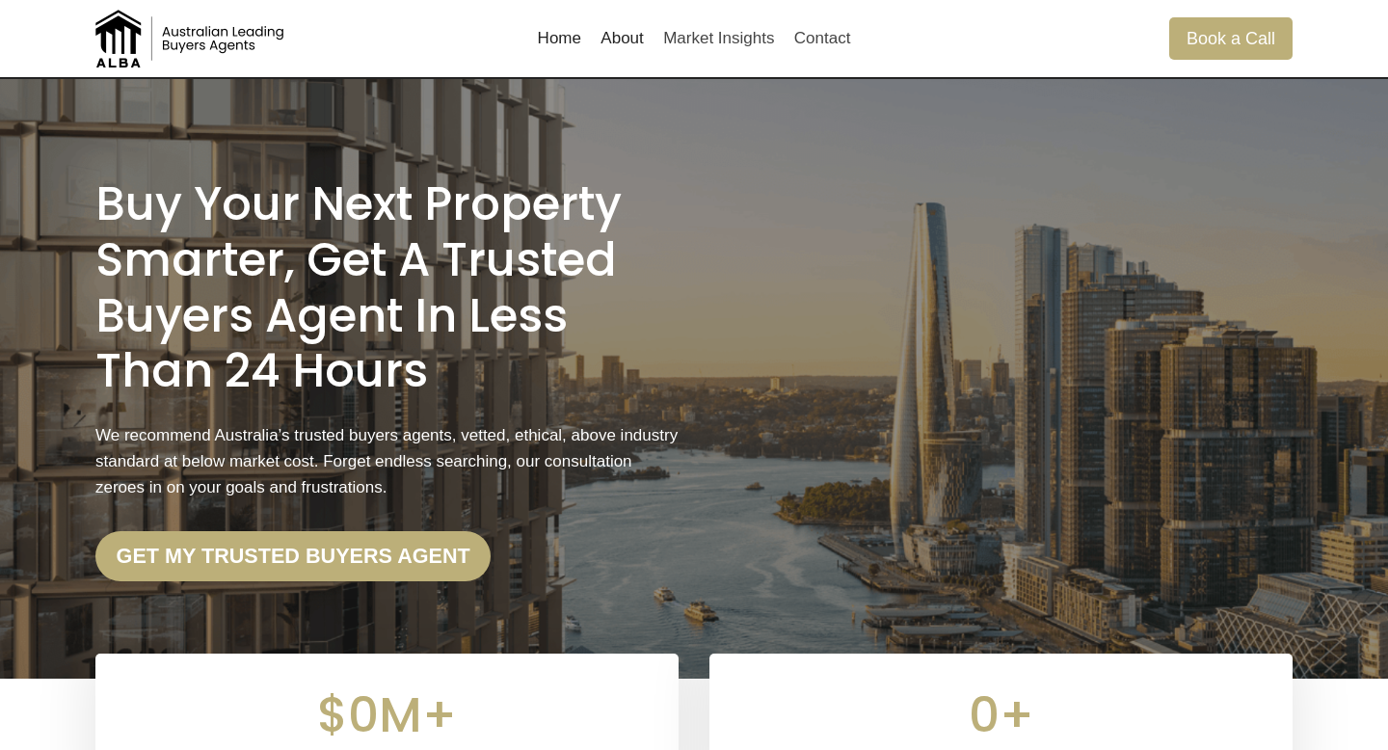
click at [424, 363] on h1 "Buy Your Next Property Smarter, Get a Trusted Buyers Agent in less than 24 Hours" at bounding box center [386, 287] width 583 height 222
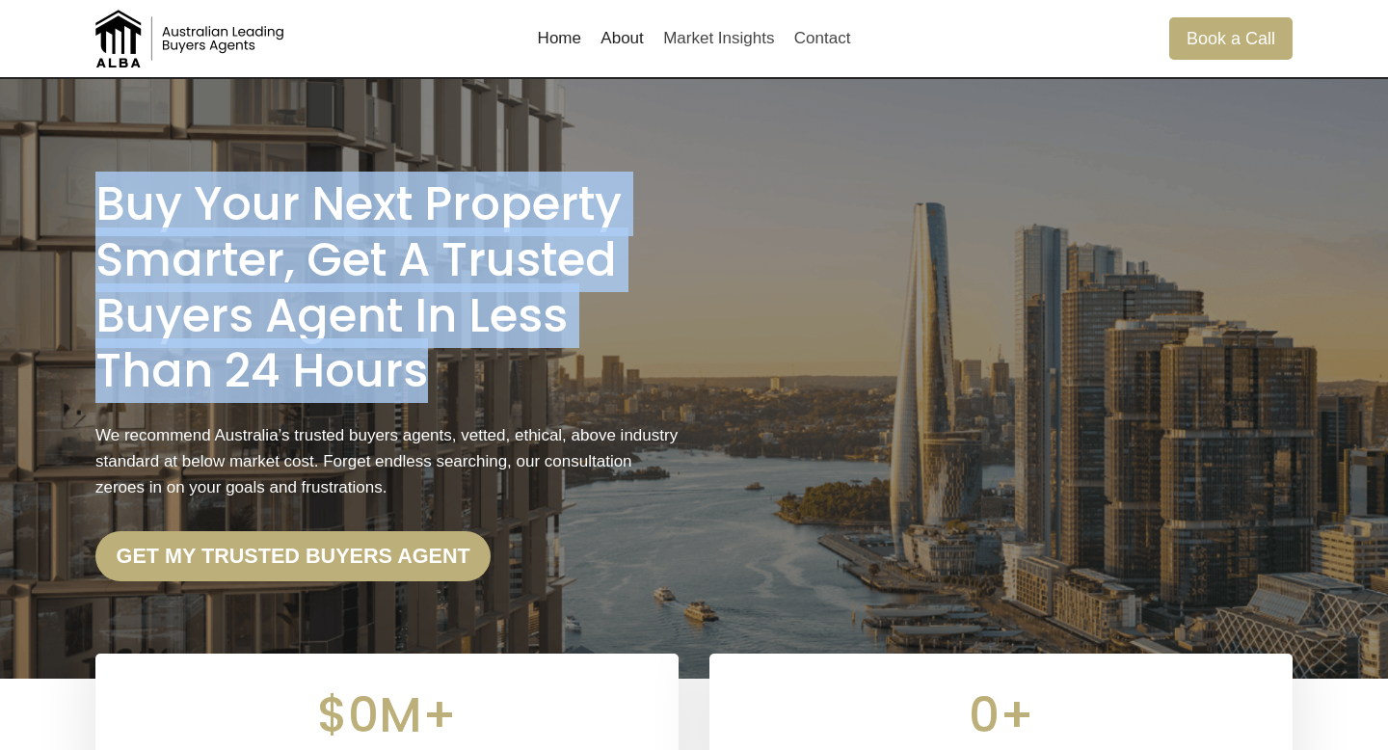
drag, startPoint x: 431, startPoint y: 370, endPoint x: 91, endPoint y: 212, distance: 375.0
click at [91, 212] on div "Buy Your Next Property Smarter, Get a Trusted Buyers Agent in less than 24 Hour…" at bounding box center [693, 378] width 1243 height 599
click at [126, 212] on h1 "Buy Your Next Property Smarter, Get a Trusted Buyers Agent in less than 24 Hours" at bounding box center [386, 287] width 583 height 222
drag, startPoint x: 98, startPoint y: 210, endPoint x: 484, endPoint y: 352, distance: 410.6
click at [484, 352] on h1 "Buy Your Next Property Smarter, Get a Trusted Buyers Agent in less than 24 Hours" at bounding box center [386, 287] width 583 height 222
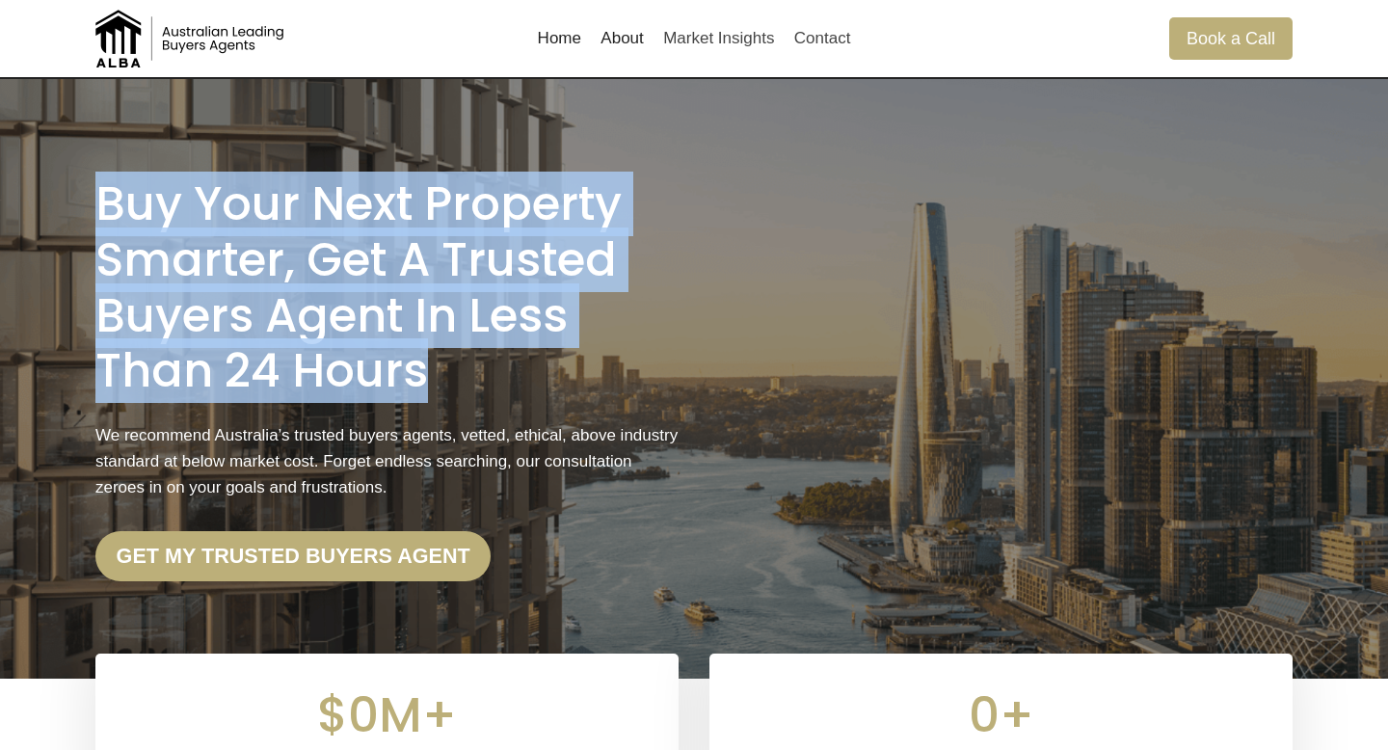
click at [431, 352] on h1 "Buy Your Next Property Smarter, Get a Trusted Buyers Agent in less than 24 Hours" at bounding box center [386, 287] width 583 height 222
drag, startPoint x: 431, startPoint y: 372, endPoint x: 18, endPoint y: 210, distance: 443.0
click at [18, 210] on div "Buy Your Next Property Smarter, Get a Trusted Buyers Agent in less than 24 Hour…" at bounding box center [694, 378] width 1388 height 599
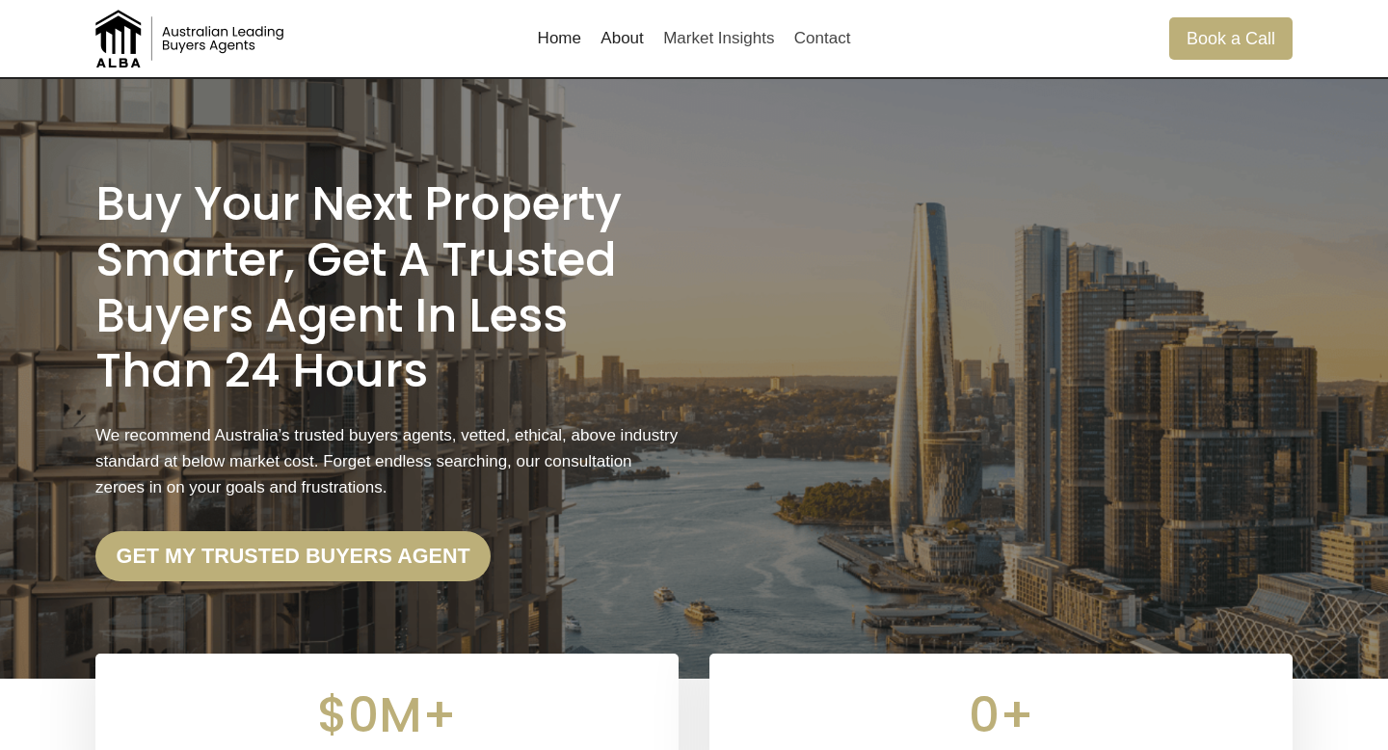
click at [138, 204] on h1 "Buy Your Next Property Smarter, Get a Trusted Buyers Agent in less than 24 Hours" at bounding box center [386, 287] width 583 height 222
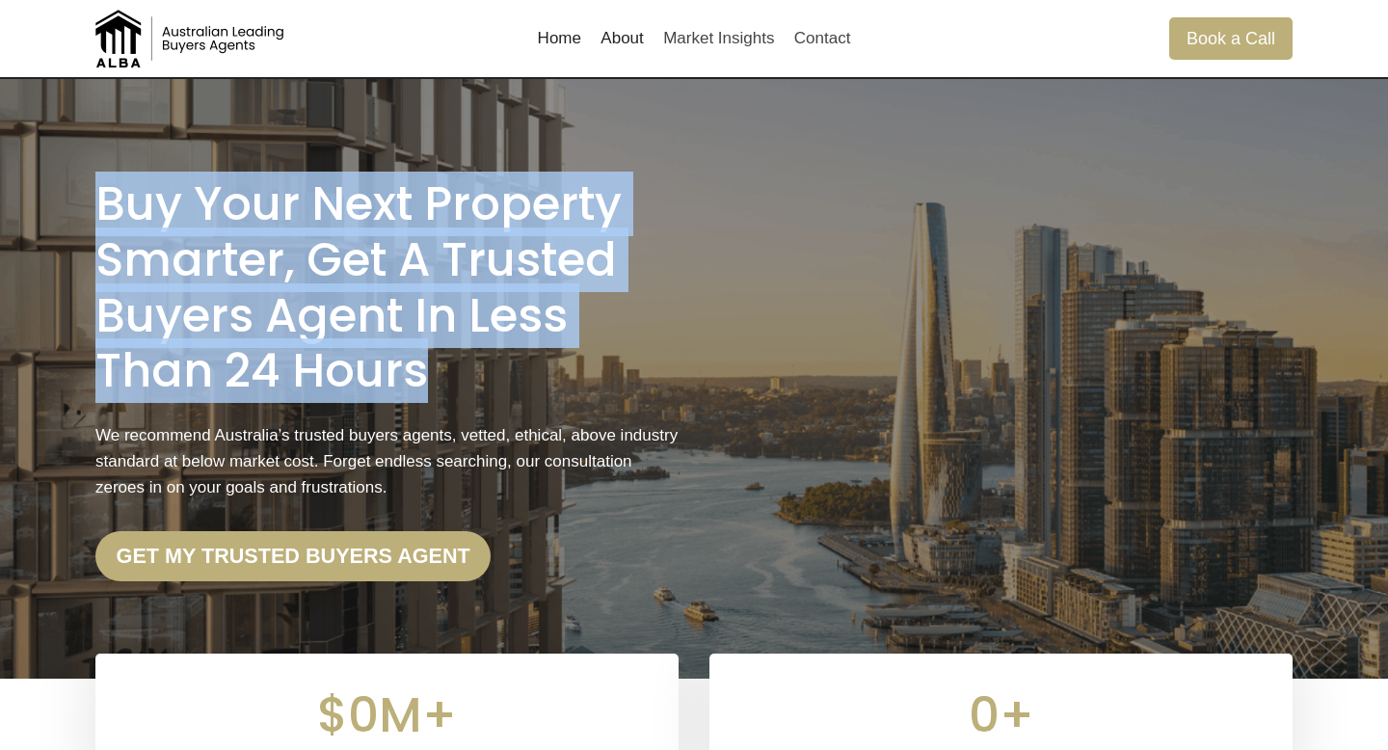
drag, startPoint x: 433, startPoint y: 375, endPoint x: 0, endPoint y: 177, distance: 475.6
click at [0, 177] on div "Buy Your Next Property Smarter, Get a Trusted Buyers Agent in less than 24 Hour…" at bounding box center [694, 378] width 1388 height 599
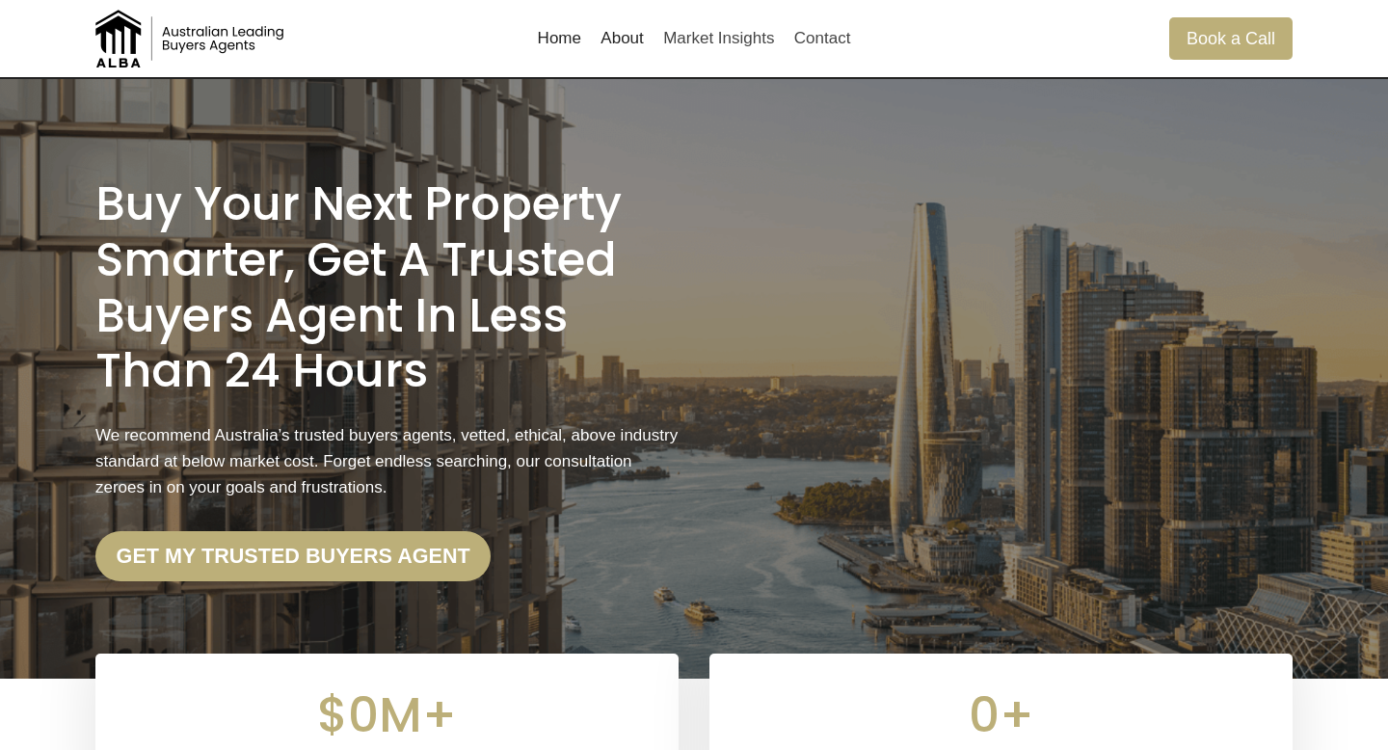
click at [317, 250] on h1 "Buy Your Next Property Smarter, Get a Trusted Buyers Agent in less than 24 Hours" at bounding box center [386, 287] width 583 height 222
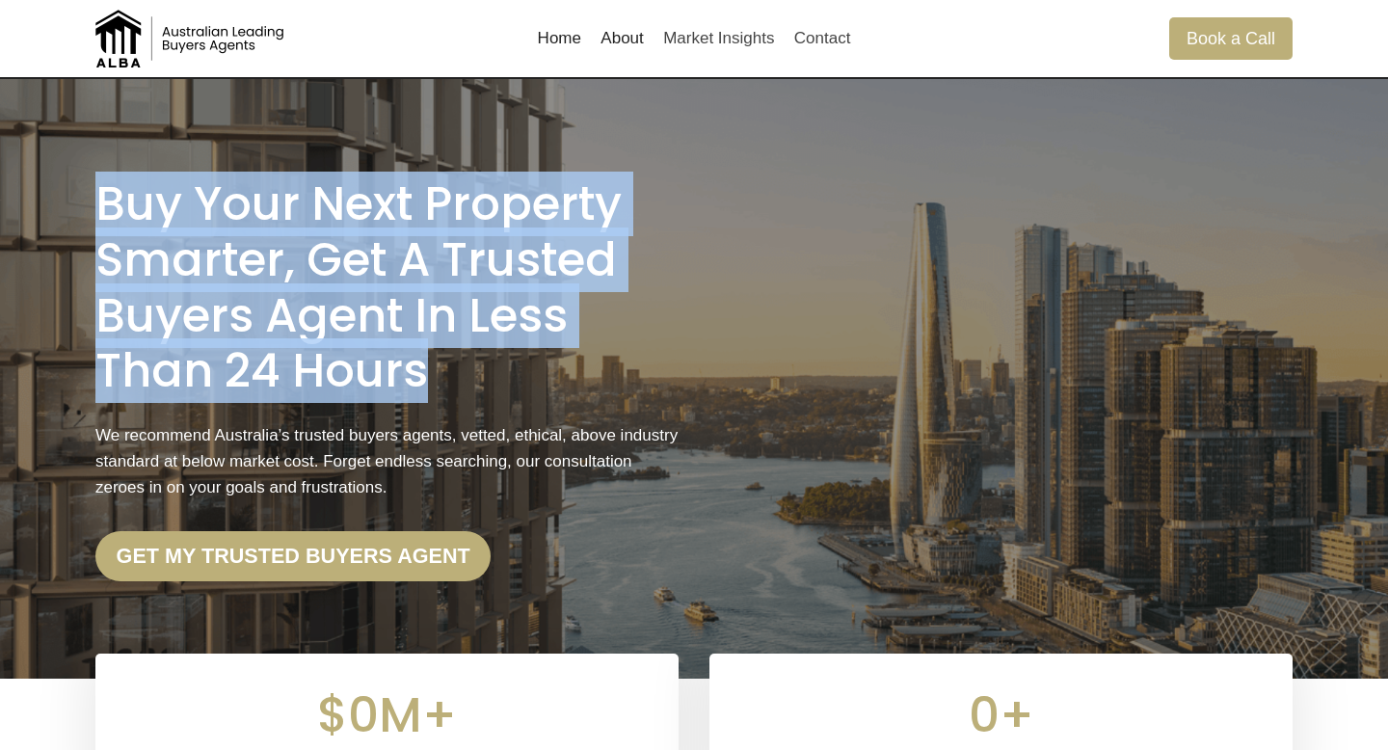
drag, startPoint x: 437, startPoint y: 368, endPoint x: 0, endPoint y: 175, distance: 478.0
click at [0, 175] on div "Buy Your Next Property Smarter, Get a Trusted Buyers Agent in less than 24 Hour…" at bounding box center [694, 378] width 1388 height 599
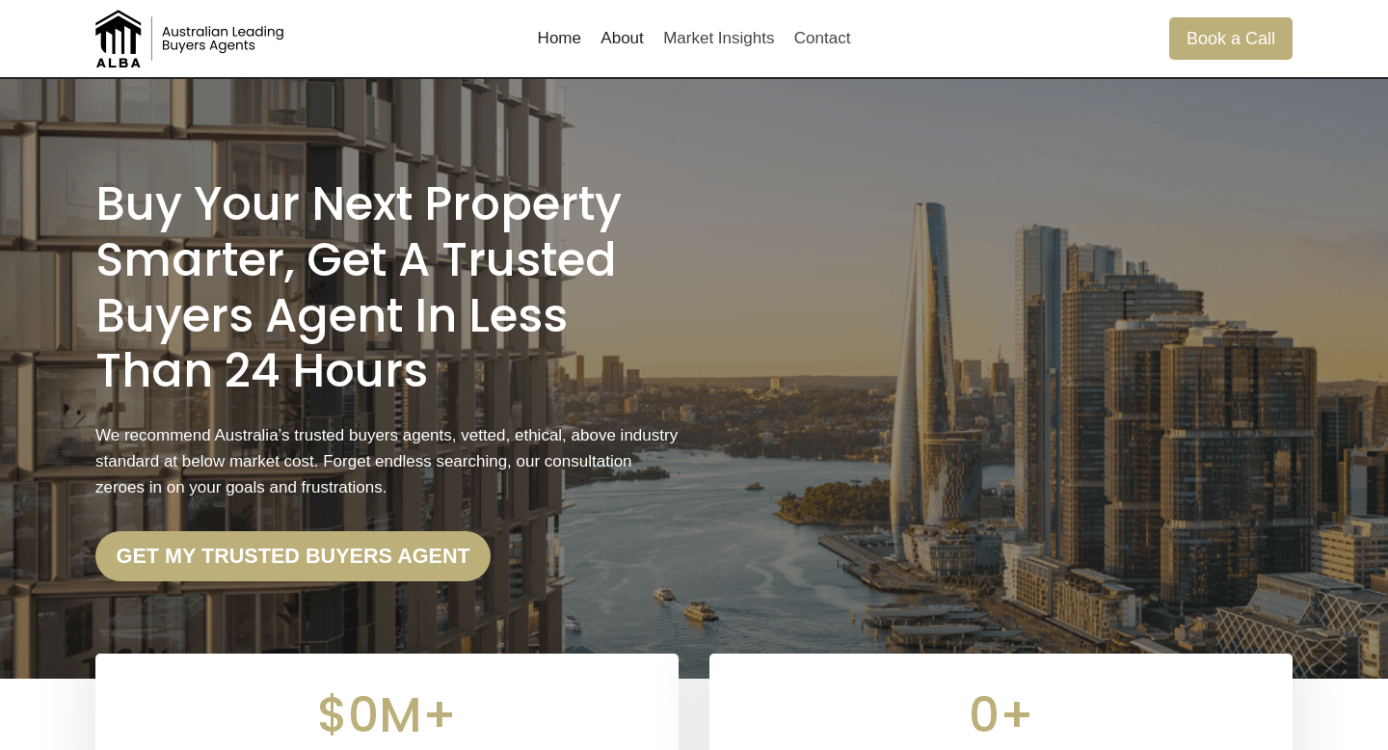
click at [156, 223] on h1 "Buy Your Next Property Smarter, Get a Trusted Buyers Agent in less than 24 Hours" at bounding box center [386, 287] width 583 height 222
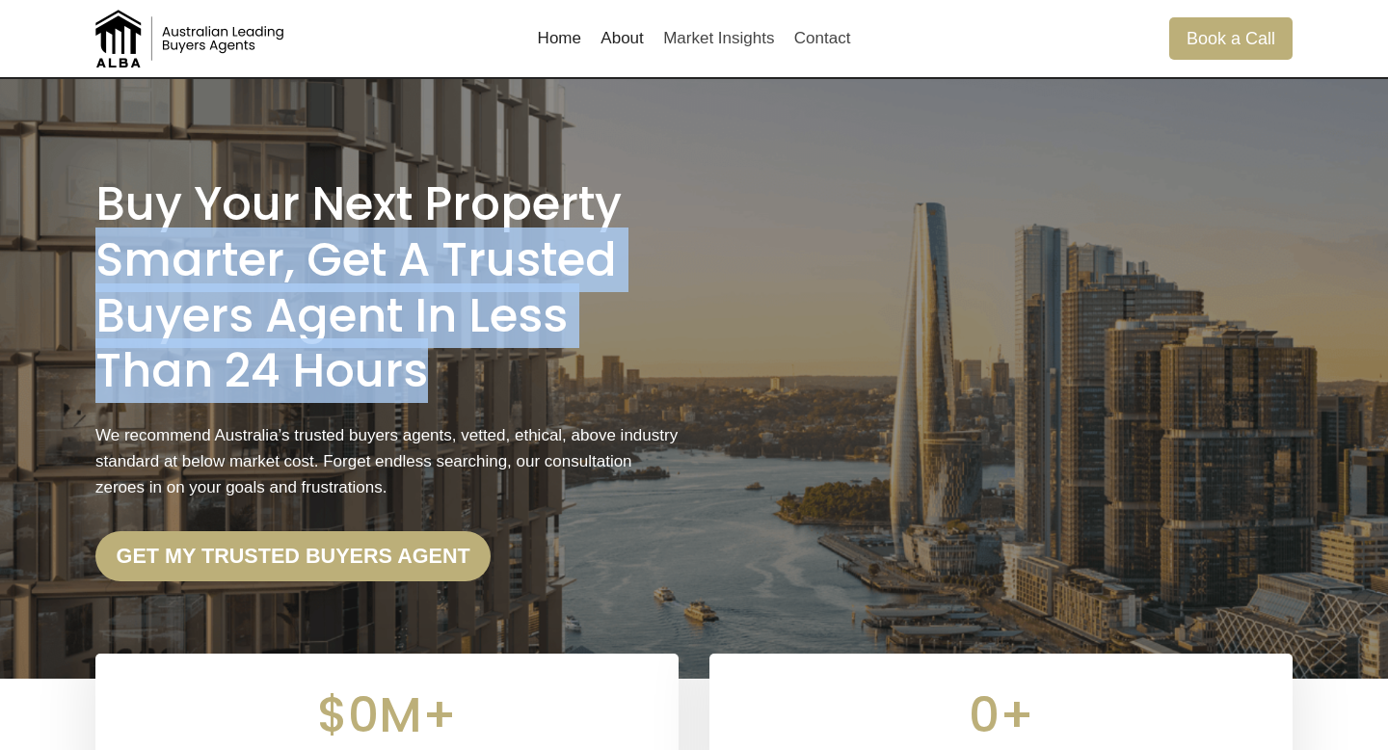
drag, startPoint x: 441, startPoint y: 377, endPoint x: 65, endPoint y: 248, distance: 398.3
click at [65, 248] on div "Buy Your Next Property Smarter, Get a Trusted Buyers Agent in less than 24 Hour…" at bounding box center [694, 378] width 1388 height 599
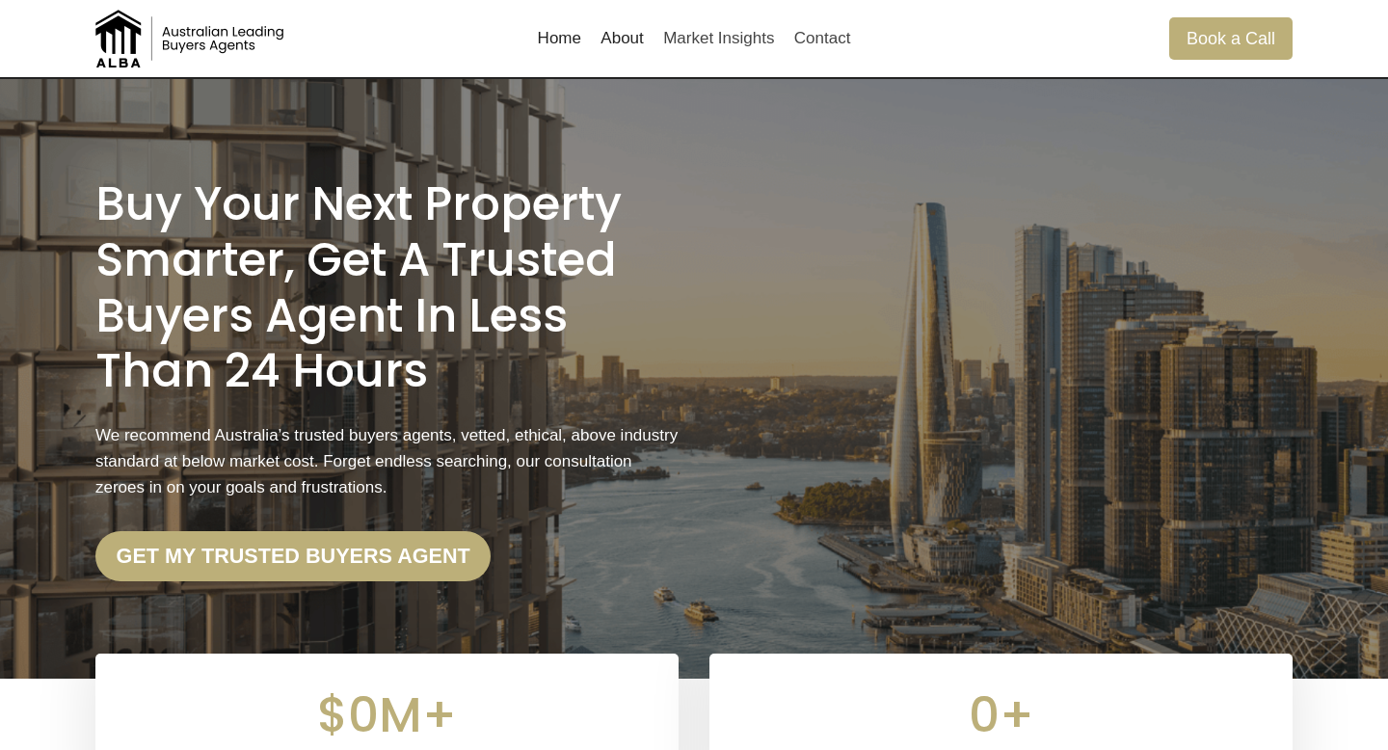
click at [170, 244] on h1 "Buy Your Next Property Smarter, Get a Trusted Buyers Agent in less than 24 Hours" at bounding box center [386, 287] width 583 height 222
